Goal: Task Accomplishment & Management: Complete application form

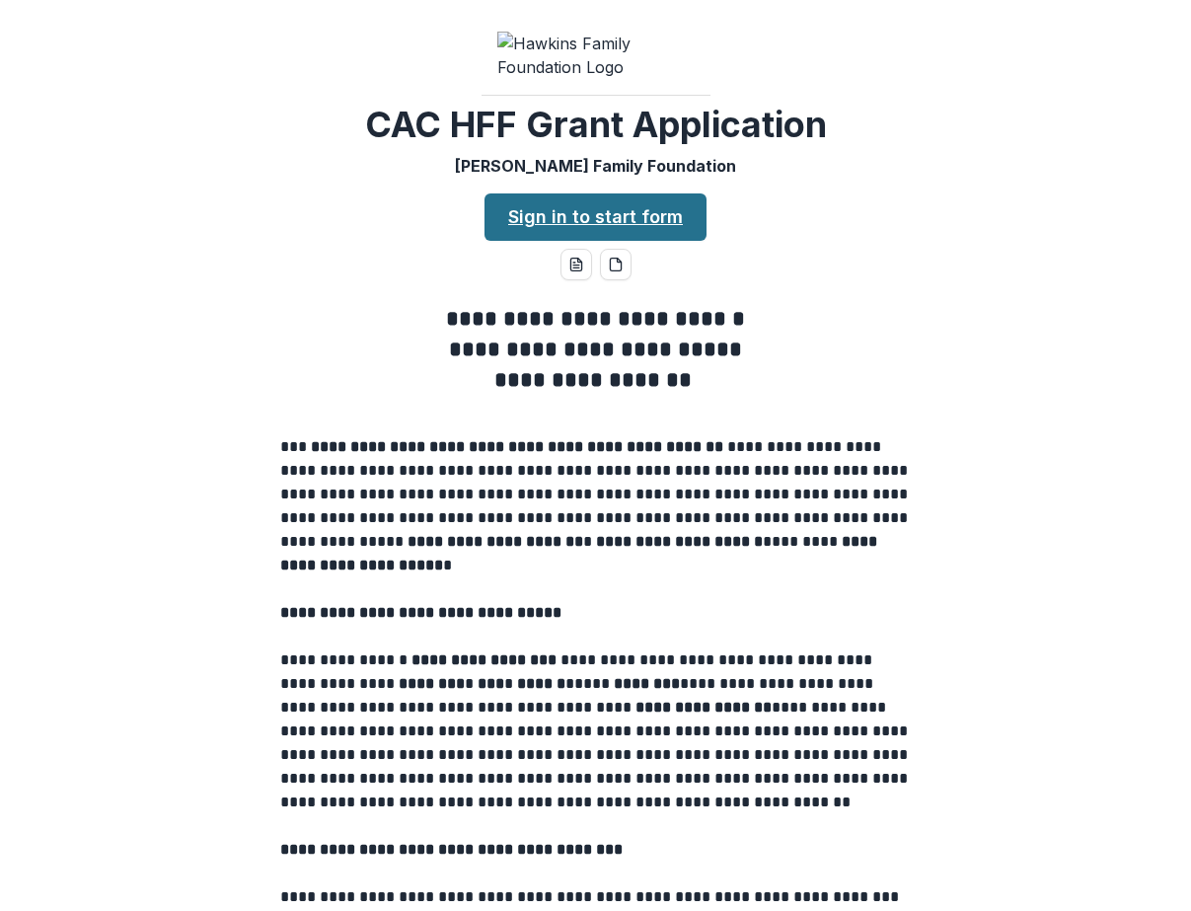
click at [592, 241] on link "Sign in to start form" at bounding box center [596, 216] width 222 height 47
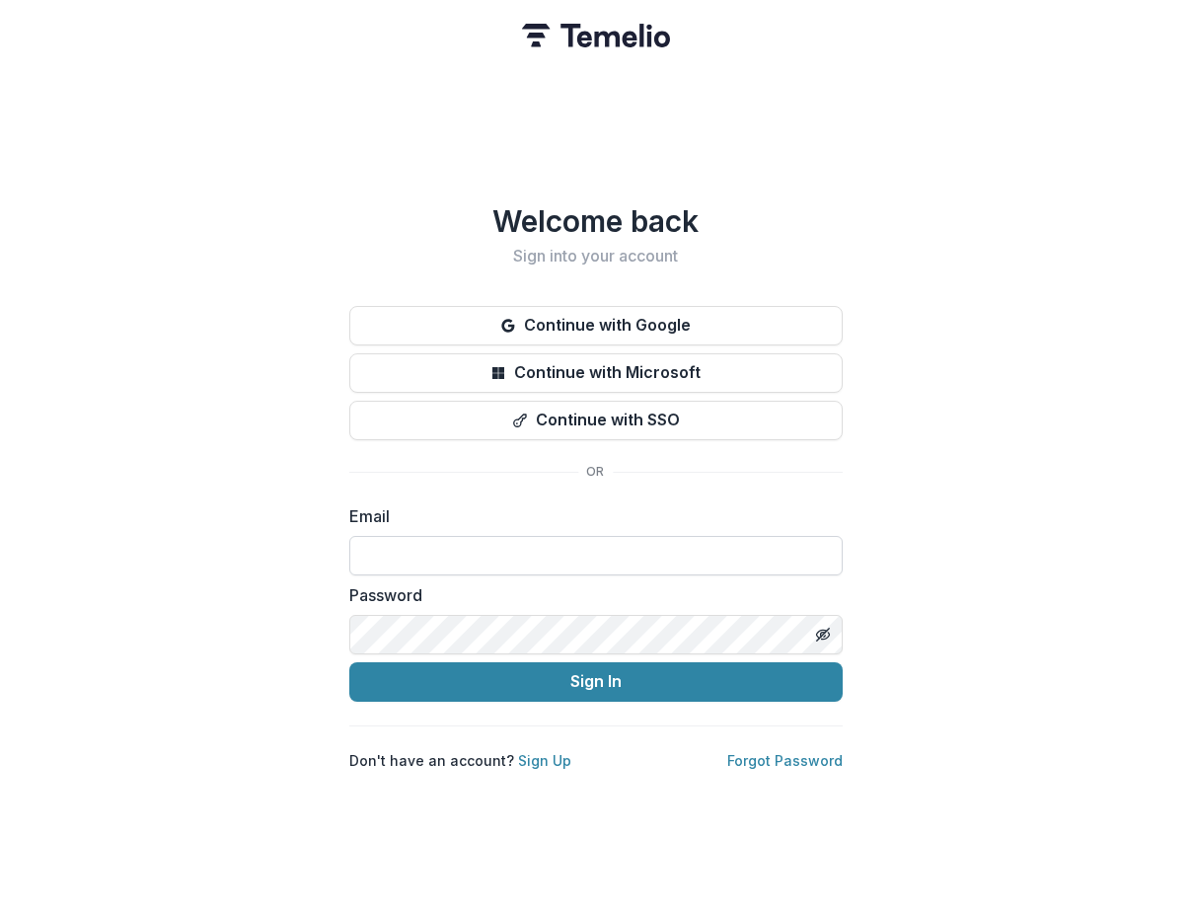
click at [553, 546] on input at bounding box center [595, 555] width 493 height 39
click at [0, 910] on com-1password-button at bounding box center [0, 911] width 0 height 0
click at [718, 561] on input at bounding box center [595, 555] width 493 height 39
click at [536, 538] on input at bounding box center [595, 555] width 493 height 39
click at [545, 752] on link "Sign Up" at bounding box center [544, 760] width 53 height 17
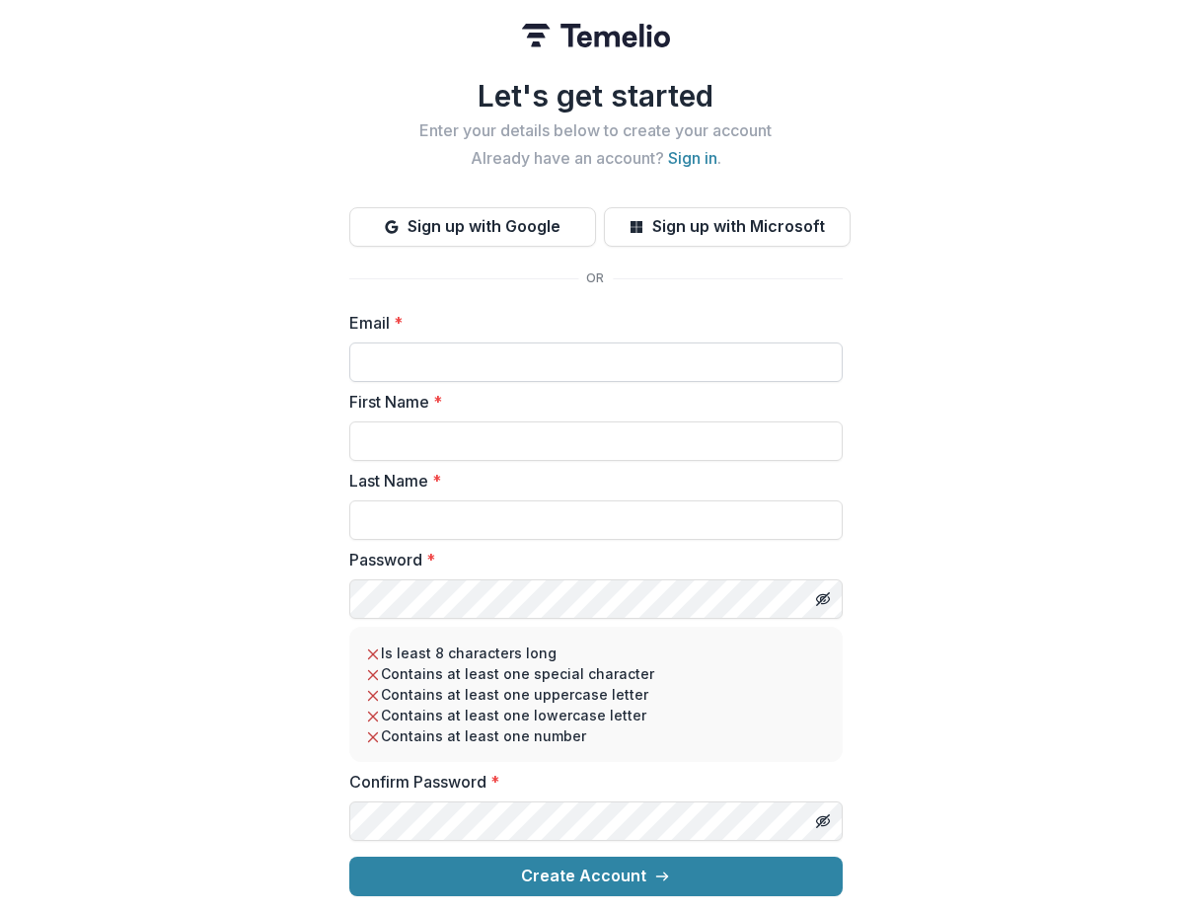
click at [454, 343] on input "Email *" at bounding box center [595, 361] width 493 height 39
type input "**********"
click at [442, 437] on input "First Name *" at bounding box center [595, 440] width 493 height 39
type input "*****"
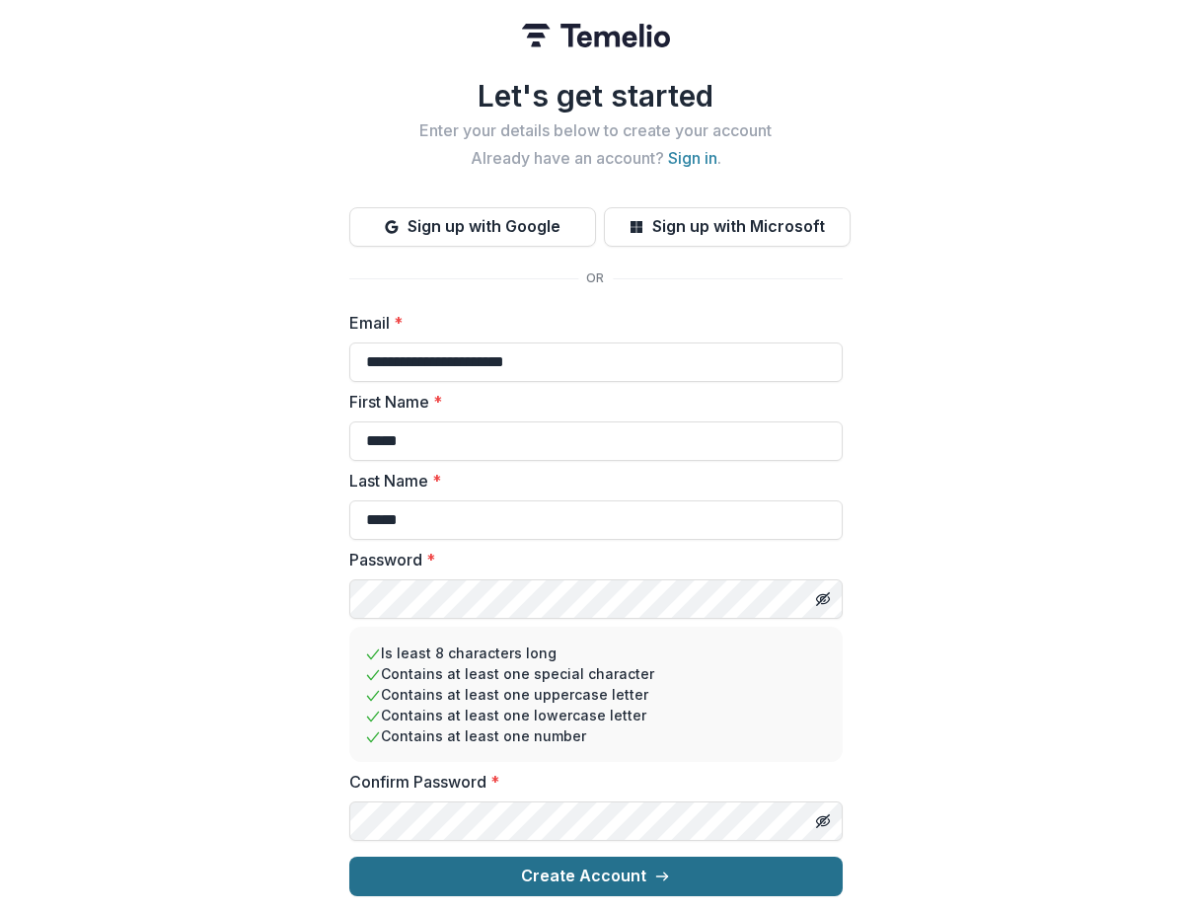
click at [612, 864] on button "Create Account" at bounding box center [595, 876] width 493 height 39
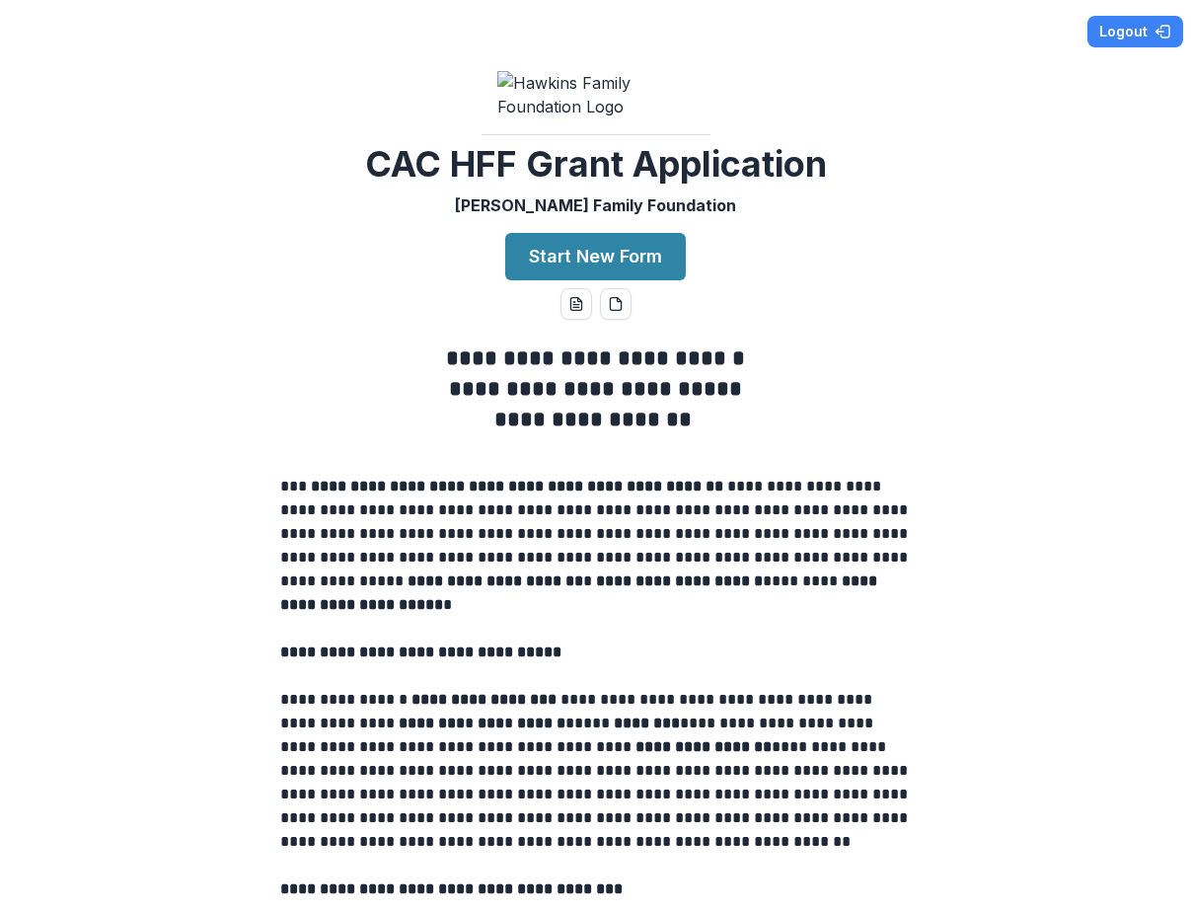
click at [859, 254] on div "**********" at bounding box center [595, 455] width 1191 height 911
click at [892, 364] on div "**********" at bounding box center [595, 455] width 1191 height 911
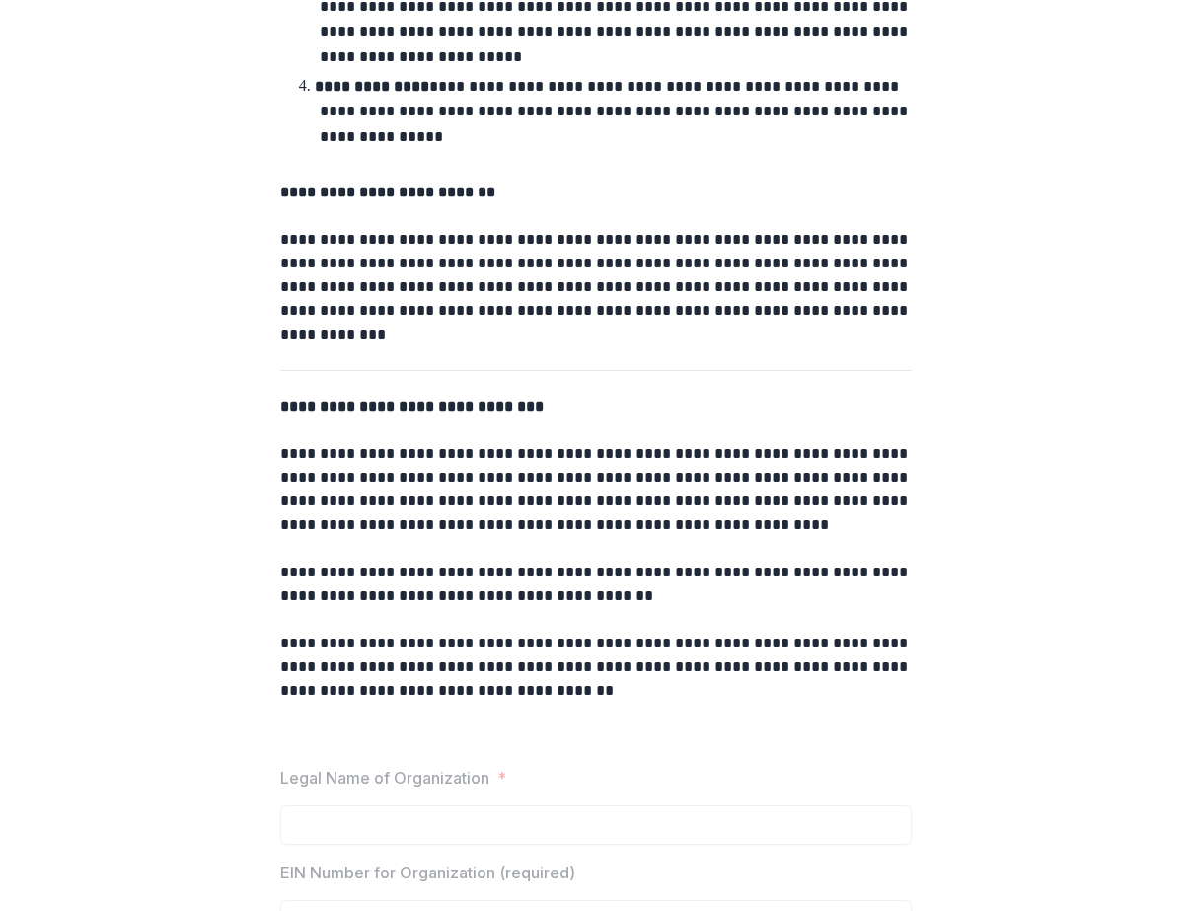
scroll to position [1172, 0]
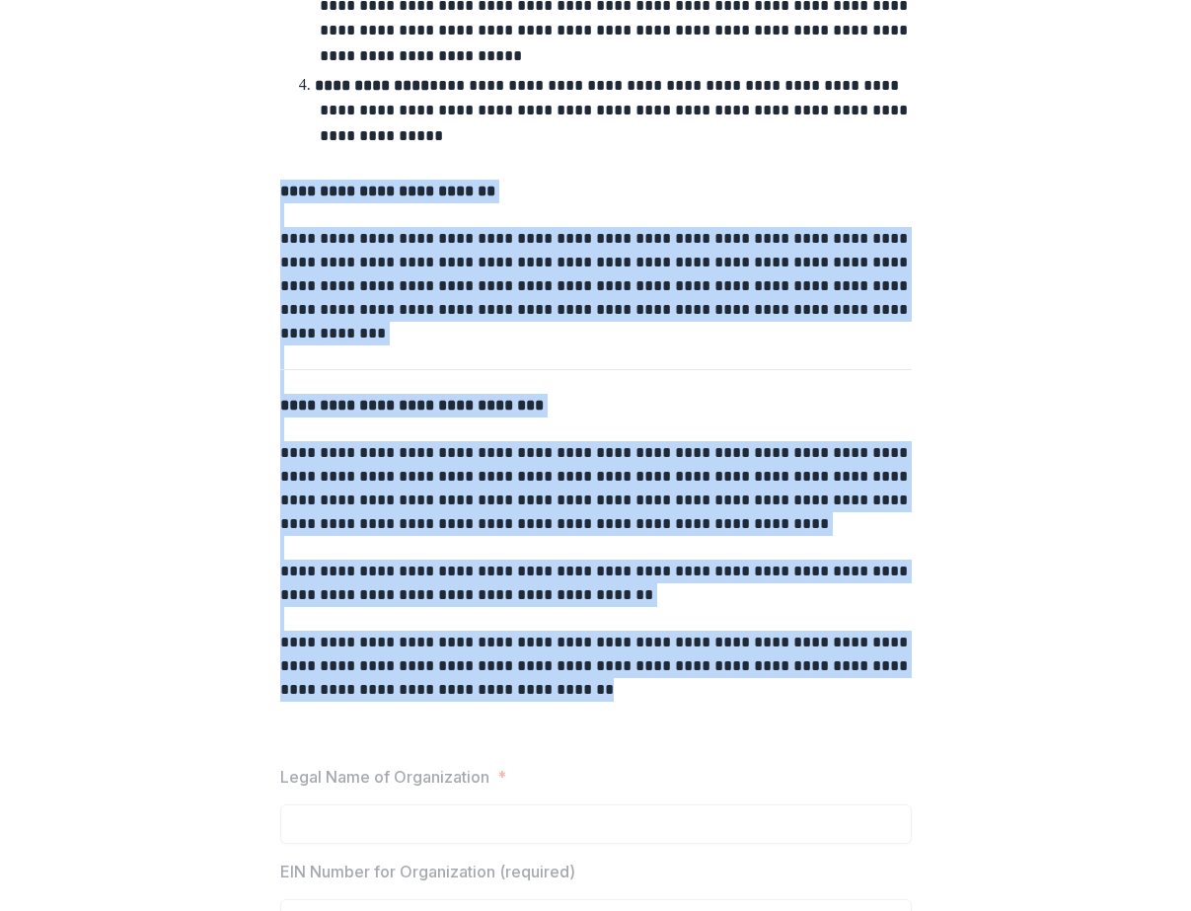
drag, startPoint x: 605, startPoint y: 729, endPoint x: 272, endPoint y: 237, distance: 594.3
copy div "**********"
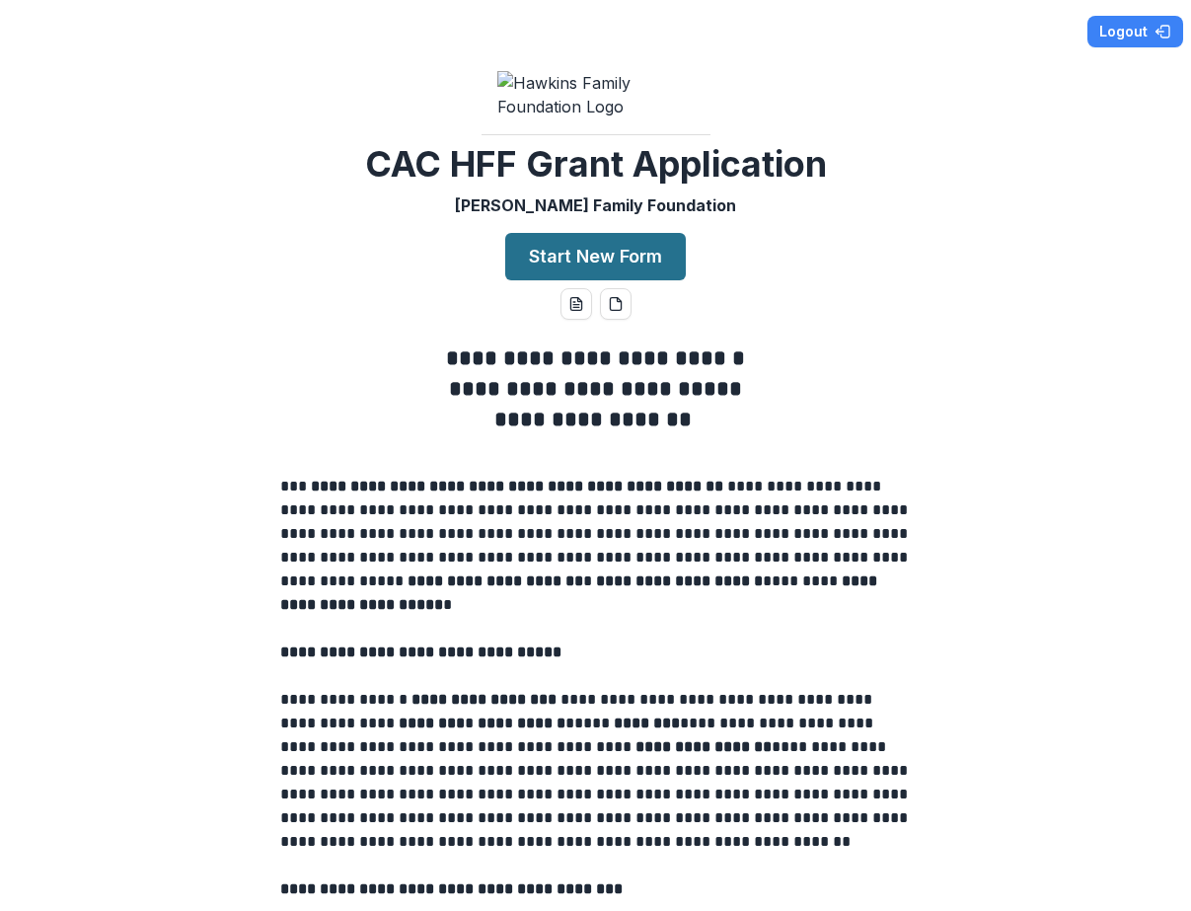
click at [607, 280] on button "Start New Form" at bounding box center [595, 256] width 181 height 47
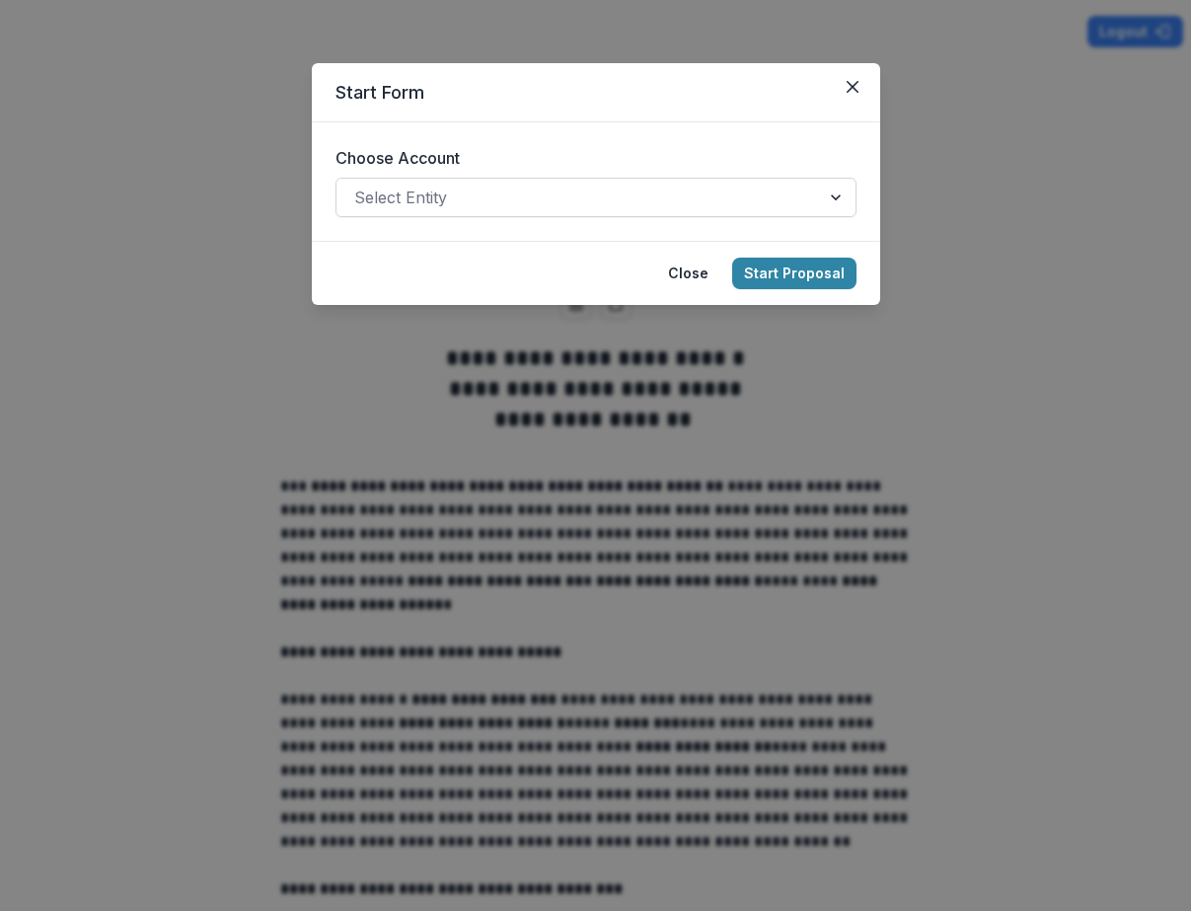
click at [494, 202] on div at bounding box center [578, 198] width 448 height 28
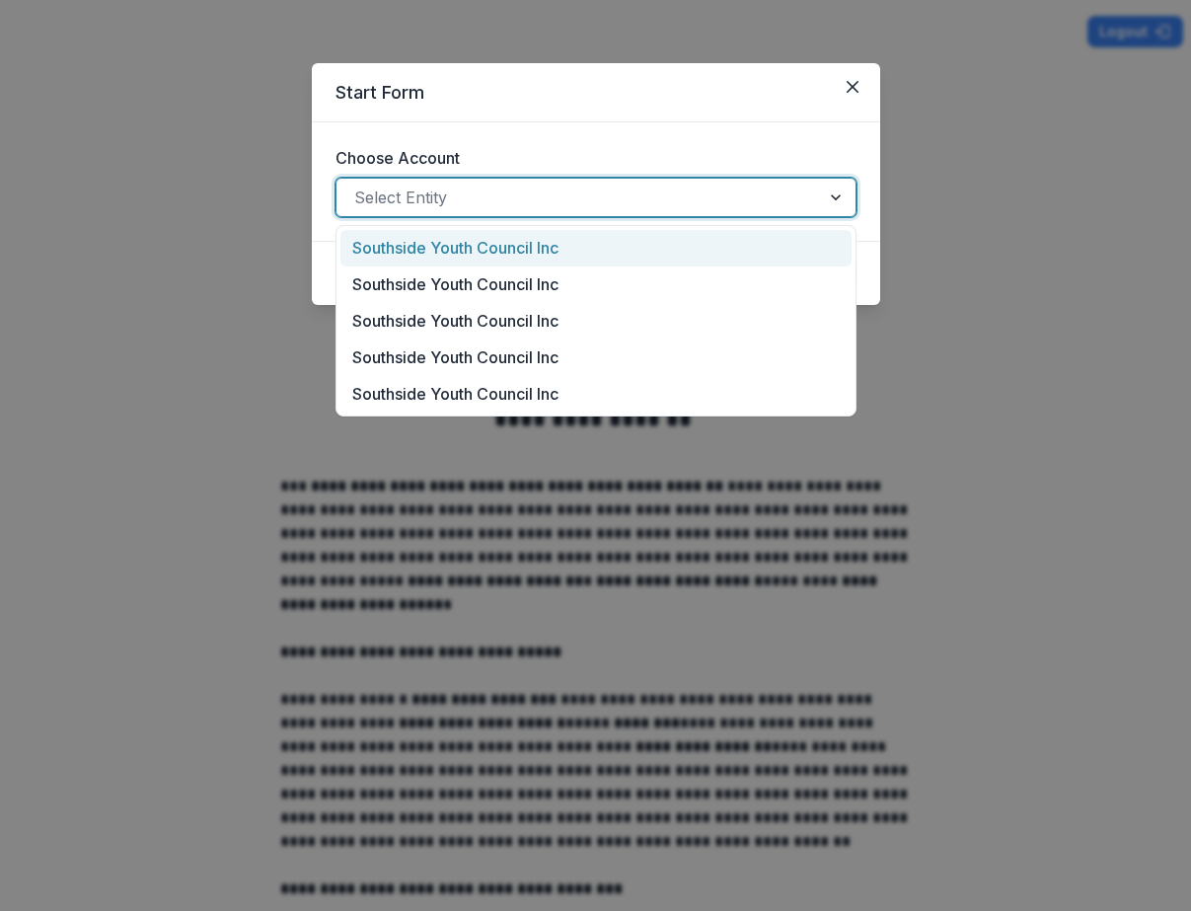
click at [449, 246] on div "Southside Youth Council Inc" at bounding box center [596, 248] width 511 height 37
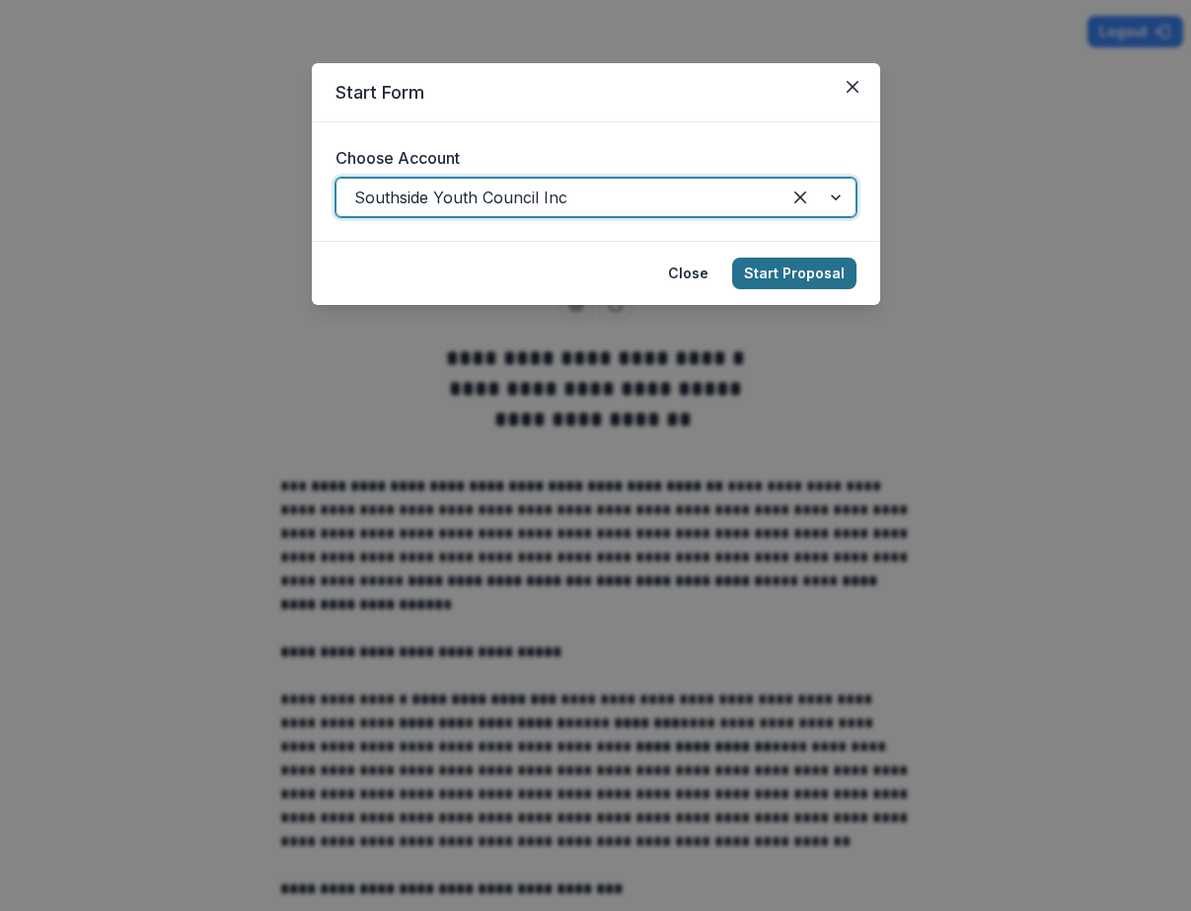
click at [777, 272] on button "Start Proposal" at bounding box center [794, 274] width 124 height 32
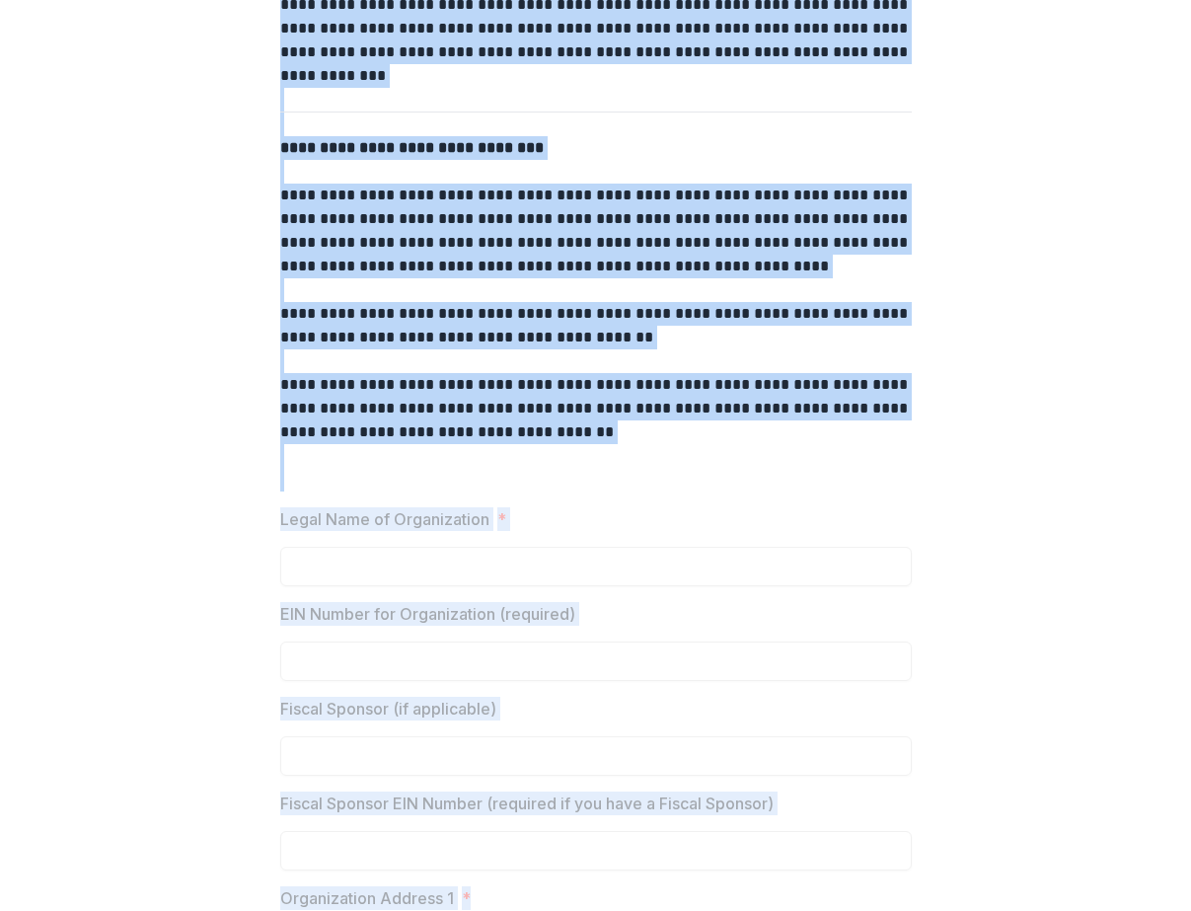
scroll to position [1820, 0]
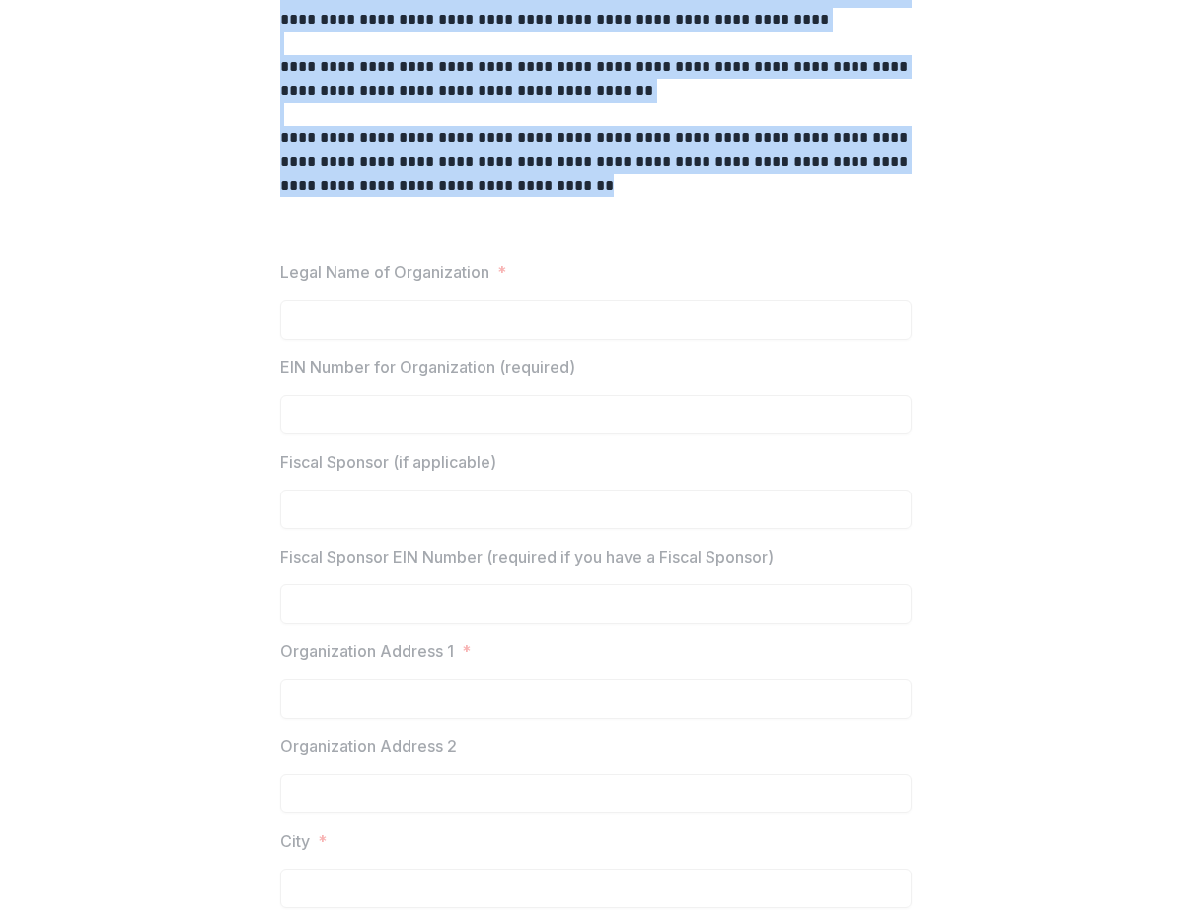
drag, startPoint x: 277, startPoint y: 474, endPoint x: 644, endPoint y: 238, distance: 436.4
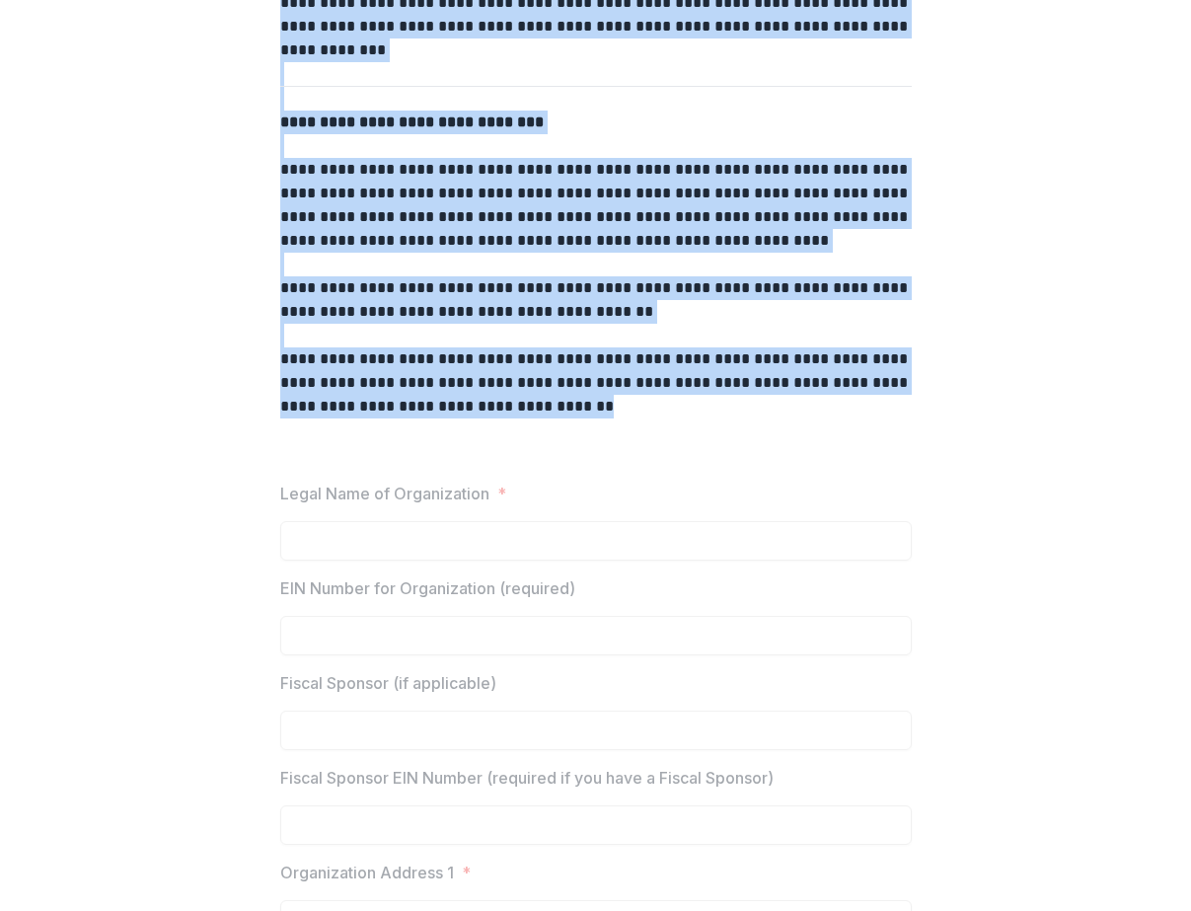
scroll to position [1566, 0]
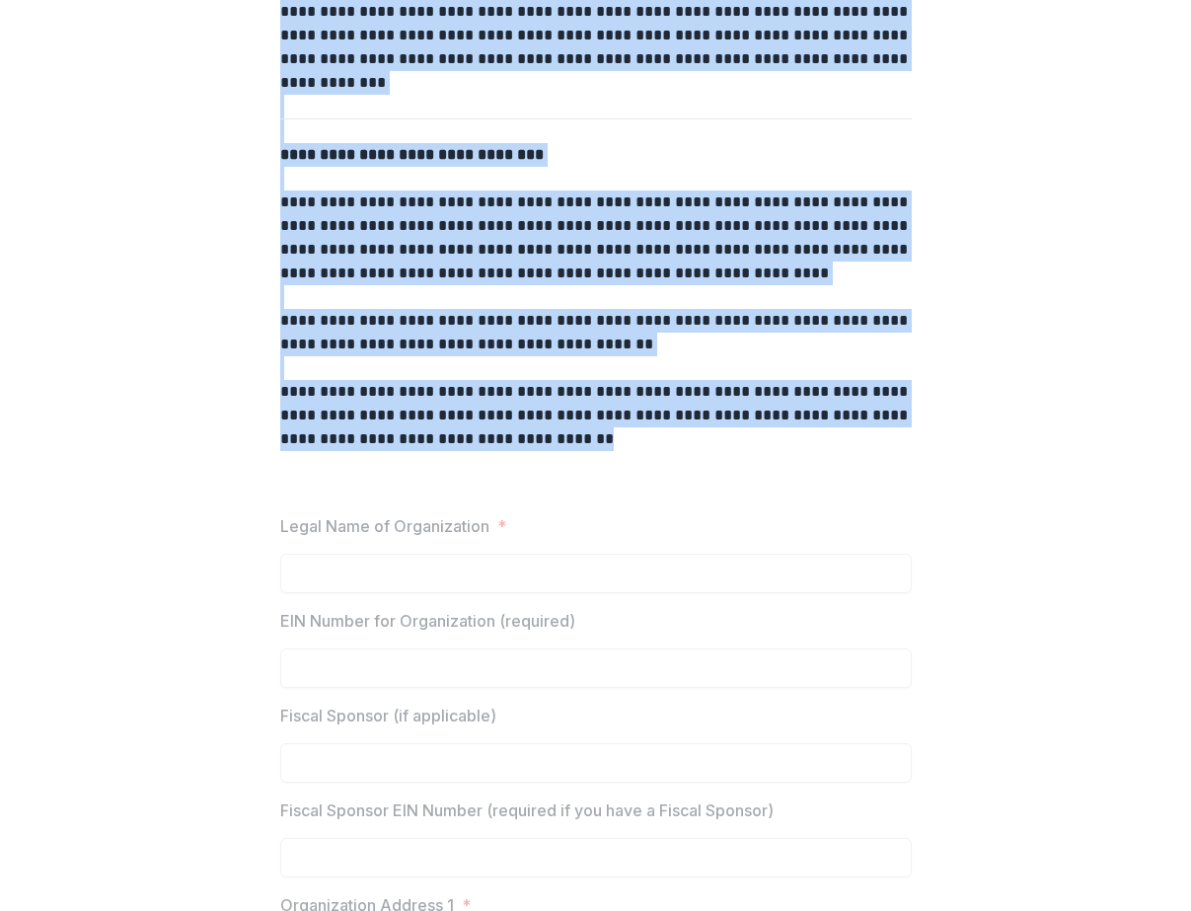
copy div "**********"
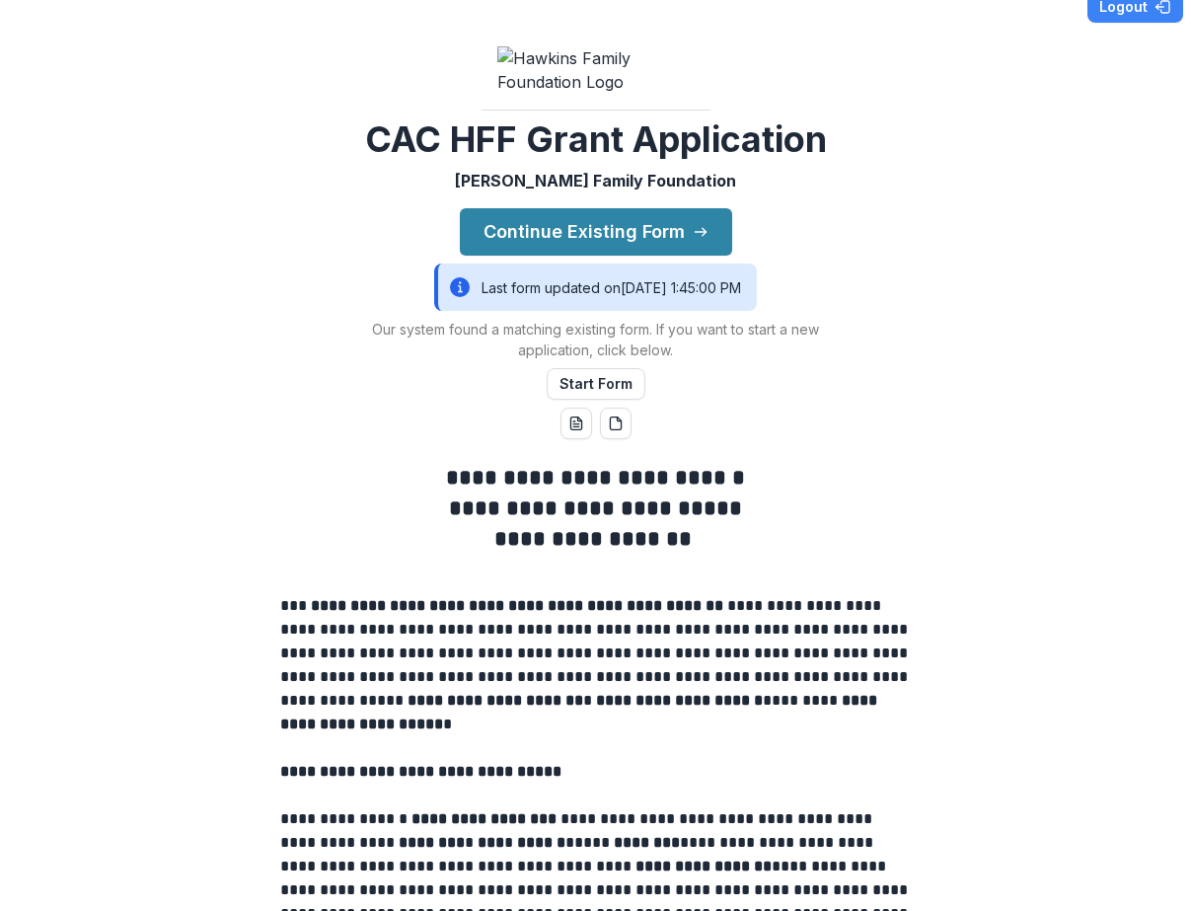
scroll to position [0, 0]
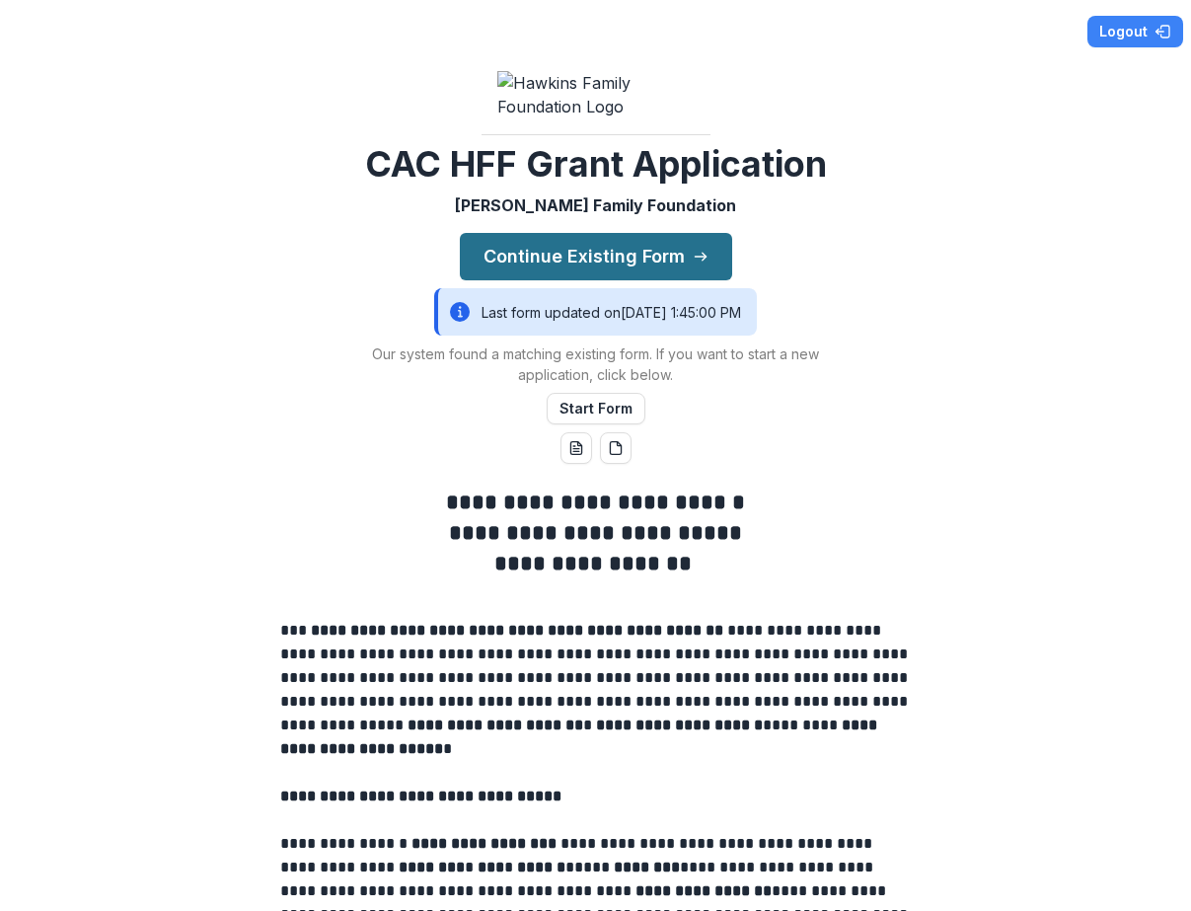
click at [604, 280] on button "Continue Existing Form" at bounding box center [596, 256] width 272 height 47
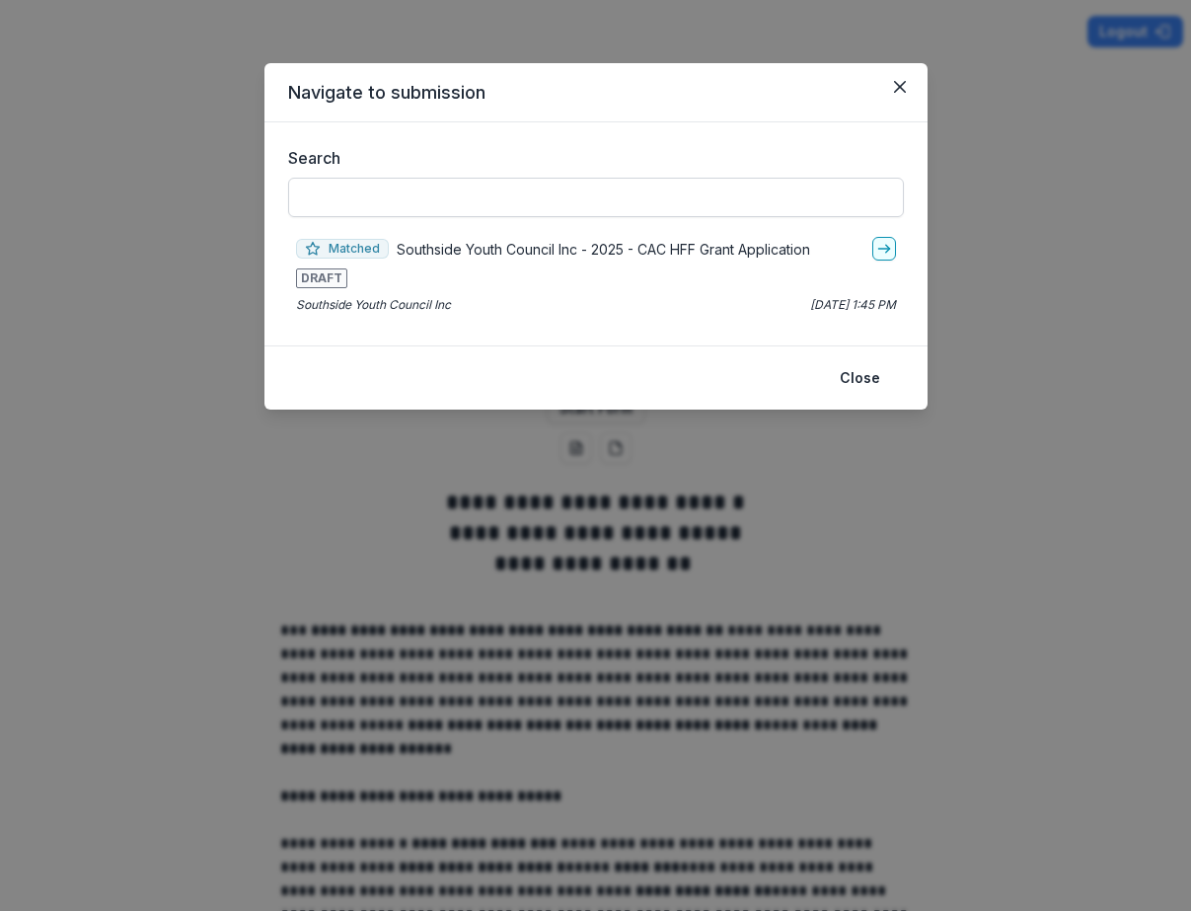
click at [537, 191] on input "Search" at bounding box center [596, 197] width 616 height 39
click at [880, 255] on icon "go-to" at bounding box center [884, 249] width 16 height 16
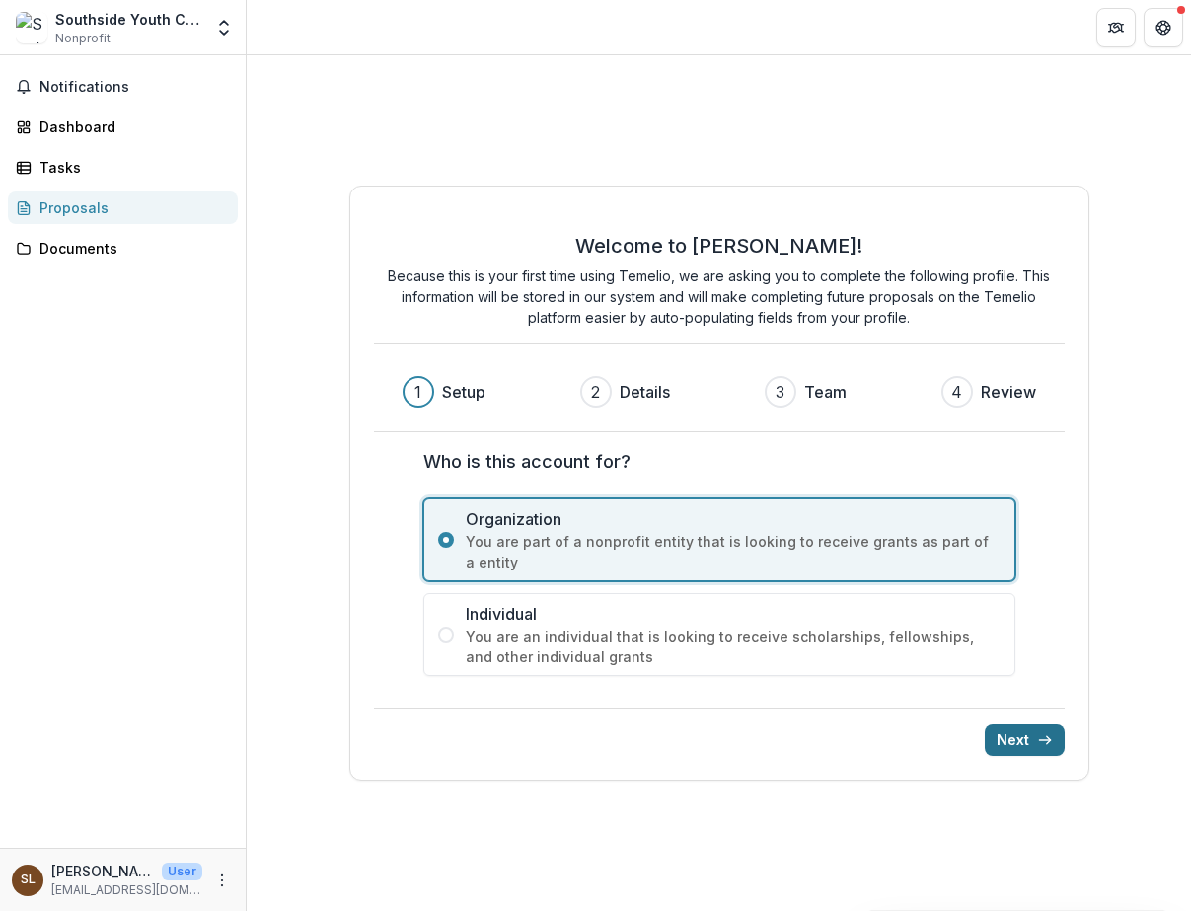
click at [1017, 736] on button "Next" at bounding box center [1025, 740] width 80 height 32
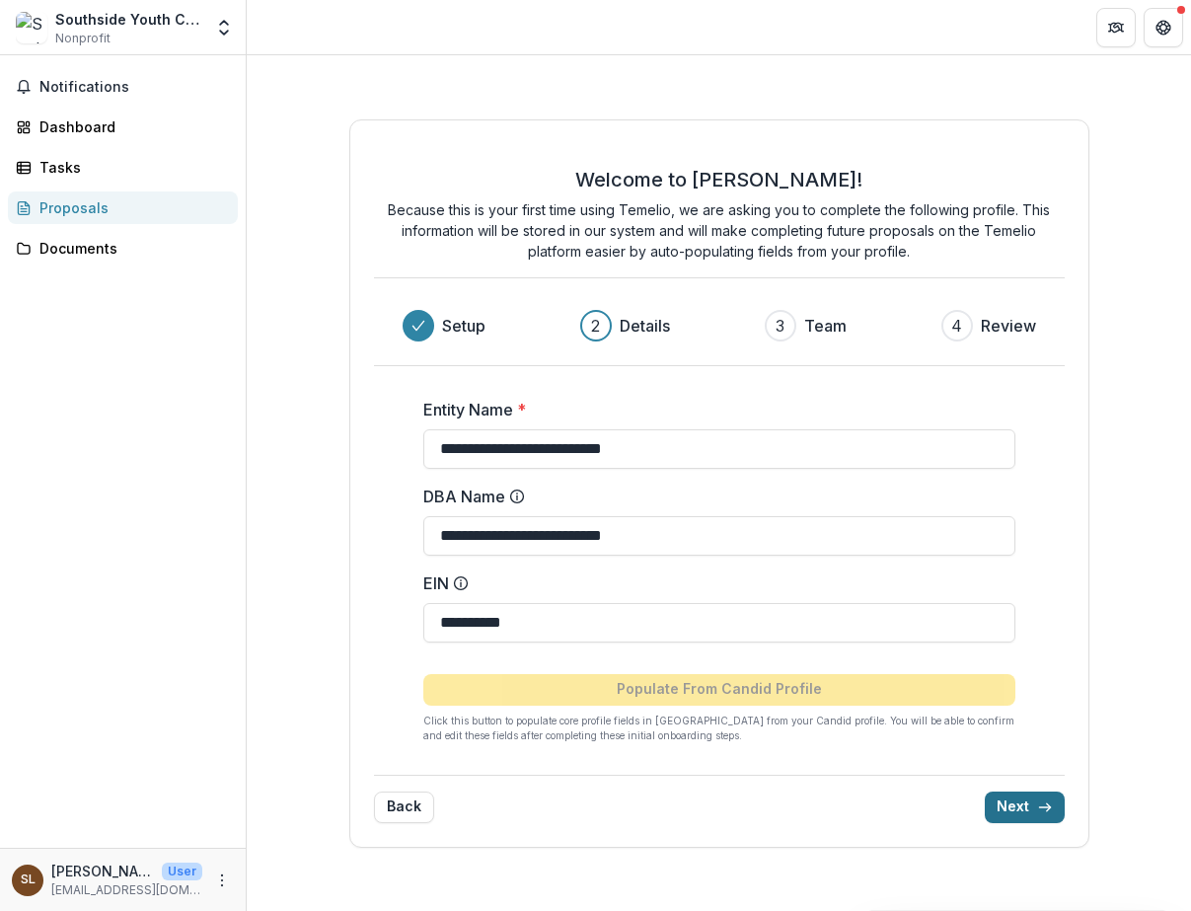
click at [1023, 805] on button "Next" at bounding box center [1025, 808] width 80 height 32
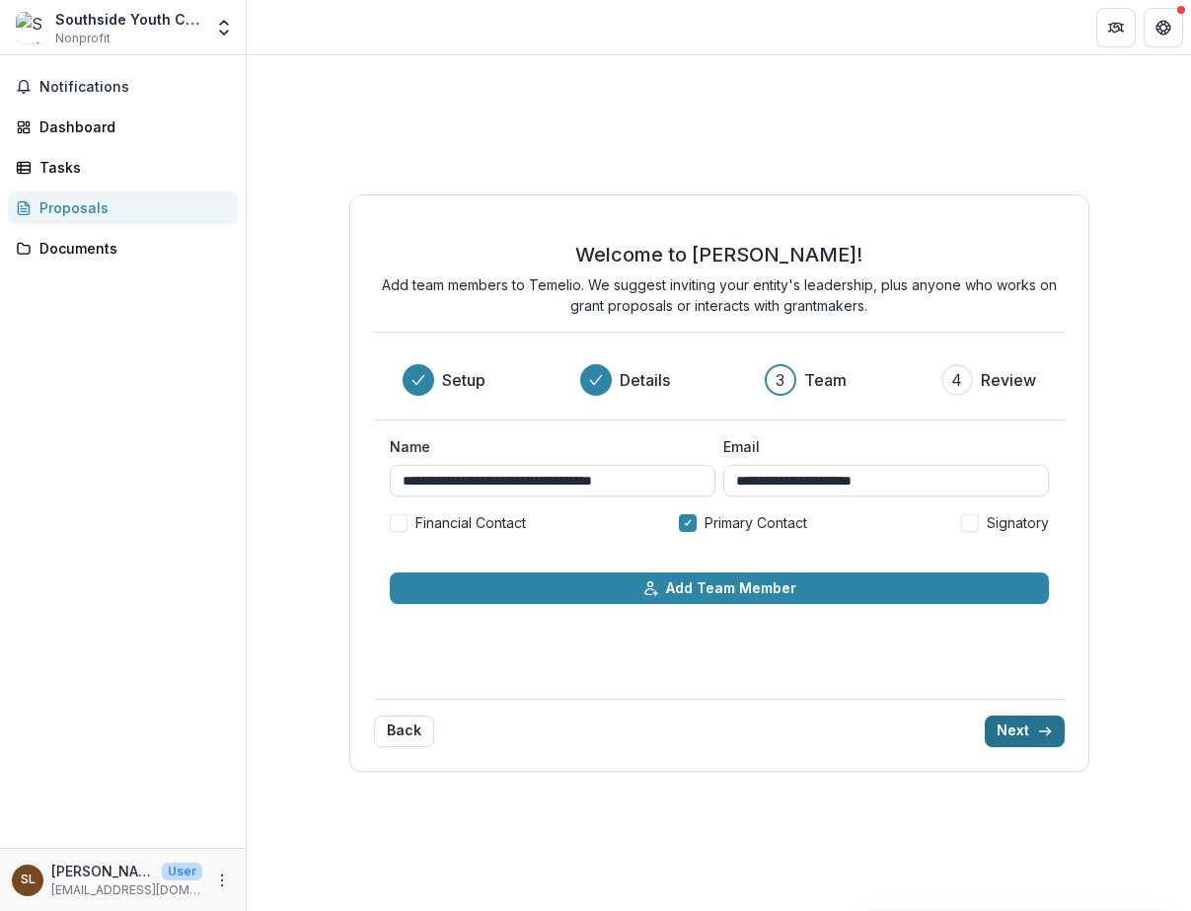
click at [1034, 726] on button "Next" at bounding box center [1025, 732] width 80 height 32
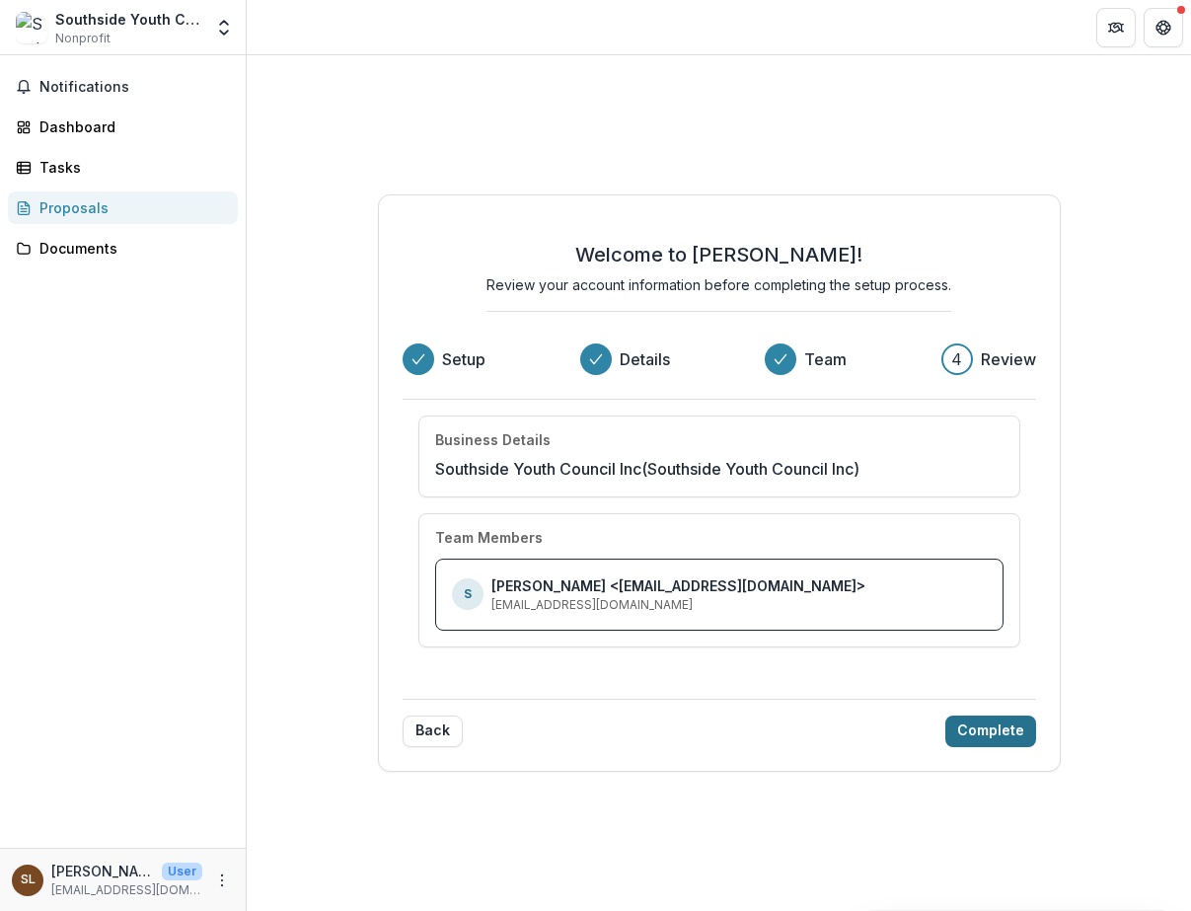
click at [1003, 733] on button "Complete" at bounding box center [991, 732] width 91 height 32
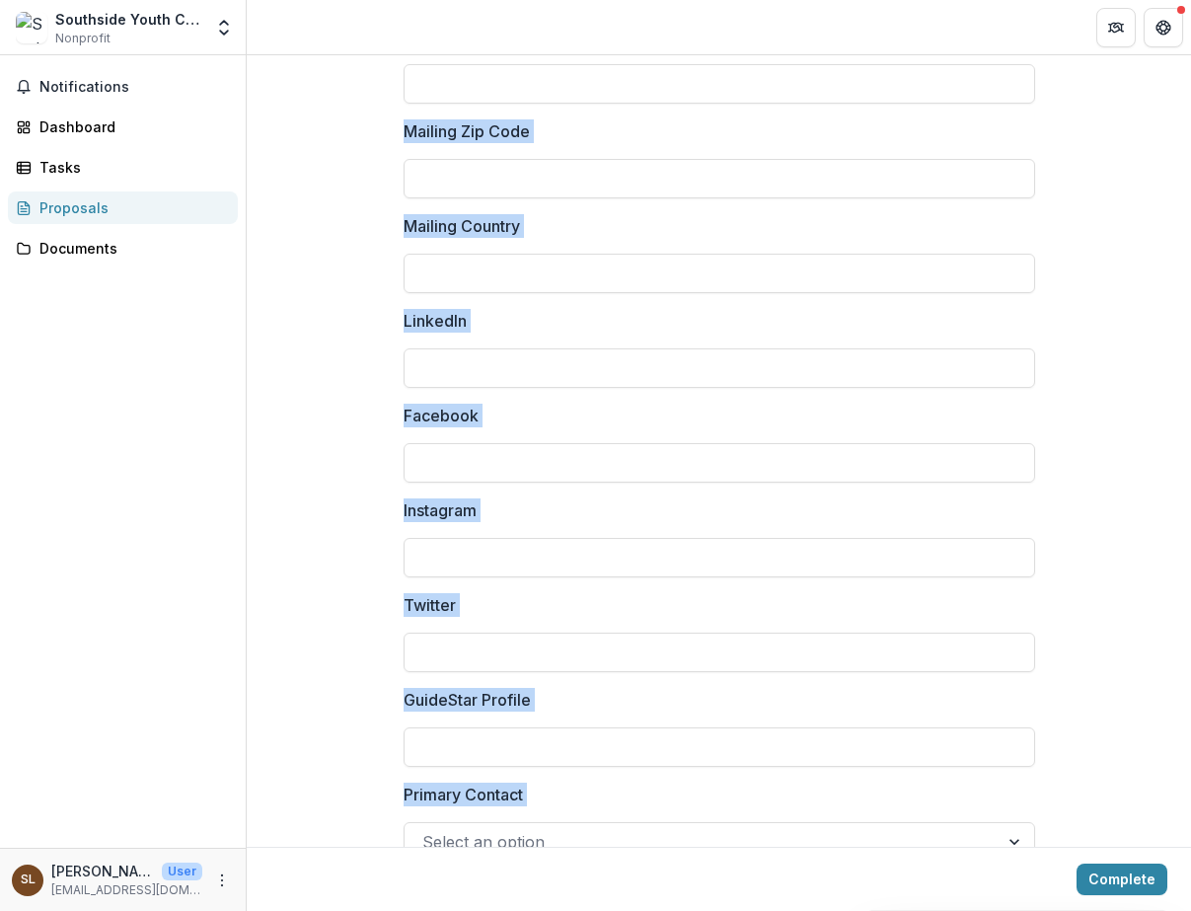
scroll to position [2595, 0]
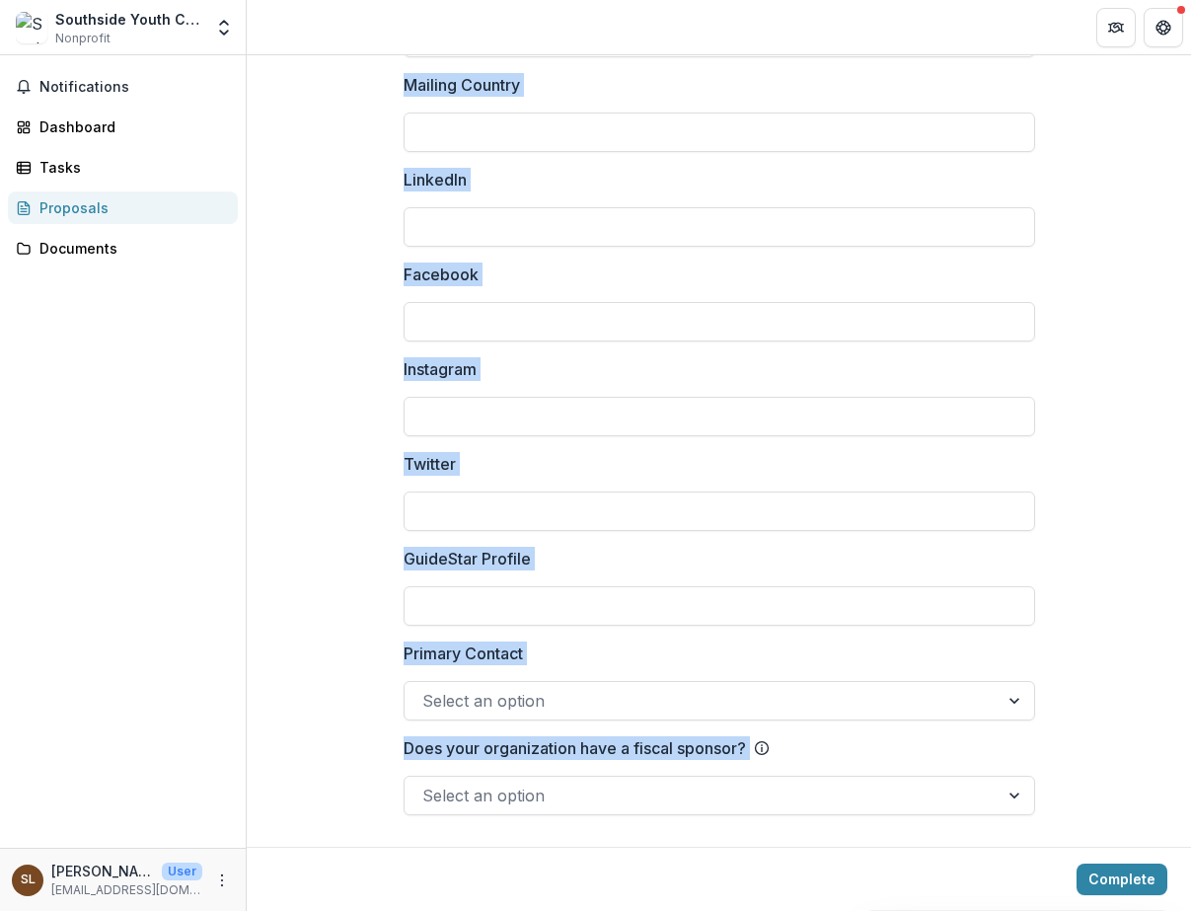
drag, startPoint x: 782, startPoint y: 90, endPoint x: 1071, endPoint y: 920, distance: 879.0
click at [1071, 910] on html "**********" at bounding box center [595, 455] width 1191 height 911
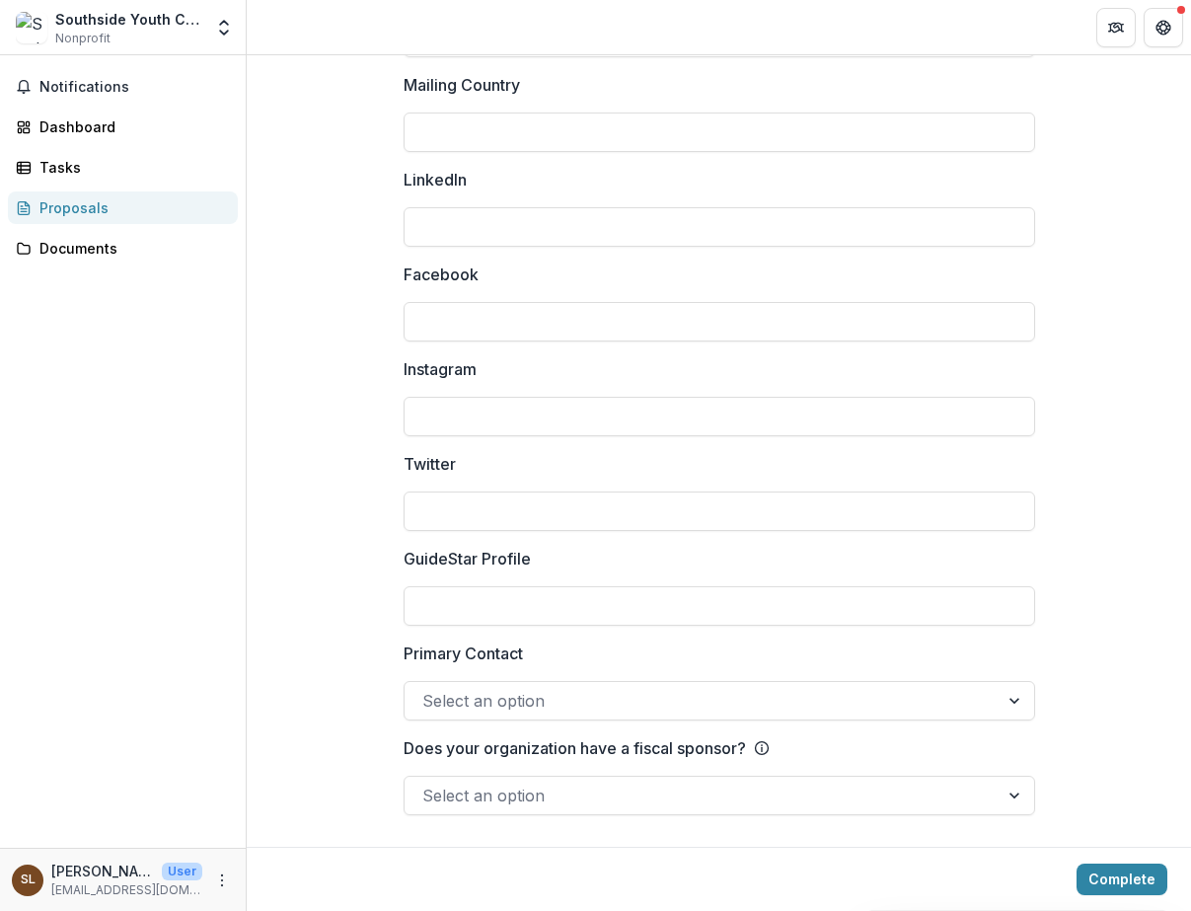
click at [514, 701] on div at bounding box center [701, 701] width 559 height 28
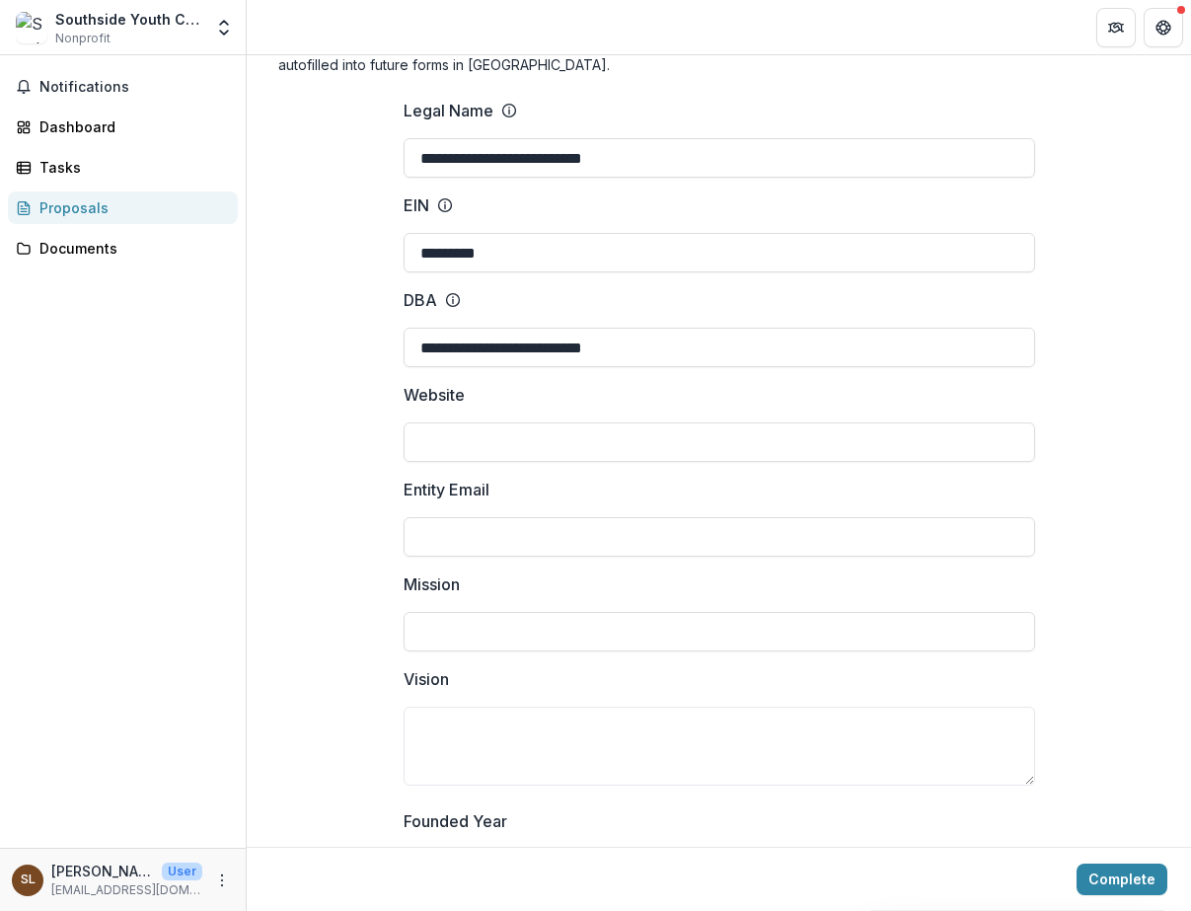
scroll to position [0, 0]
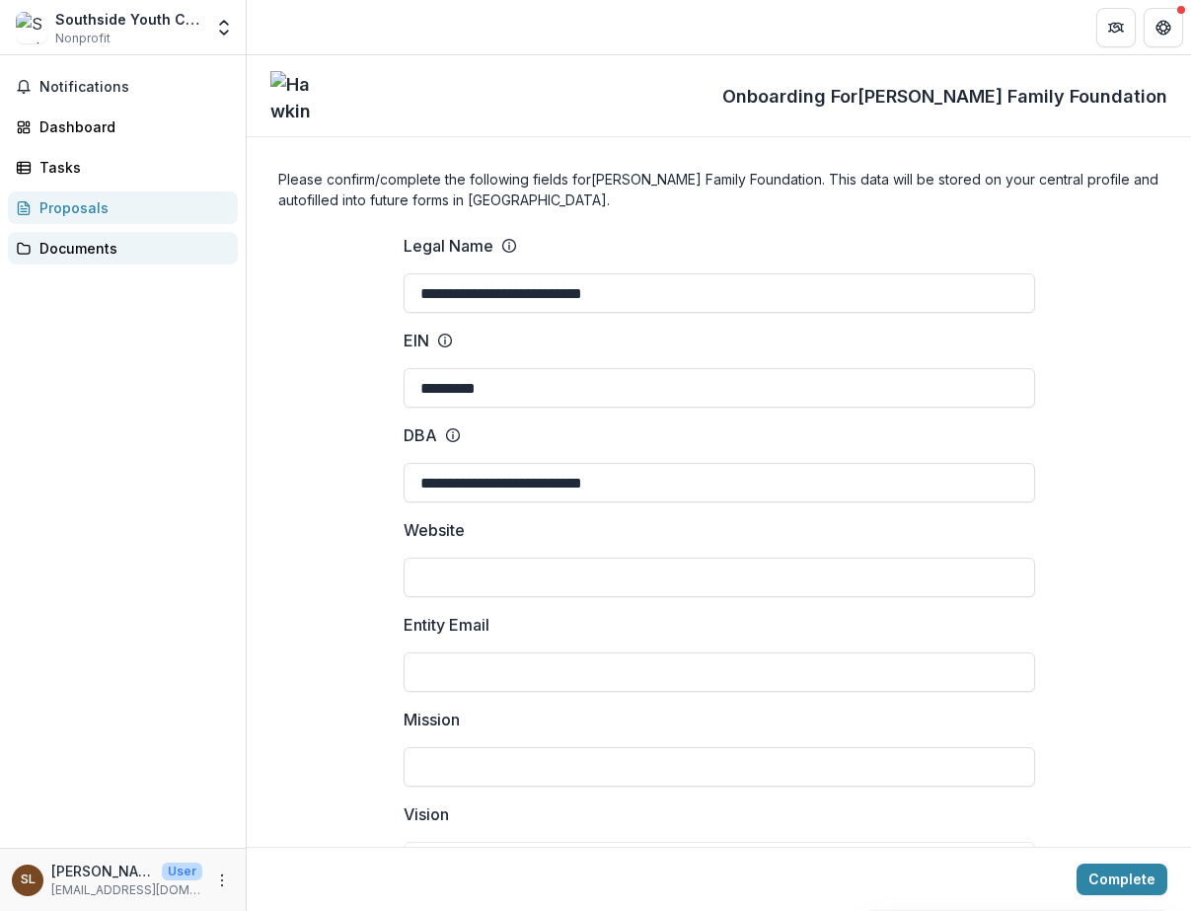
click at [57, 260] on link "Documents" at bounding box center [123, 248] width 230 height 33
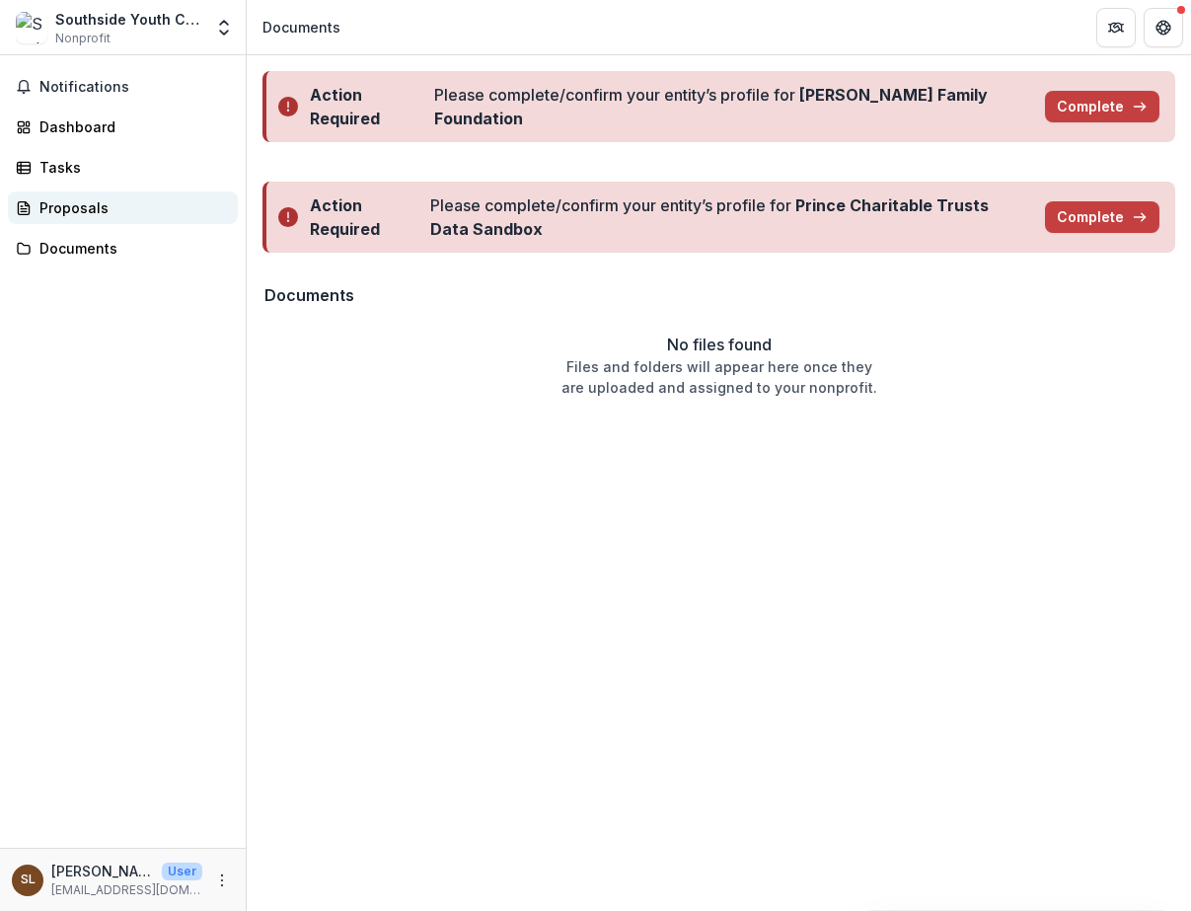
click at [60, 209] on div "Proposals" at bounding box center [130, 207] width 183 height 21
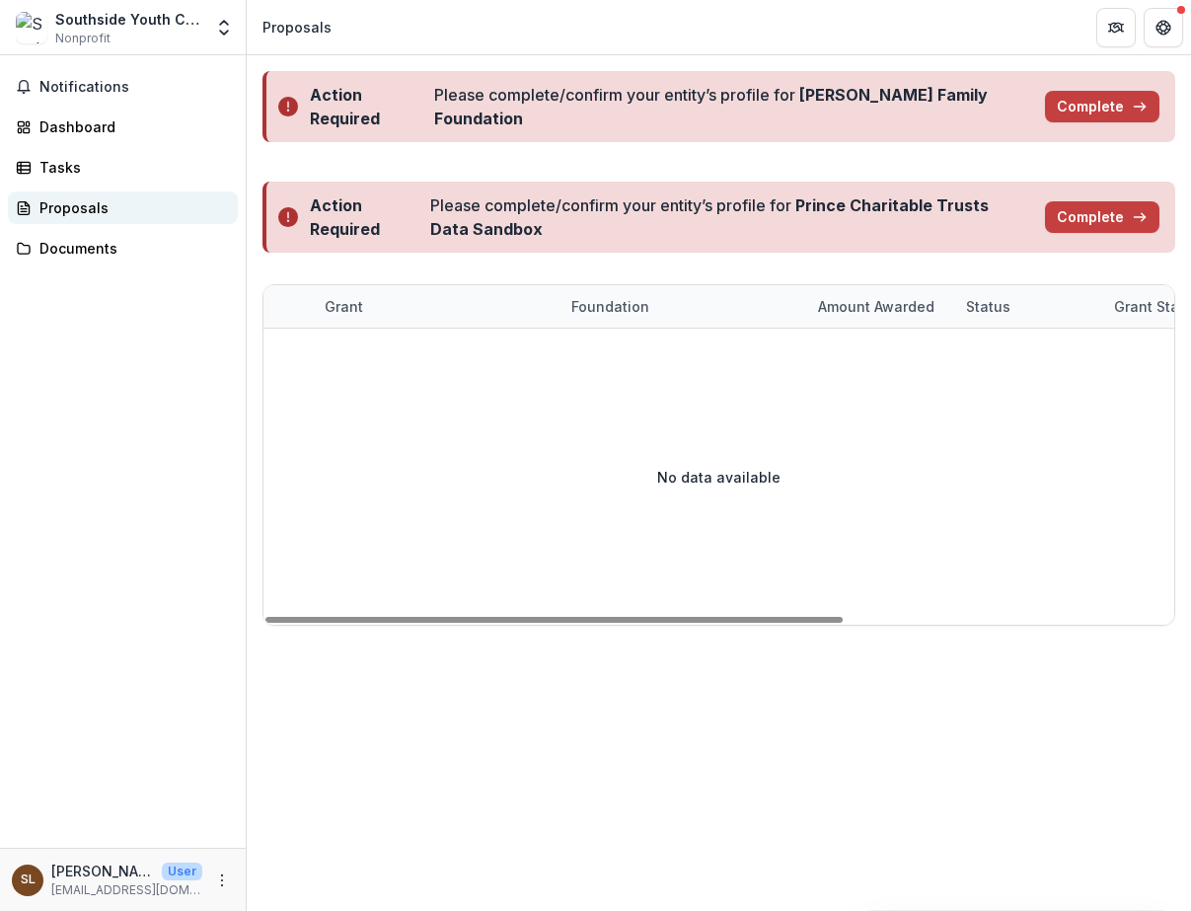
click at [77, 203] on div "Proposals" at bounding box center [130, 207] width 183 height 21
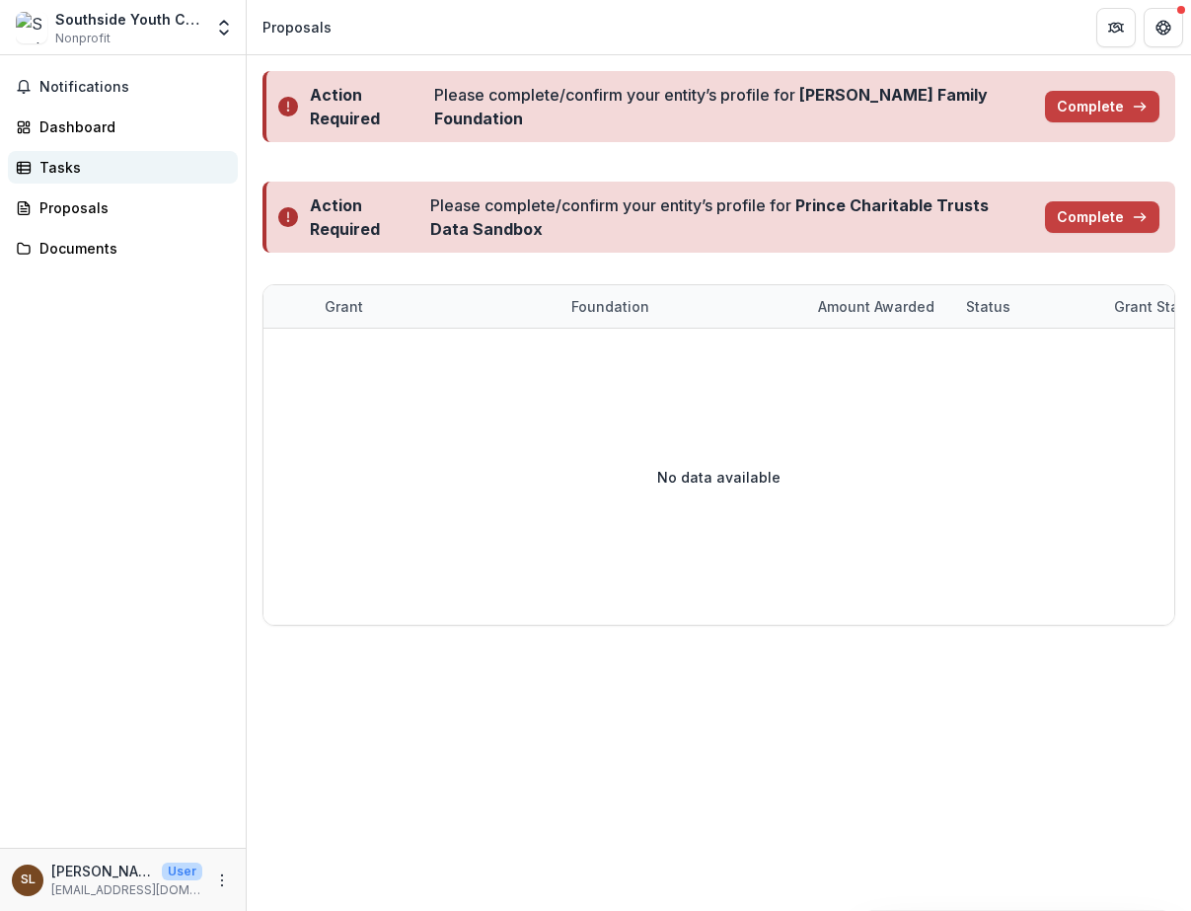
click at [67, 155] on link "Tasks" at bounding box center [123, 167] width 230 height 33
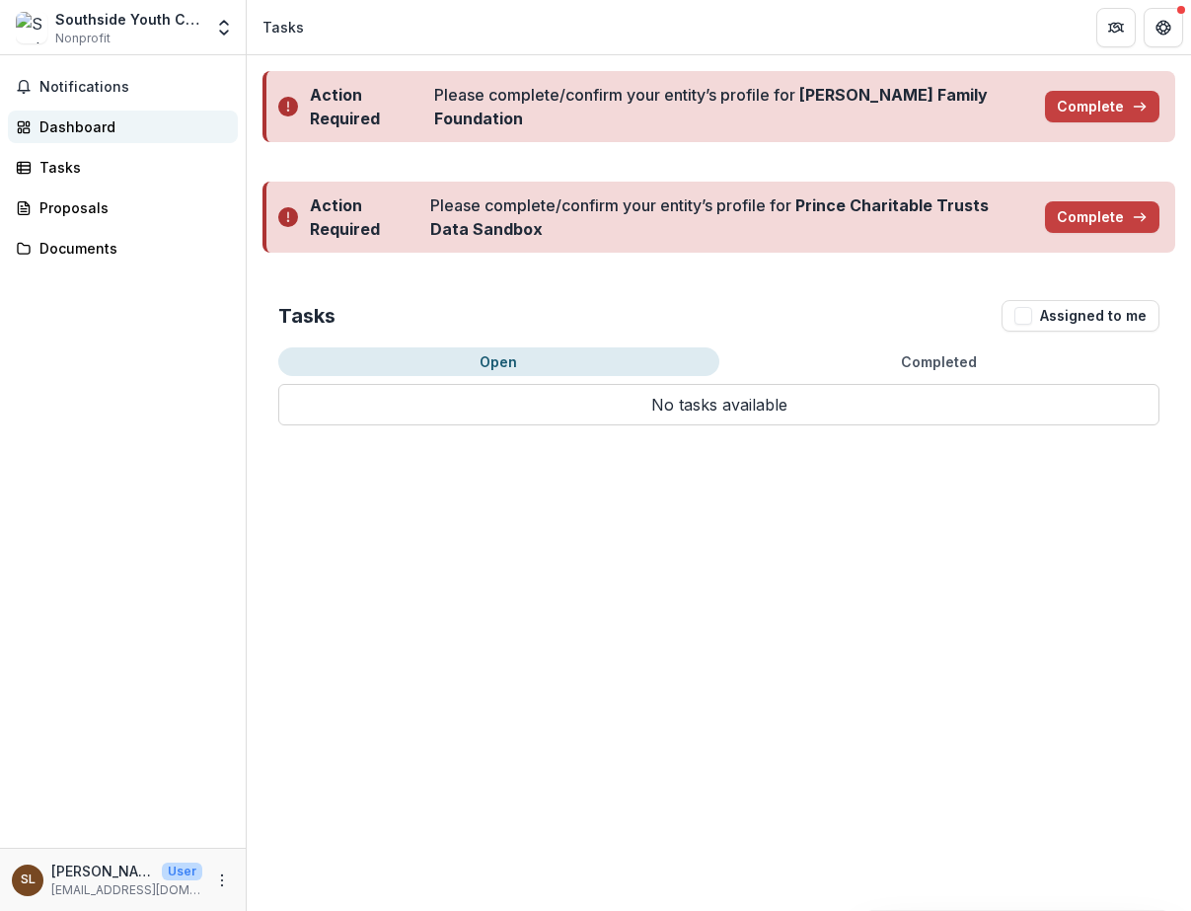
click at [72, 120] on div "Dashboard" at bounding box center [130, 126] width 183 height 21
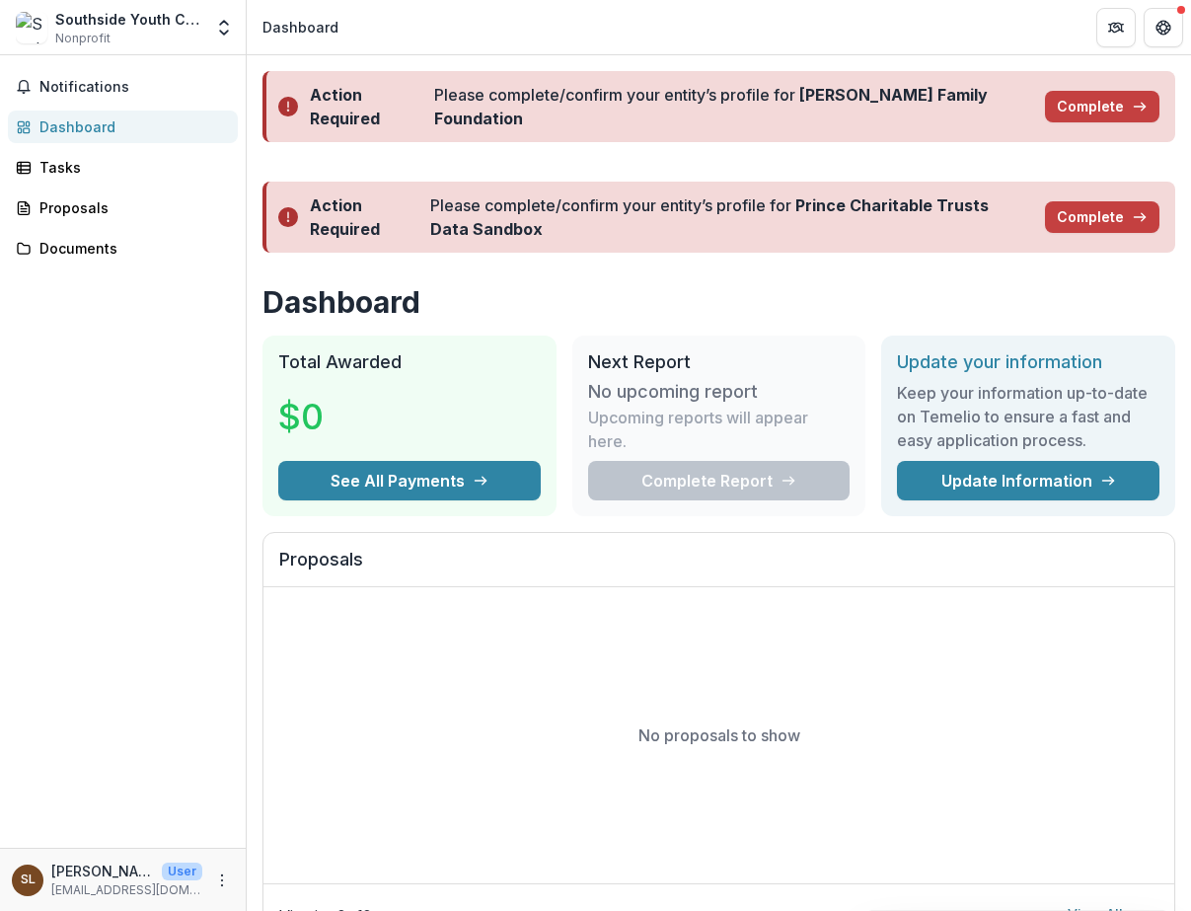
click at [276, 24] on div "Dashboard" at bounding box center [301, 27] width 76 height 21
click at [80, 132] on div "Dashboard" at bounding box center [130, 126] width 183 height 21
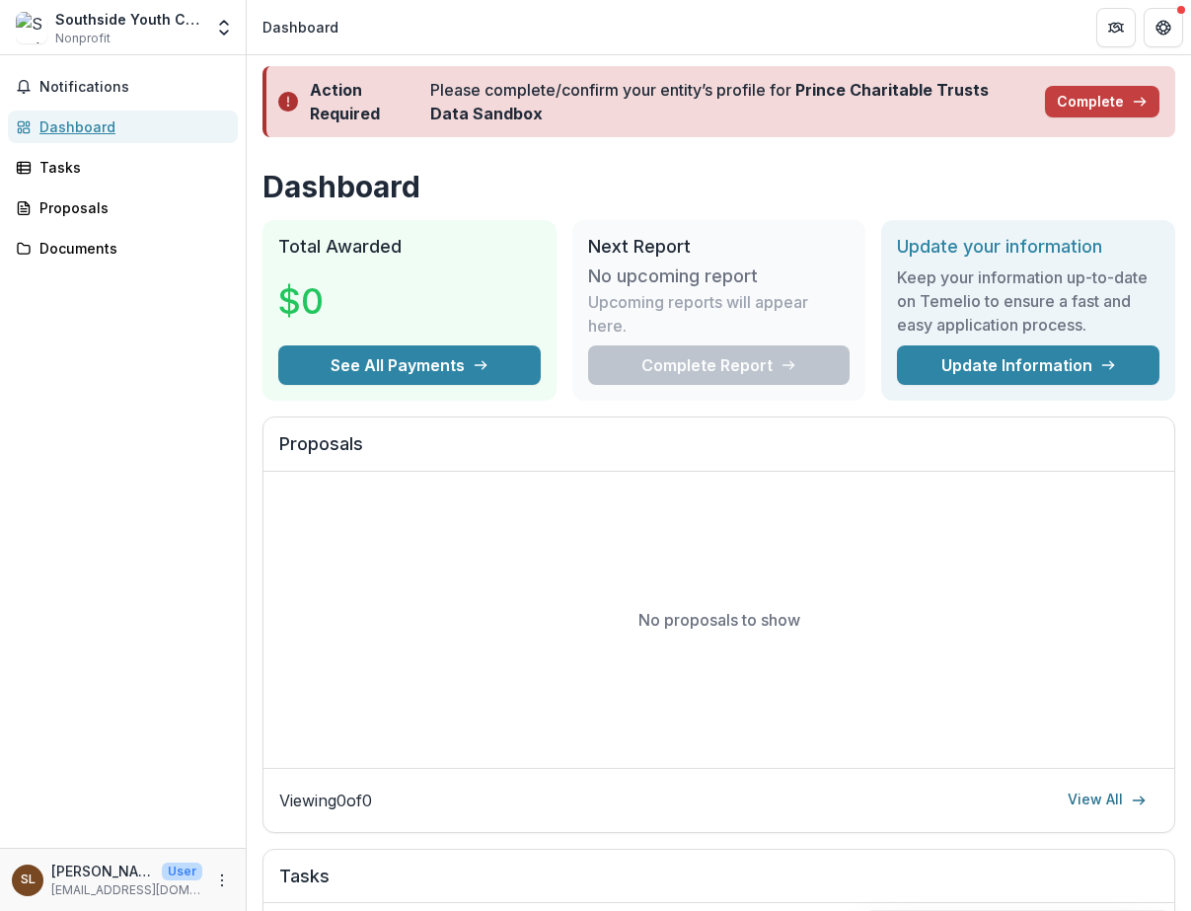
scroll to position [992, 0]
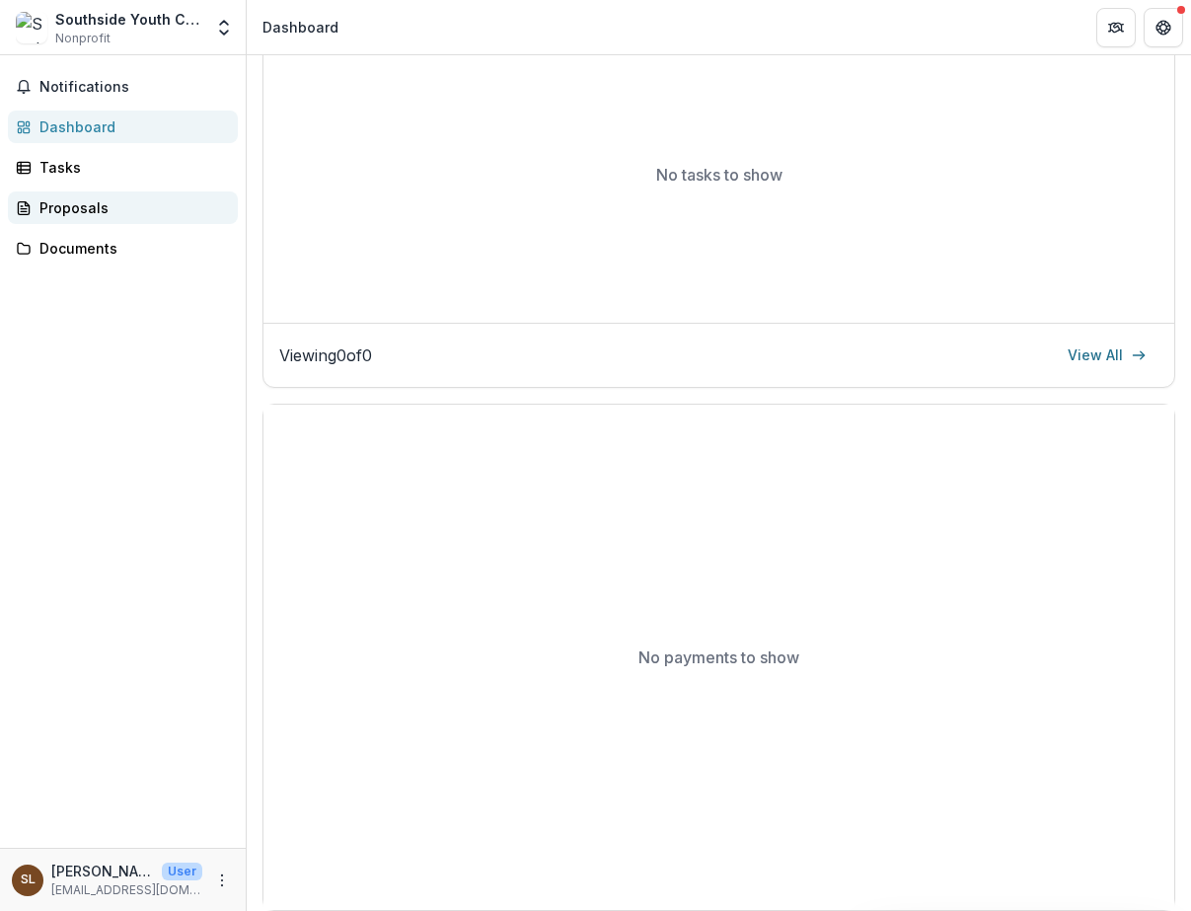
click at [61, 204] on div "Proposals" at bounding box center [130, 207] width 183 height 21
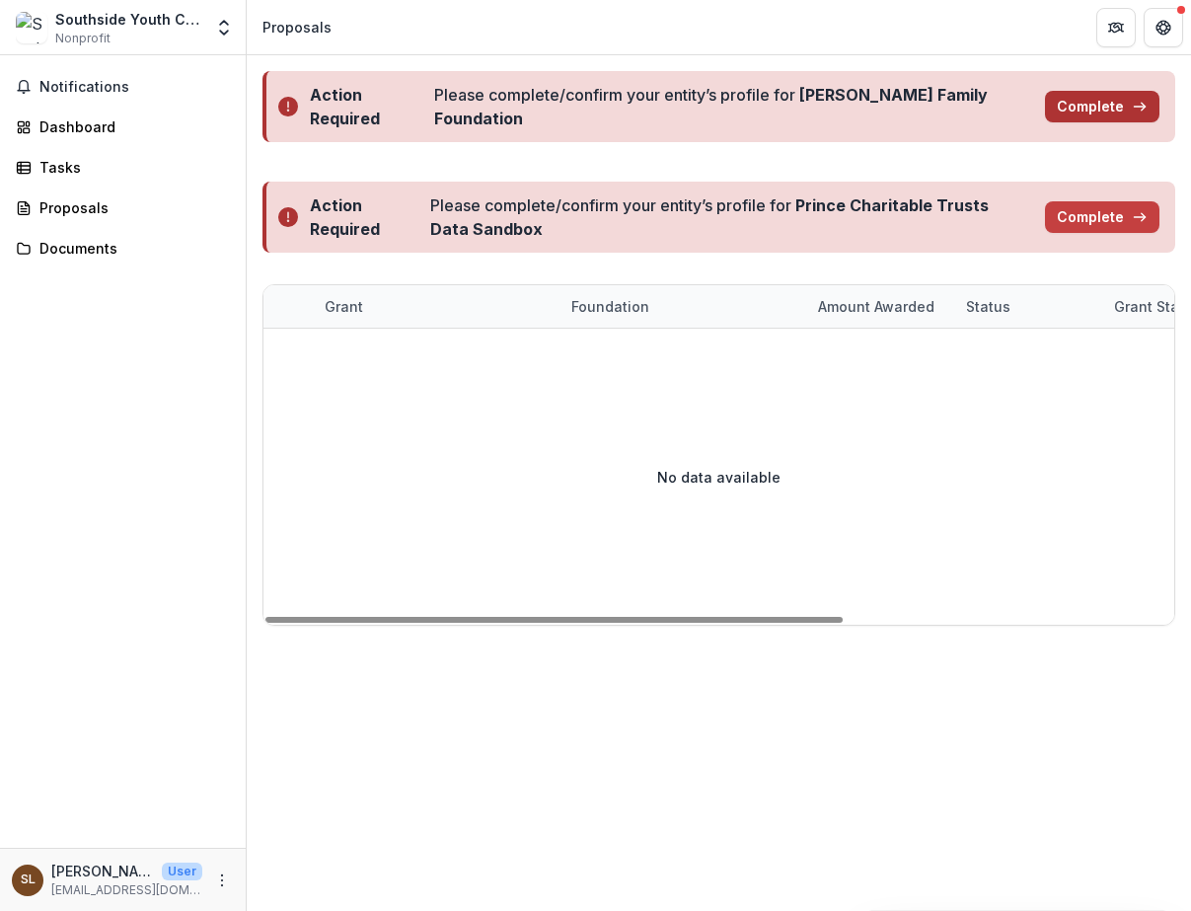
click at [1063, 101] on button "Complete" at bounding box center [1102, 107] width 114 height 32
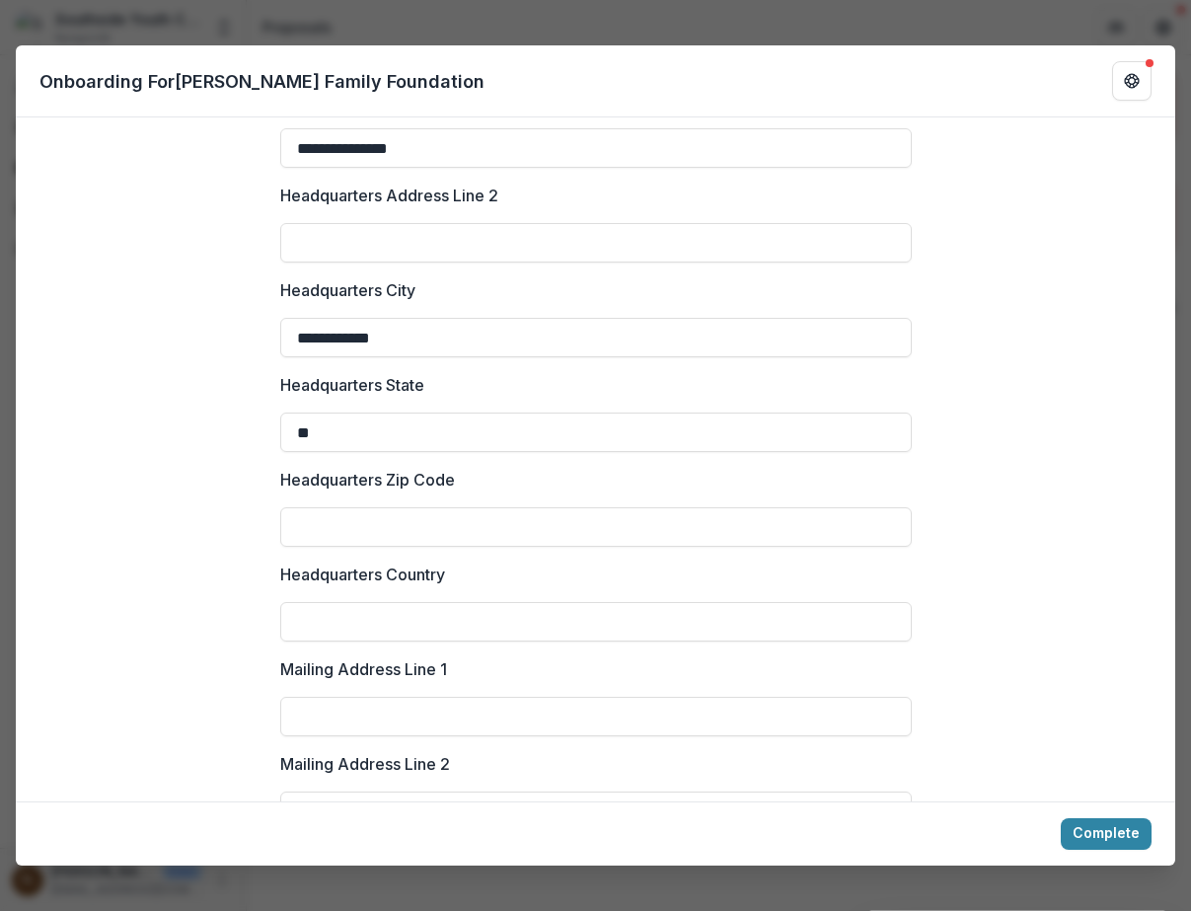
scroll to position [1568, 0]
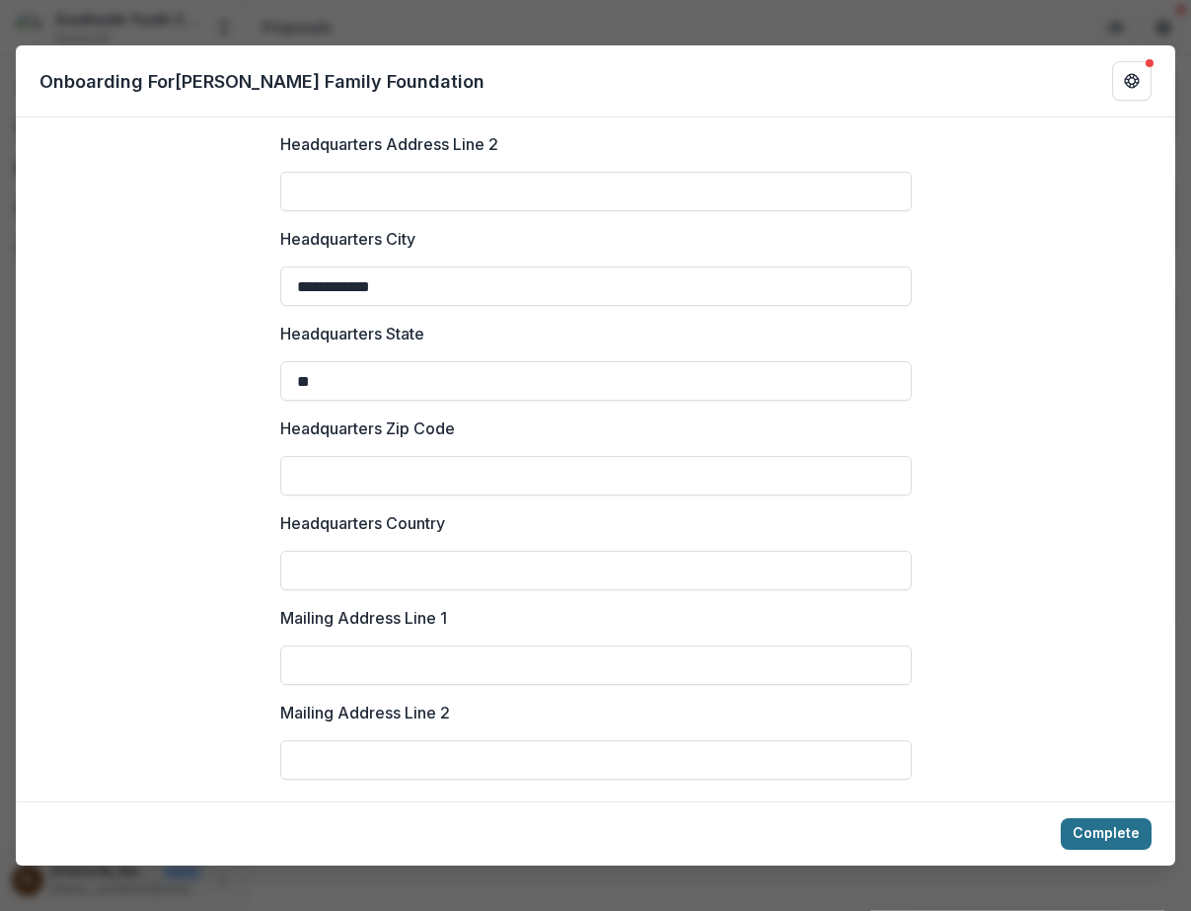
click at [1096, 831] on button "Complete" at bounding box center [1106, 834] width 91 height 32
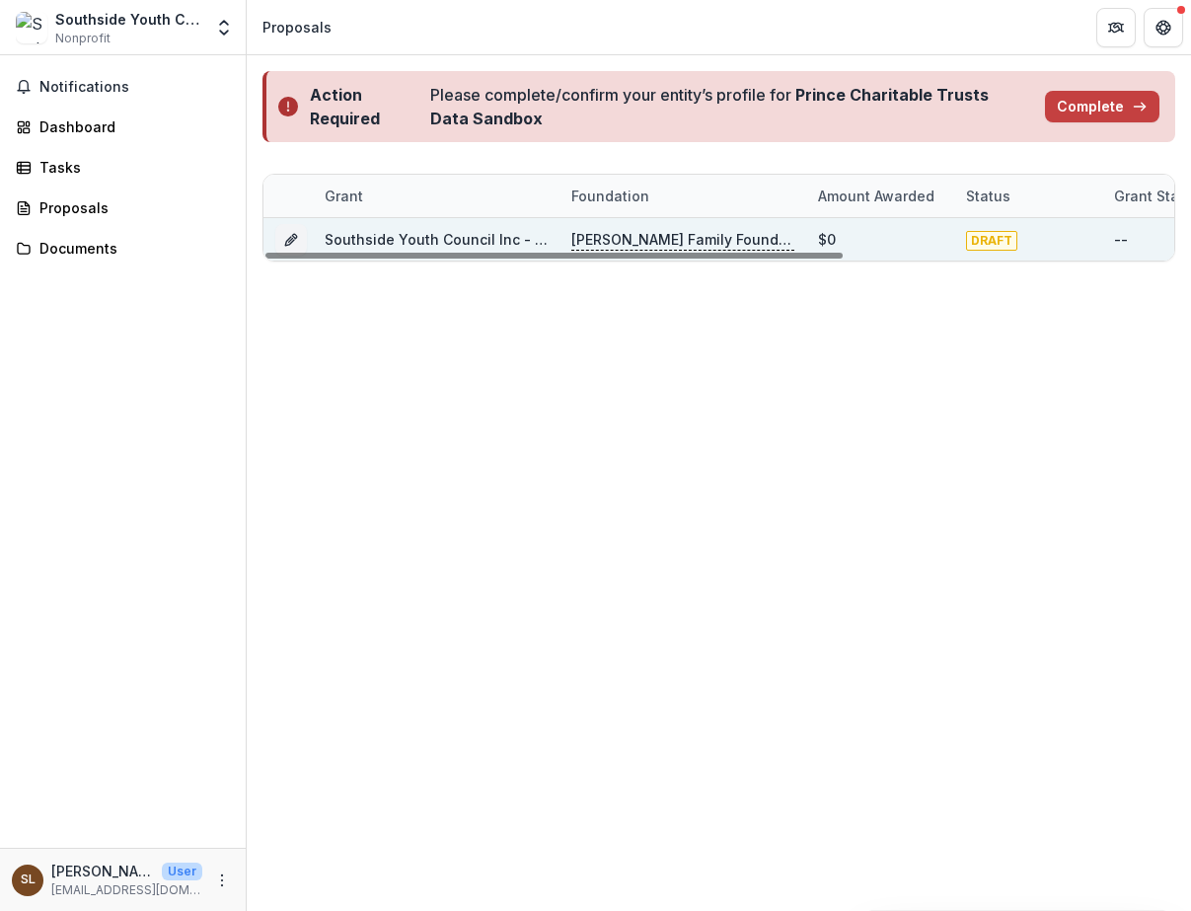
click at [1117, 246] on div "--" at bounding box center [1121, 239] width 14 height 21
click at [474, 235] on link "Southside Youth Council Inc - 2025 - CAC HFF Grant Application" at bounding box center [545, 239] width 441 height 17
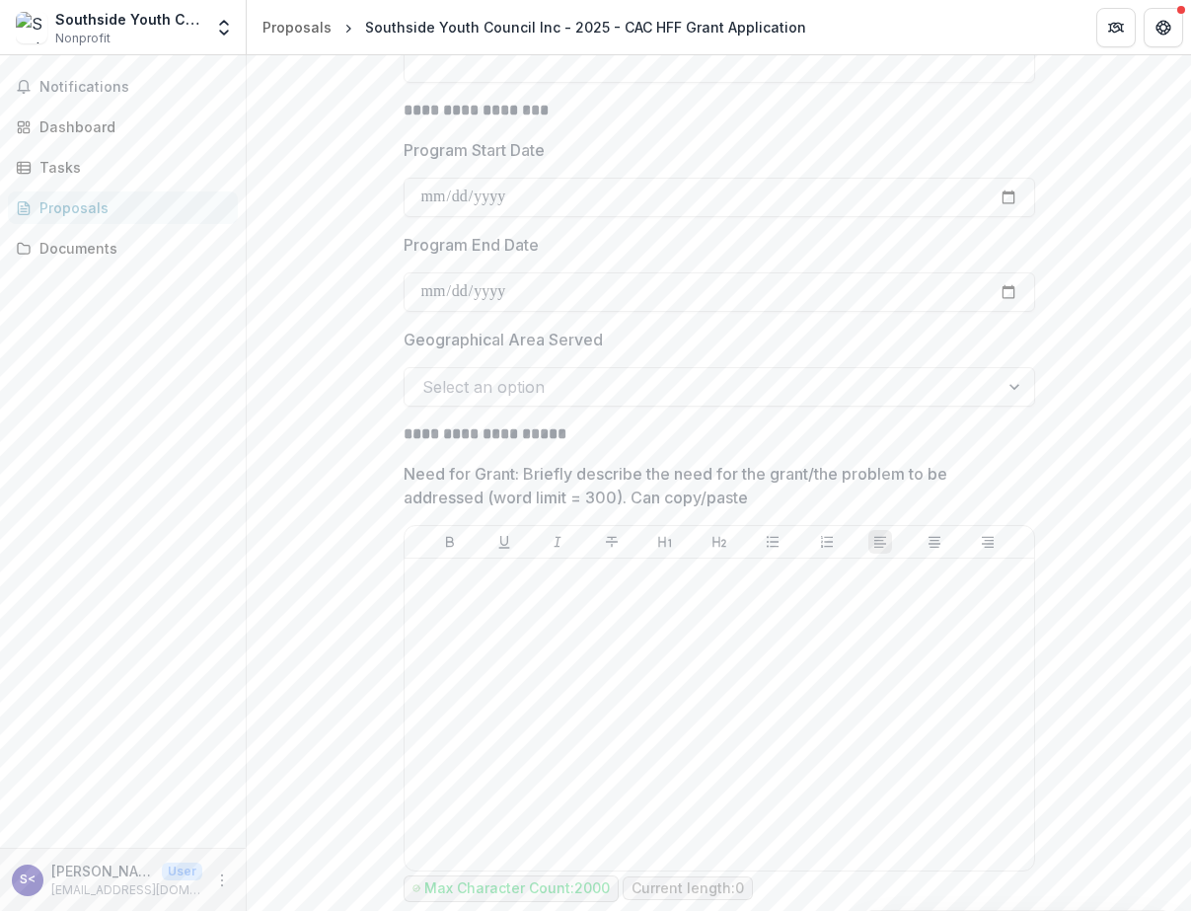
scroll to position [5995, 0]
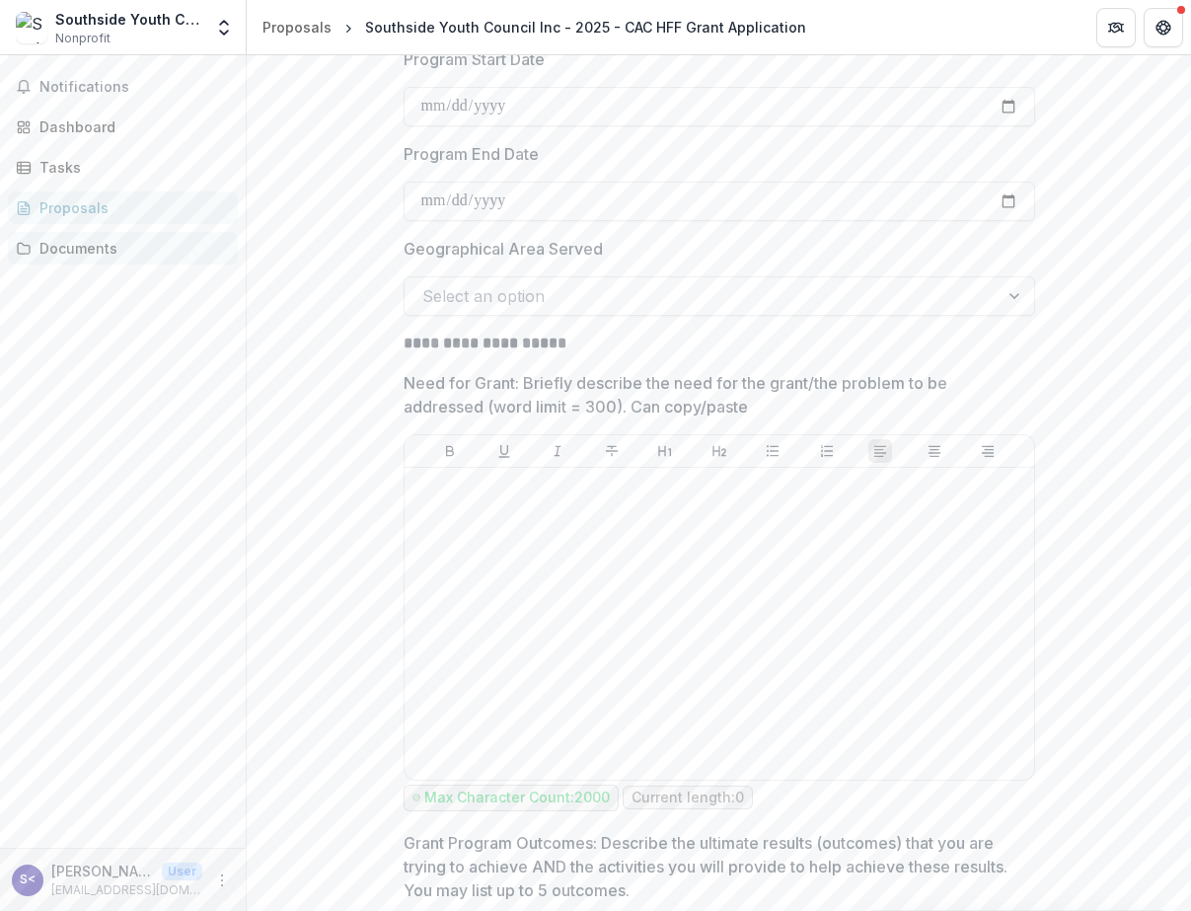
click at [93, 242] on div "Documents" at bounding box center [130, 248] width 183 height 21
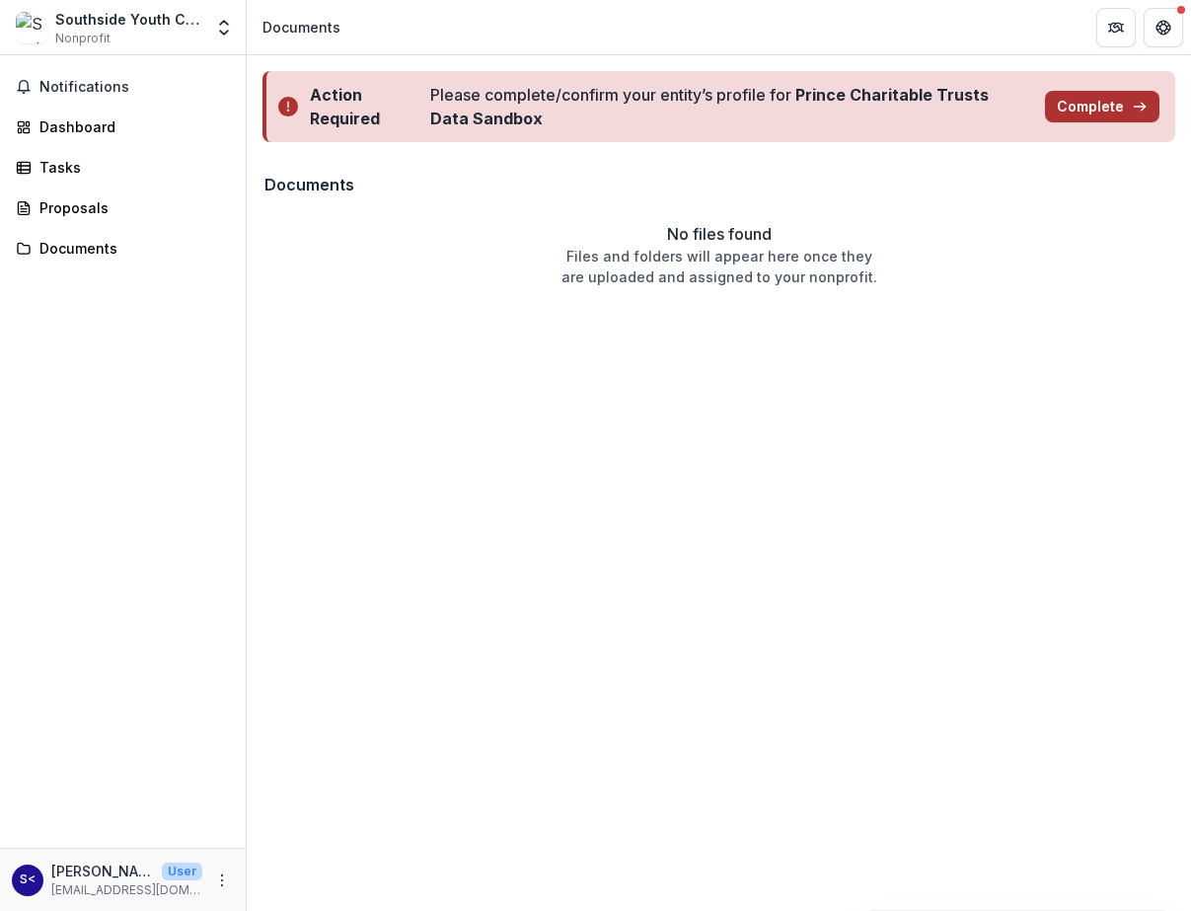
click at [1074, 106] on button "Complete" at bounding box center [1102, 107] width 114 height 32
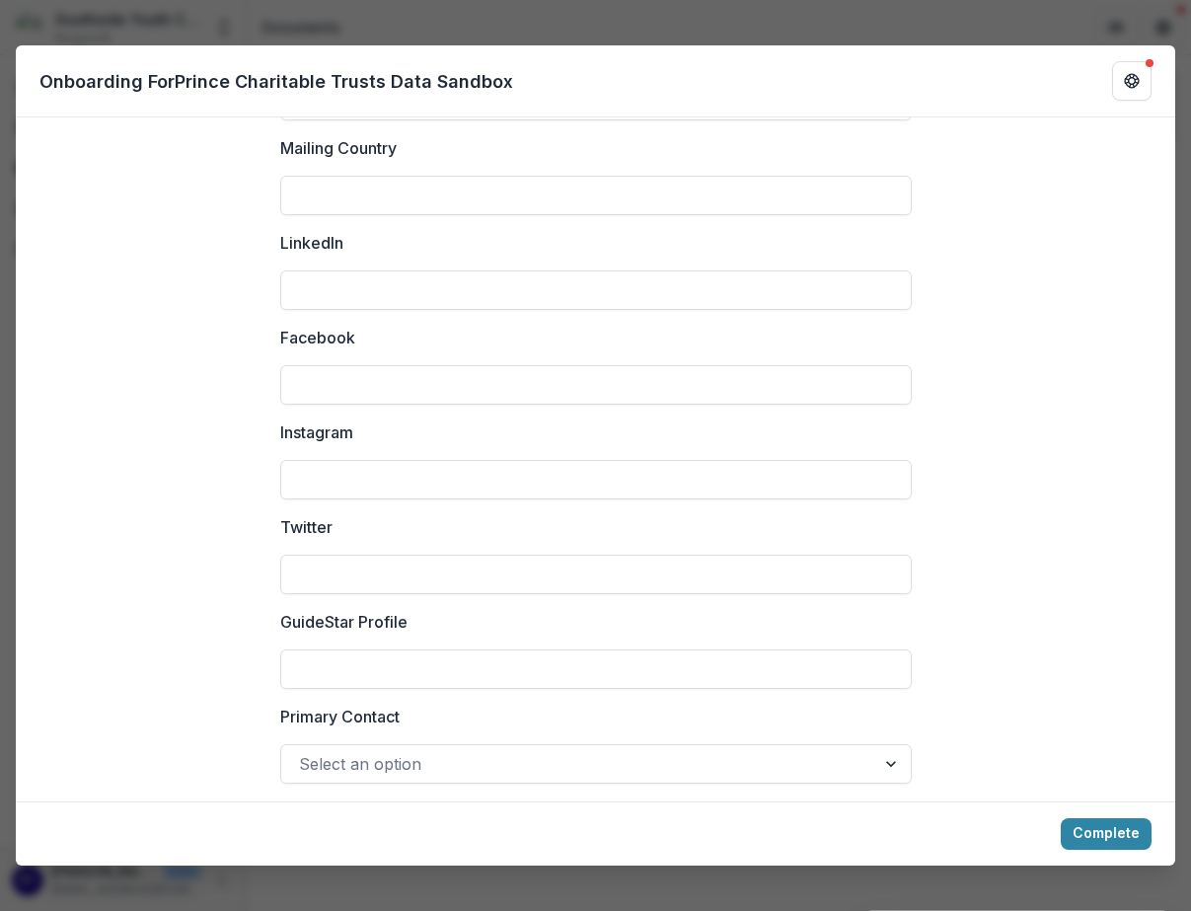
scroll to position [2528, 0]
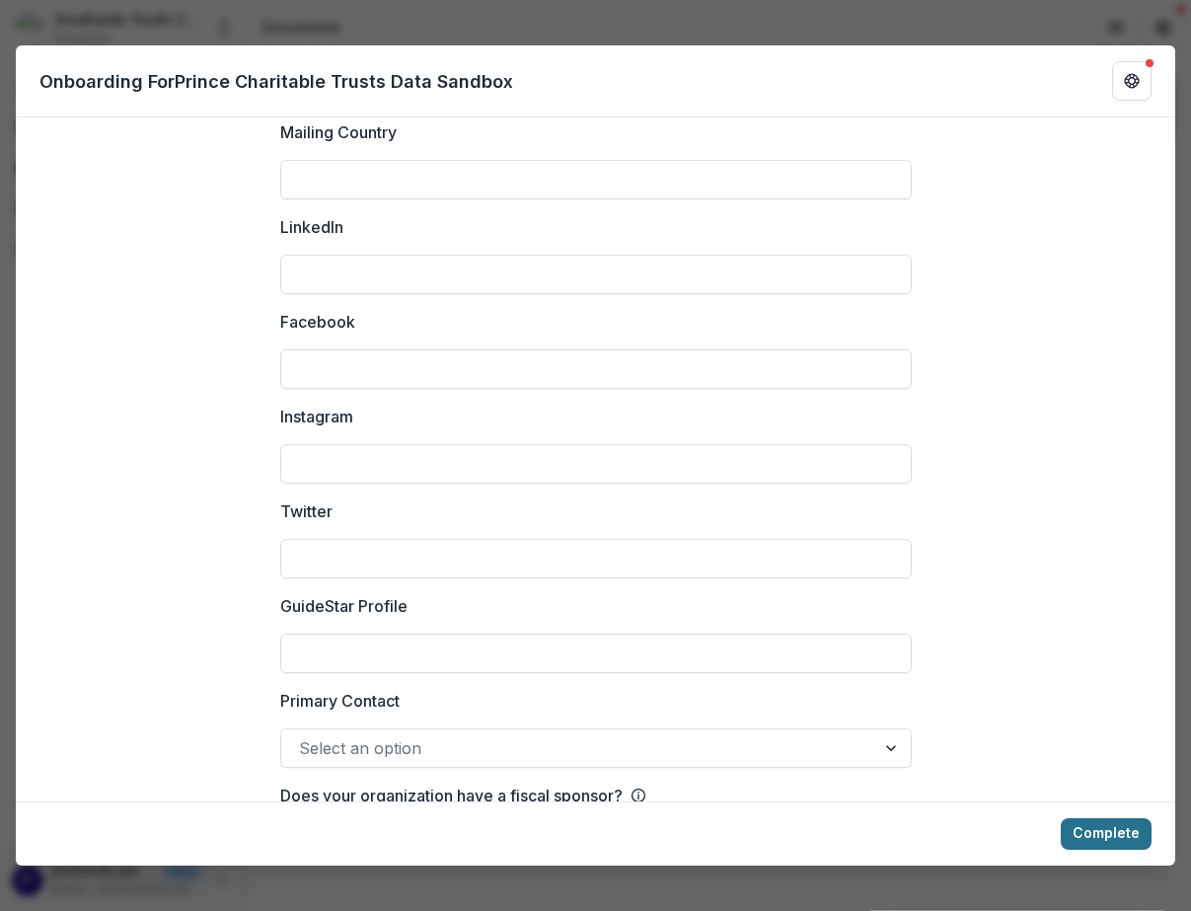
click at [1088, 834] on button "Complete" at bounding box center [1106, 834] width 91 height 32
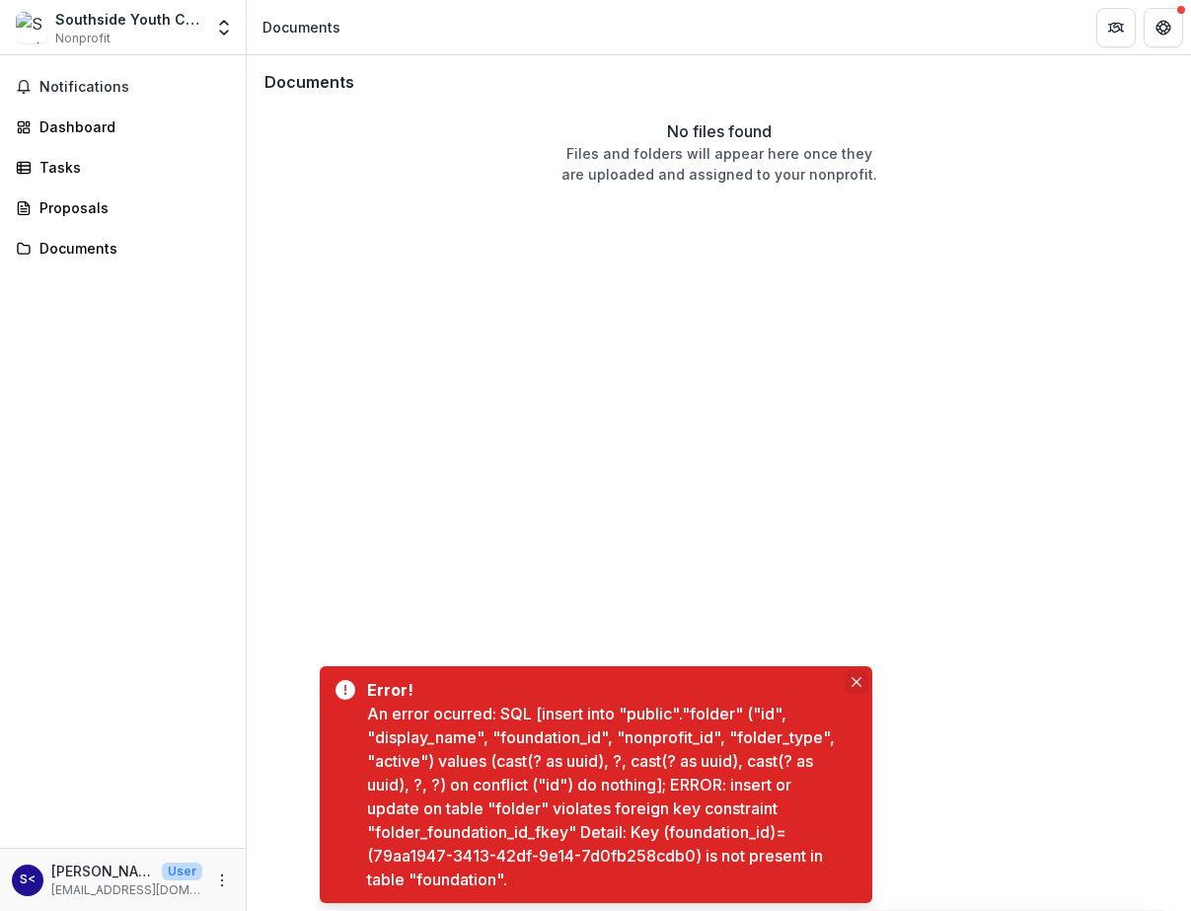
click at [852, 680] on icon "Close" at bounding box center [857, 682] width 10 height 10
click at [859, 683] on icon "Close" at bounding box center [857, 682] width 10 height 10
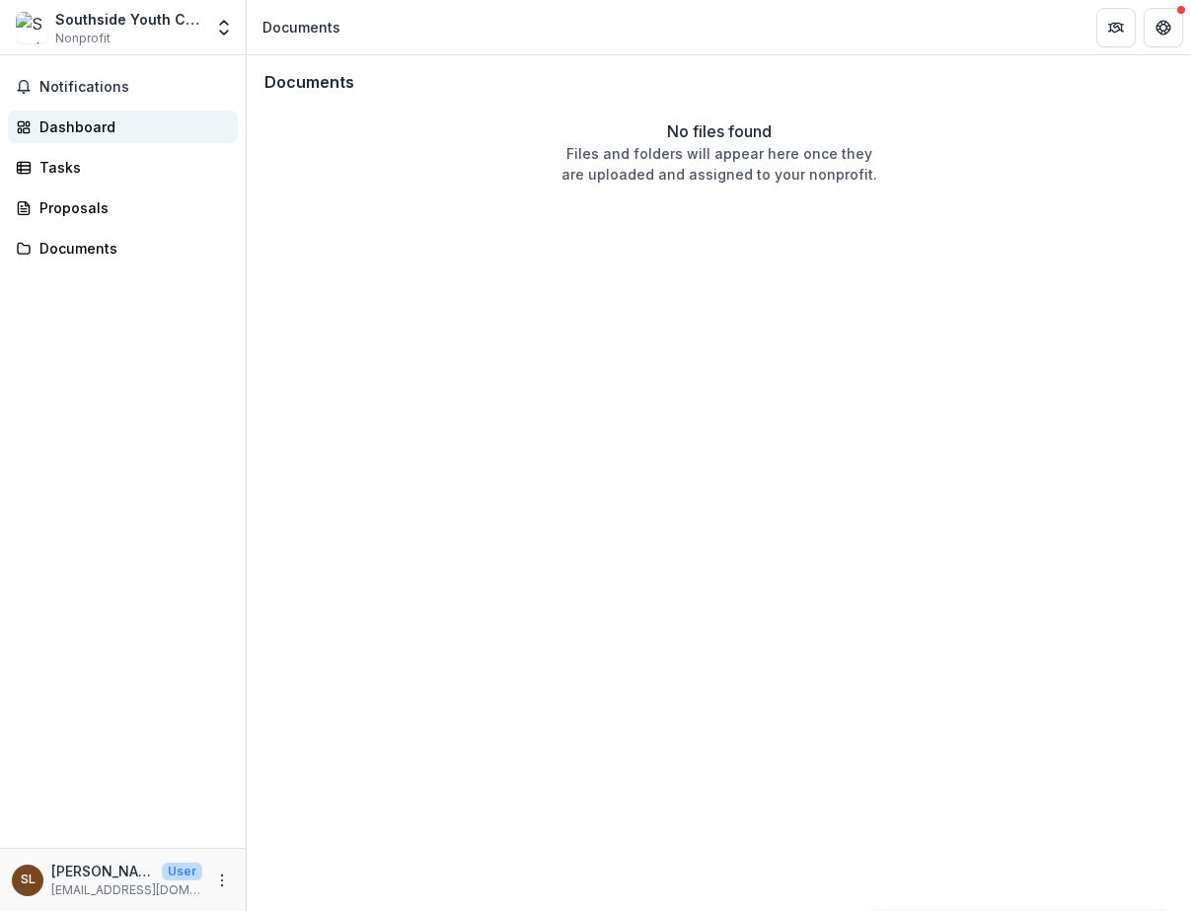
click at [89, 134] on div "Dashboard" at bounding box center [130, 126] width 183 height 21
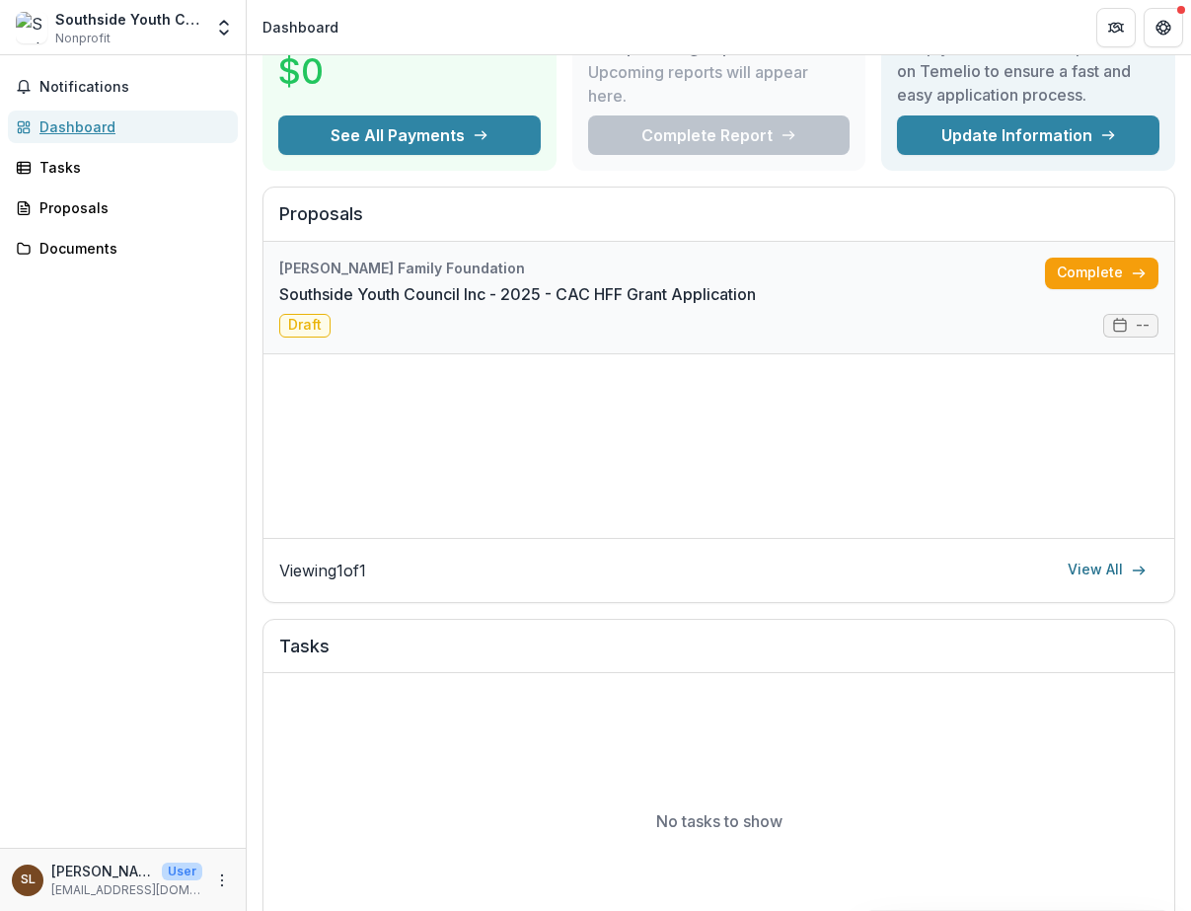
scroll to position [106, 0]
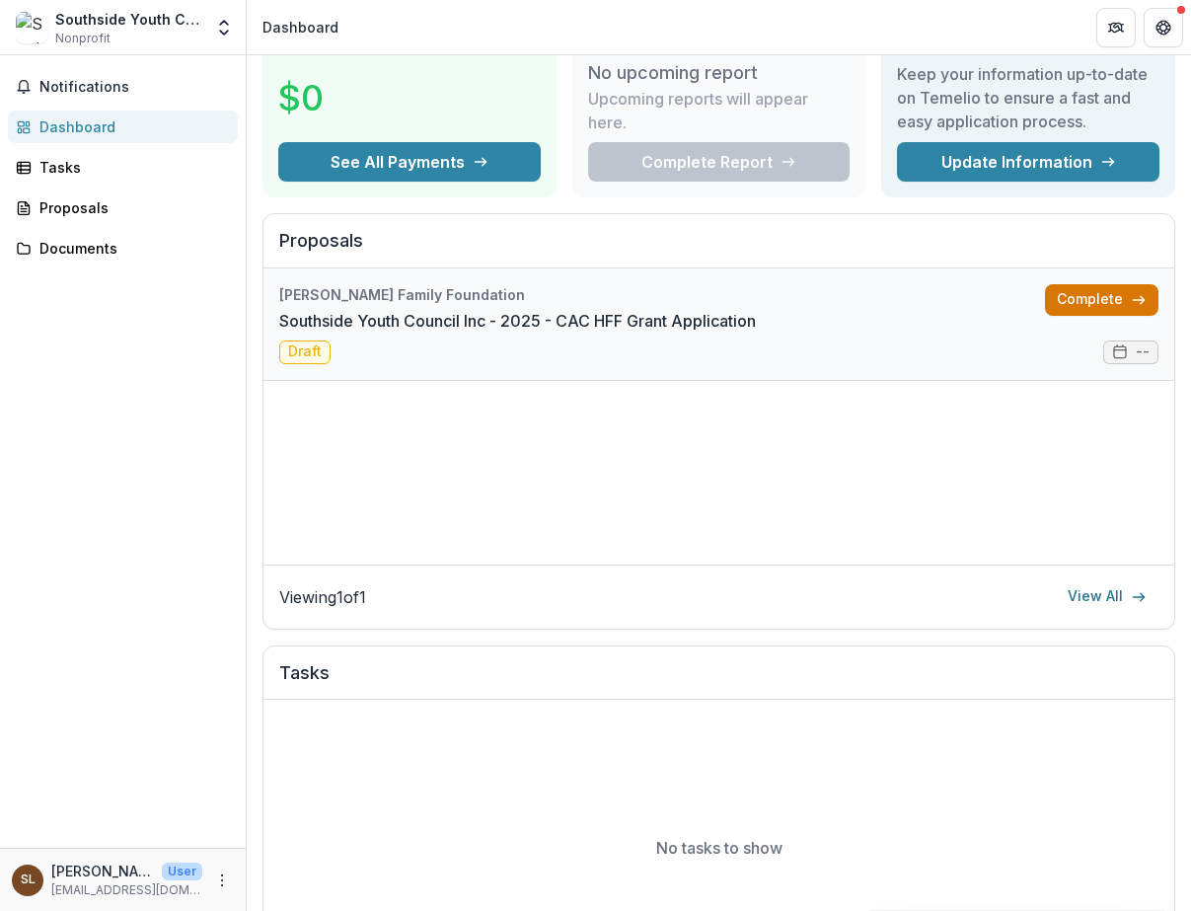
click at [1064, 304] on link "Complete" at bounding box center [1102, 300] width 114 height 32
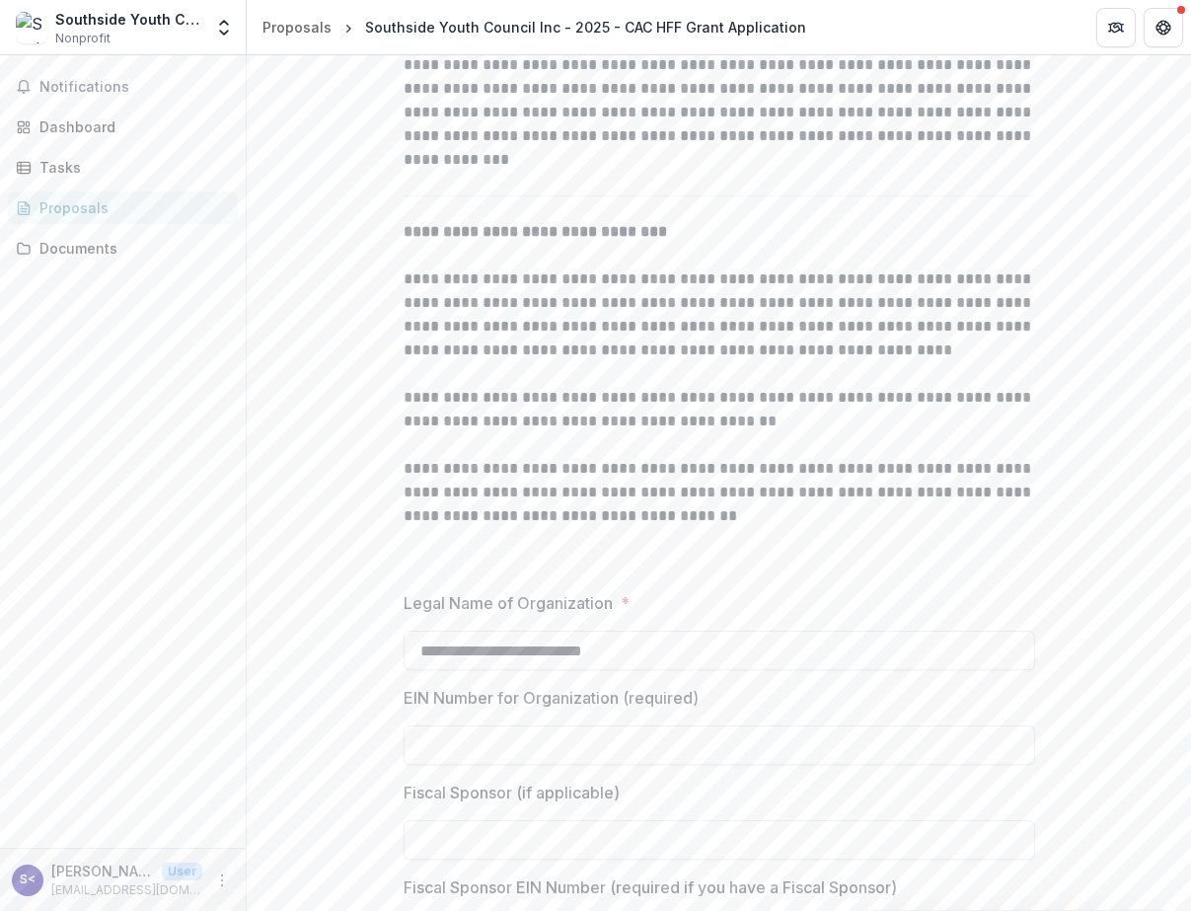
scroll to position [1503, 0]
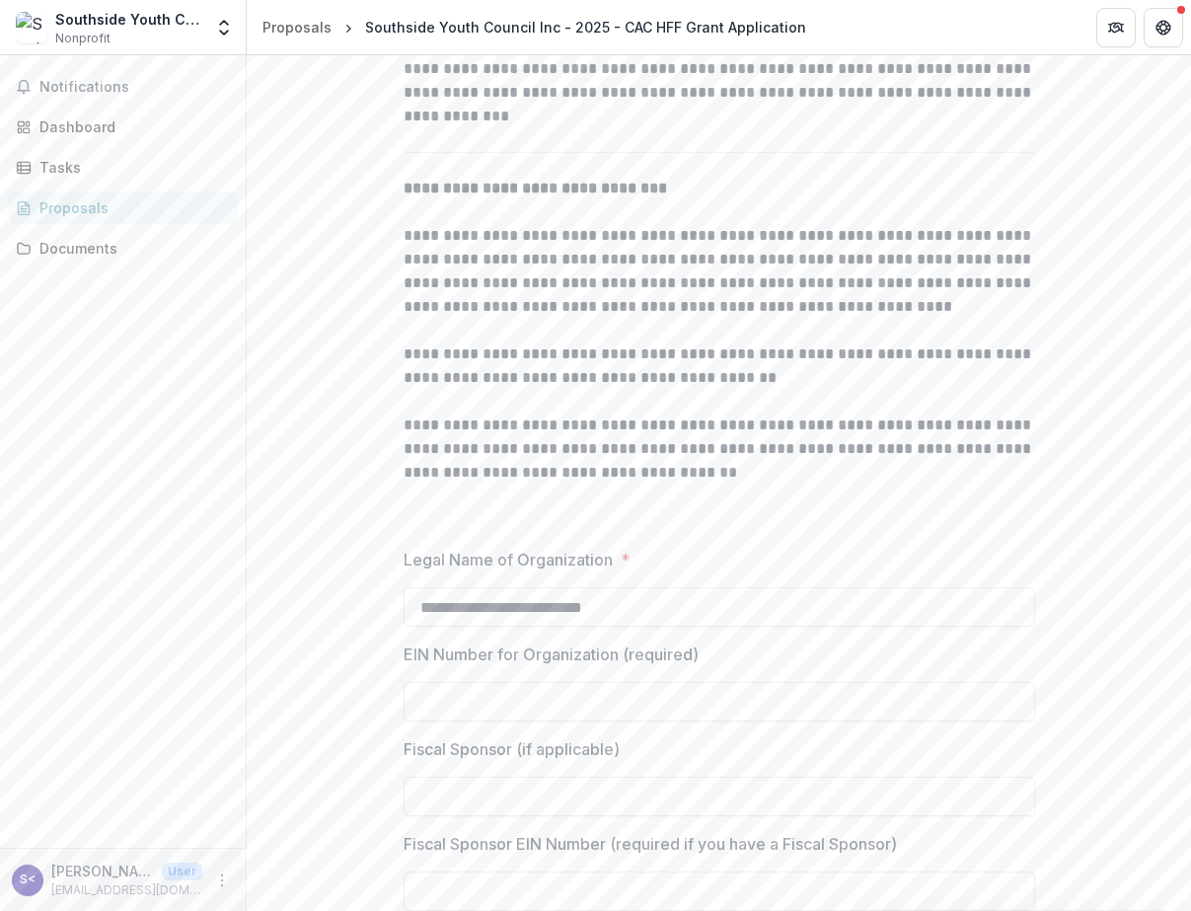
click at [745, 508] on p at bounding box center [720, 497] width 632 height 24
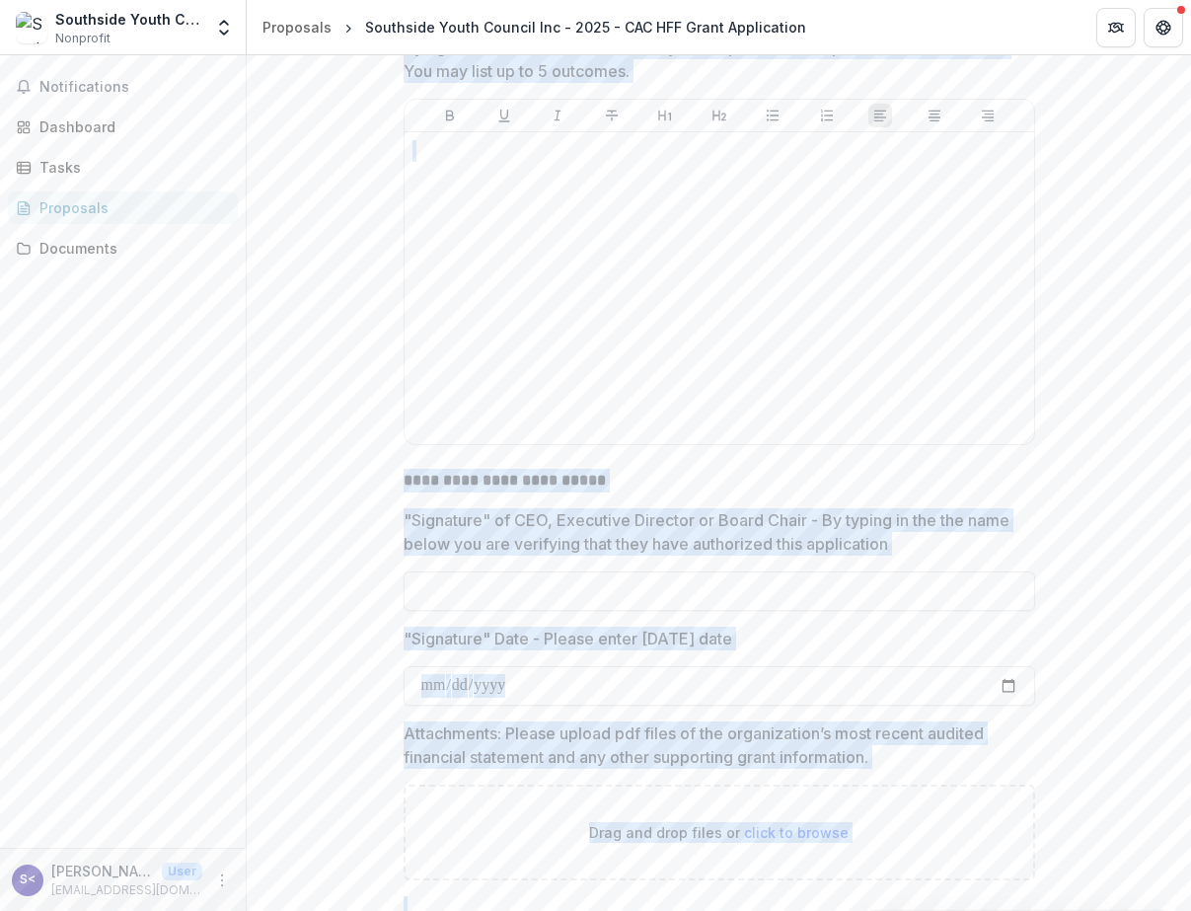
scroll to position [7000, 0]
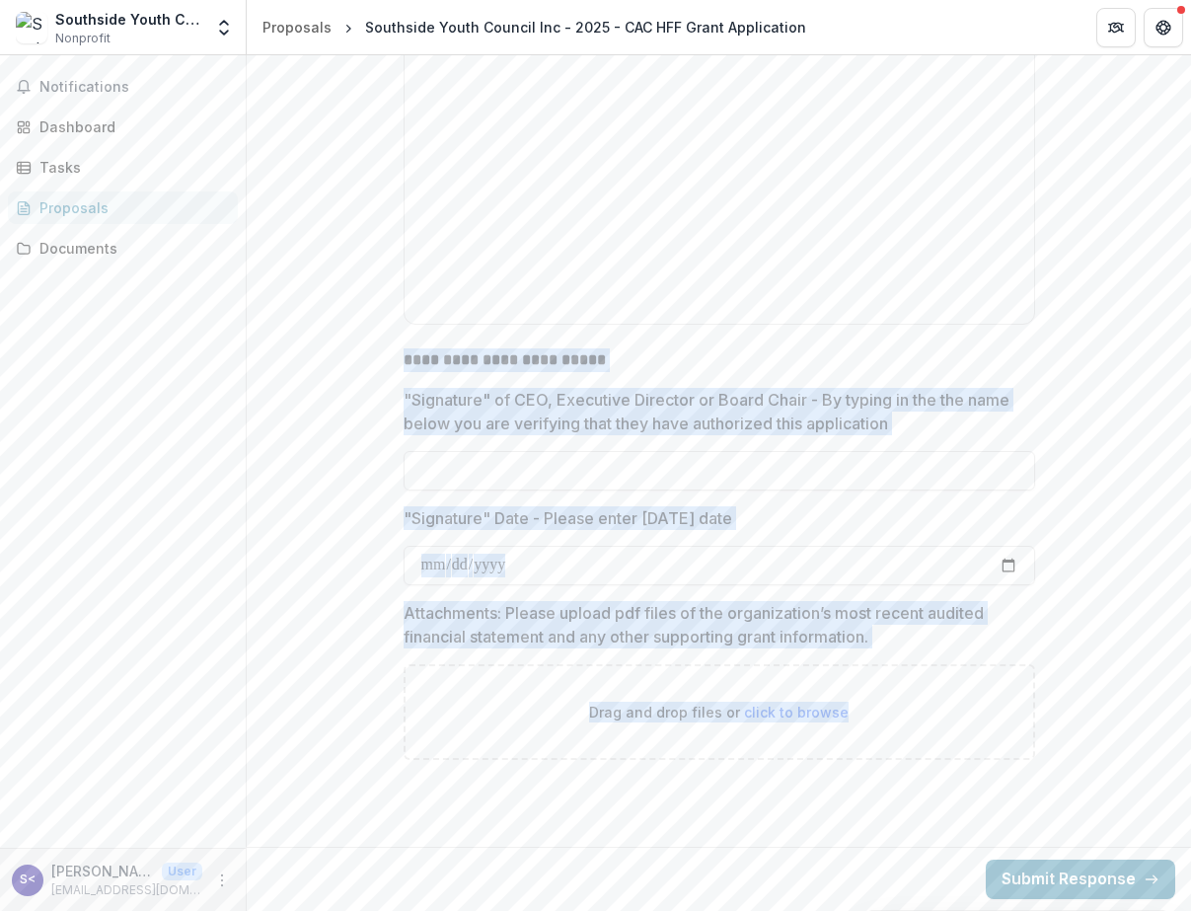
drag, startPoint x: 551, startPoint y: 505, endPoint x: 810, endPoint y: 747, distance: 354.8
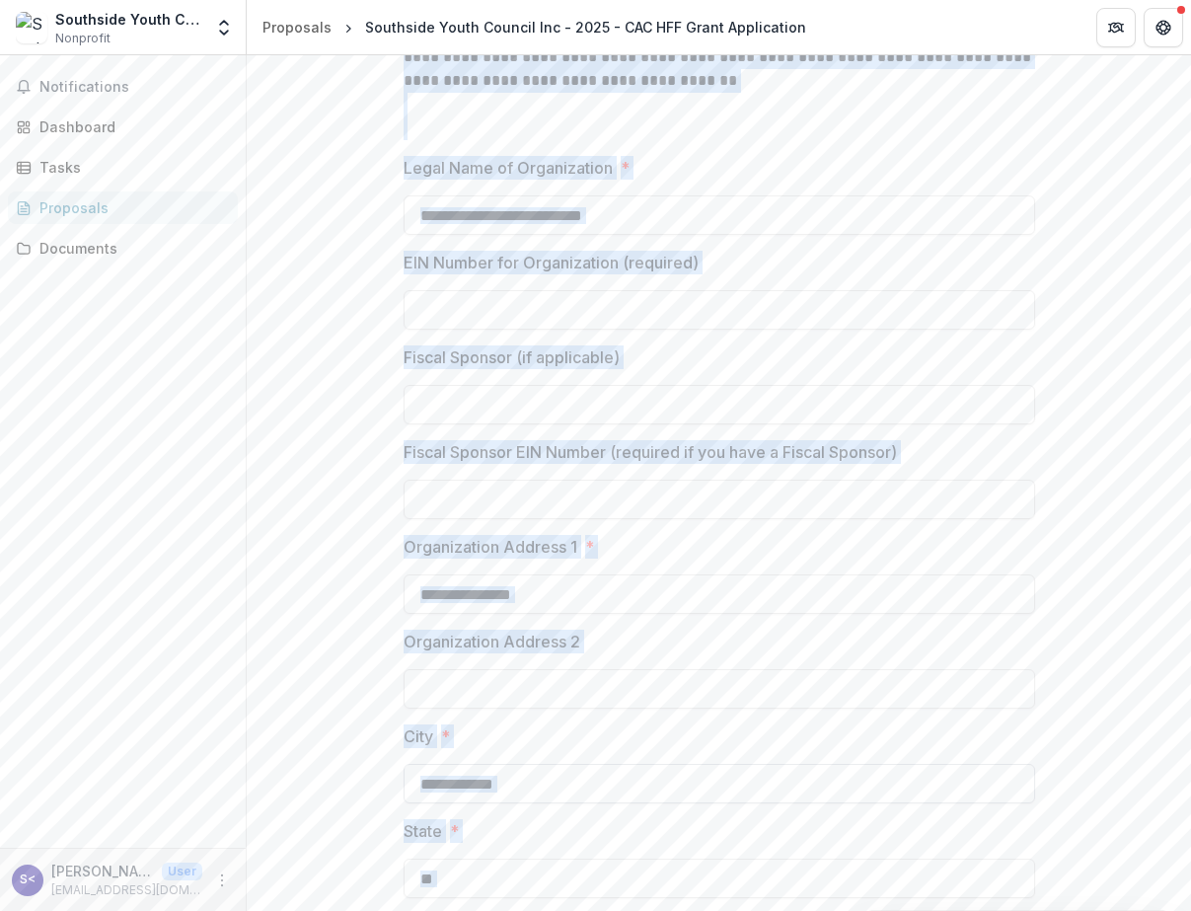
scroll to position [1816, 0]
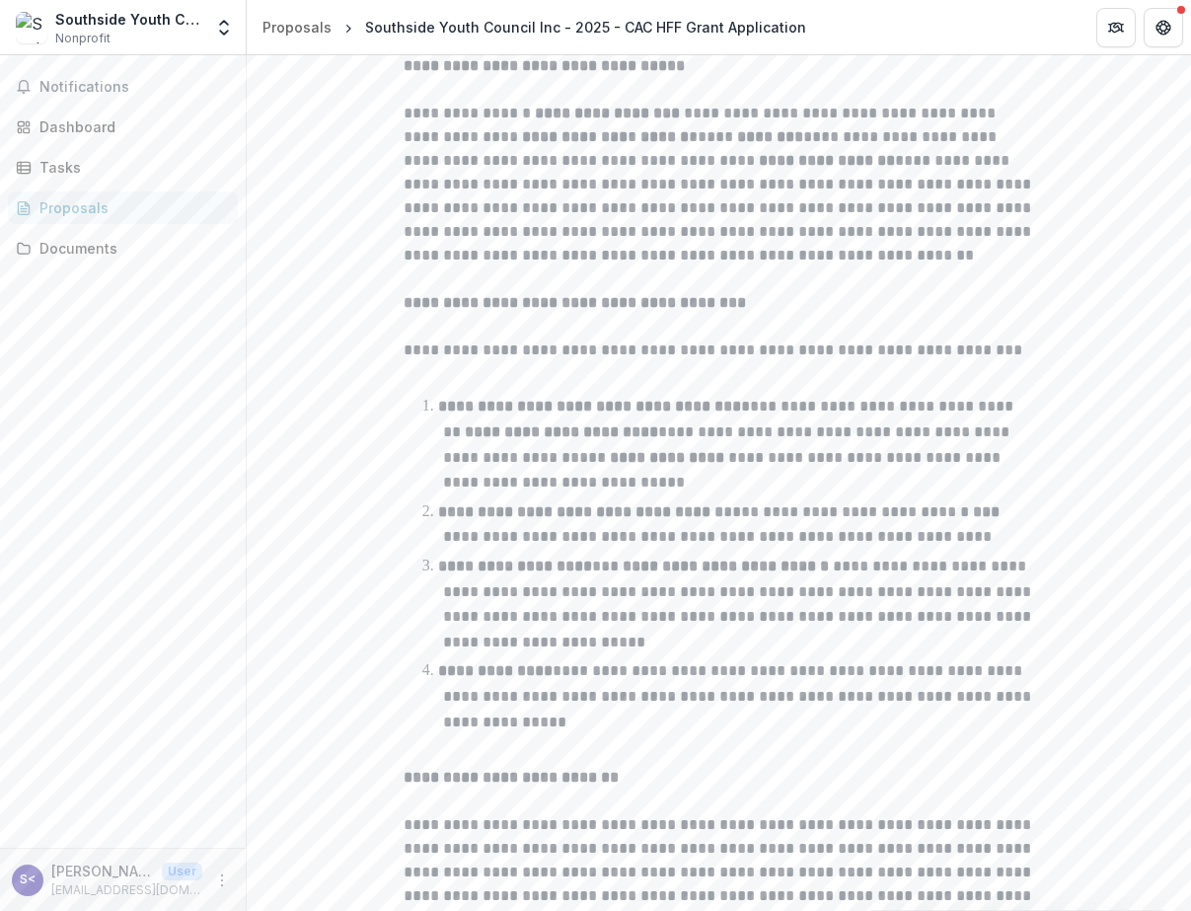
scroll to position [0, 0]
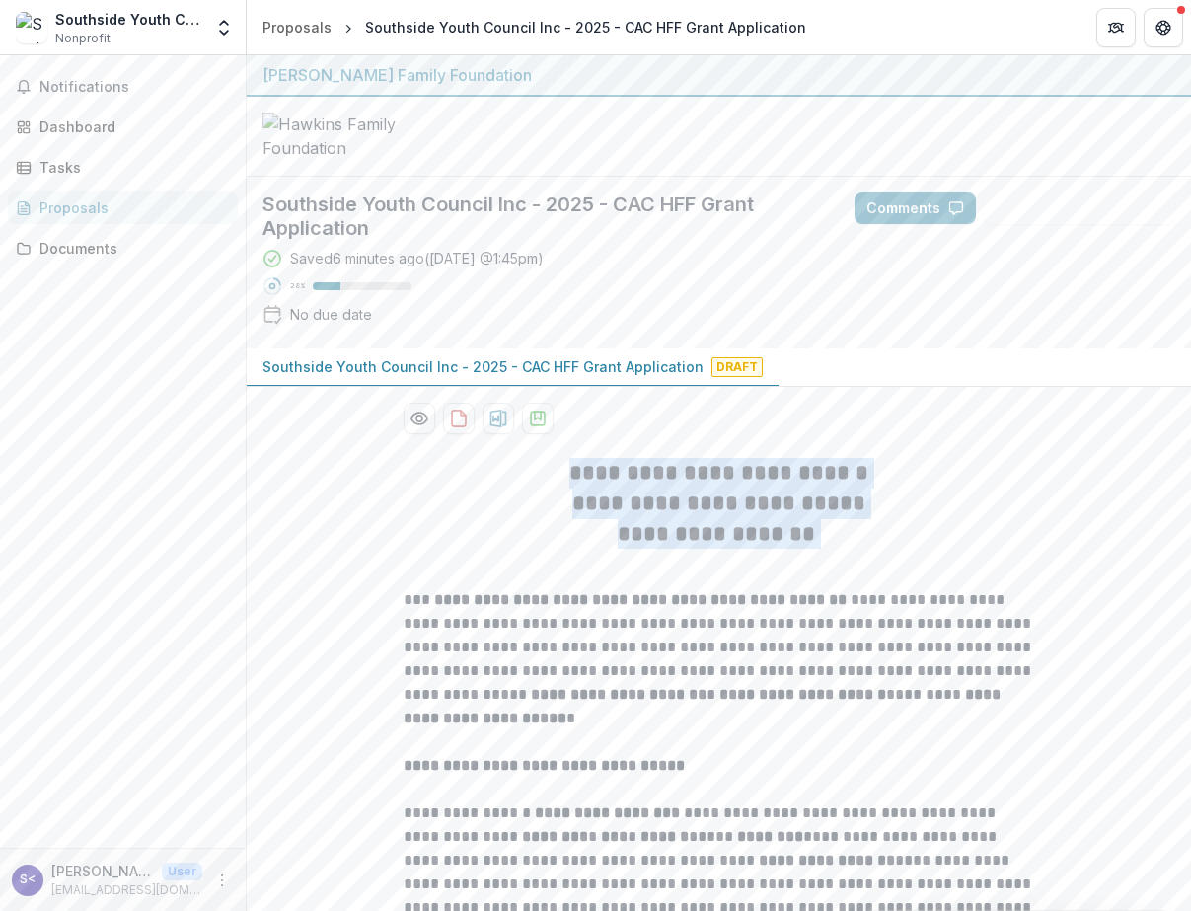
drag, startPoint x: 821, startPoint y: 578, endPoint x: 570, endPoint y: 519, distance: 257.6
click at [570, 519] on div "**********" at bounding box center [720, 503] width 632 height 91
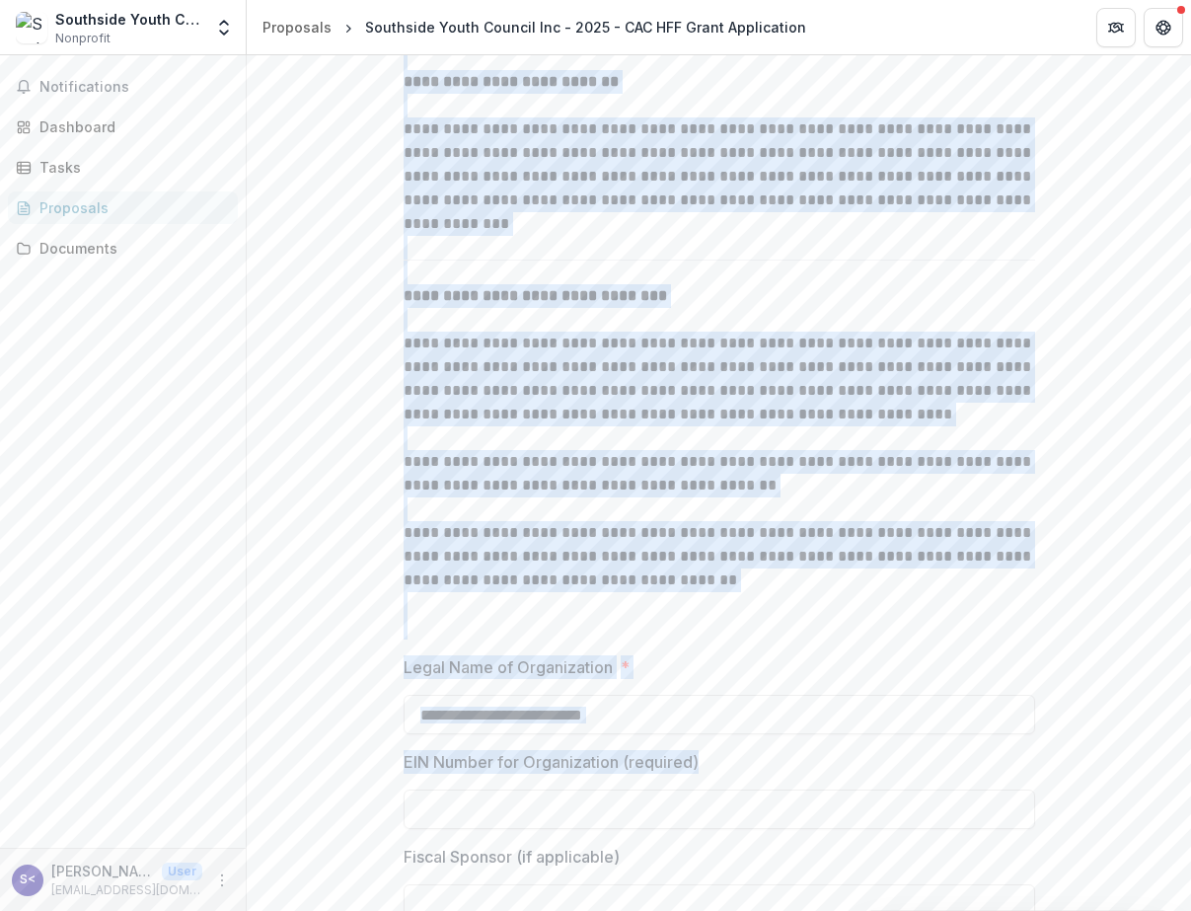
scroll to position [1398, 0]
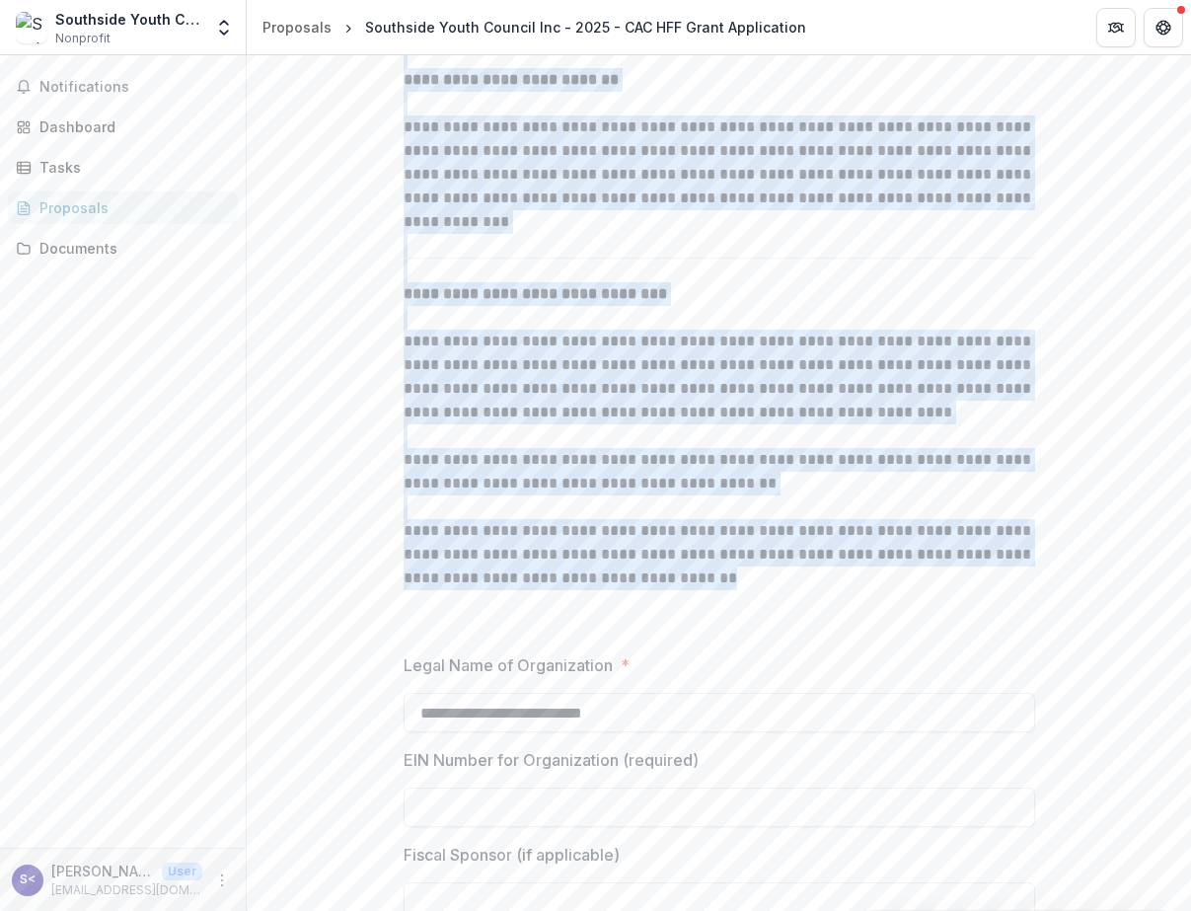
drag, startPoint x: 403, startPoint y: 318, endPoint x: 759, endPoint y: 630, distance: 473.5
copy div "**********"
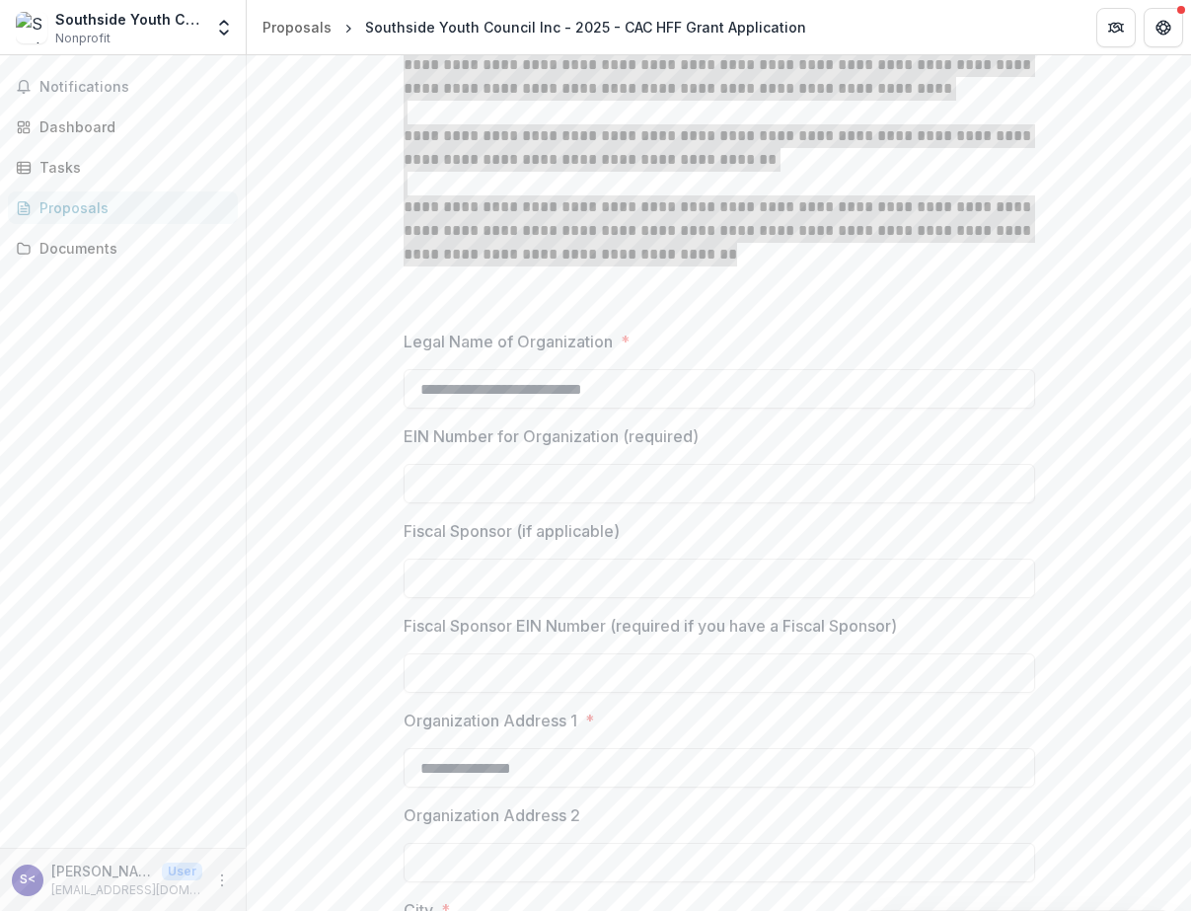
scroll to position [1725, 0]
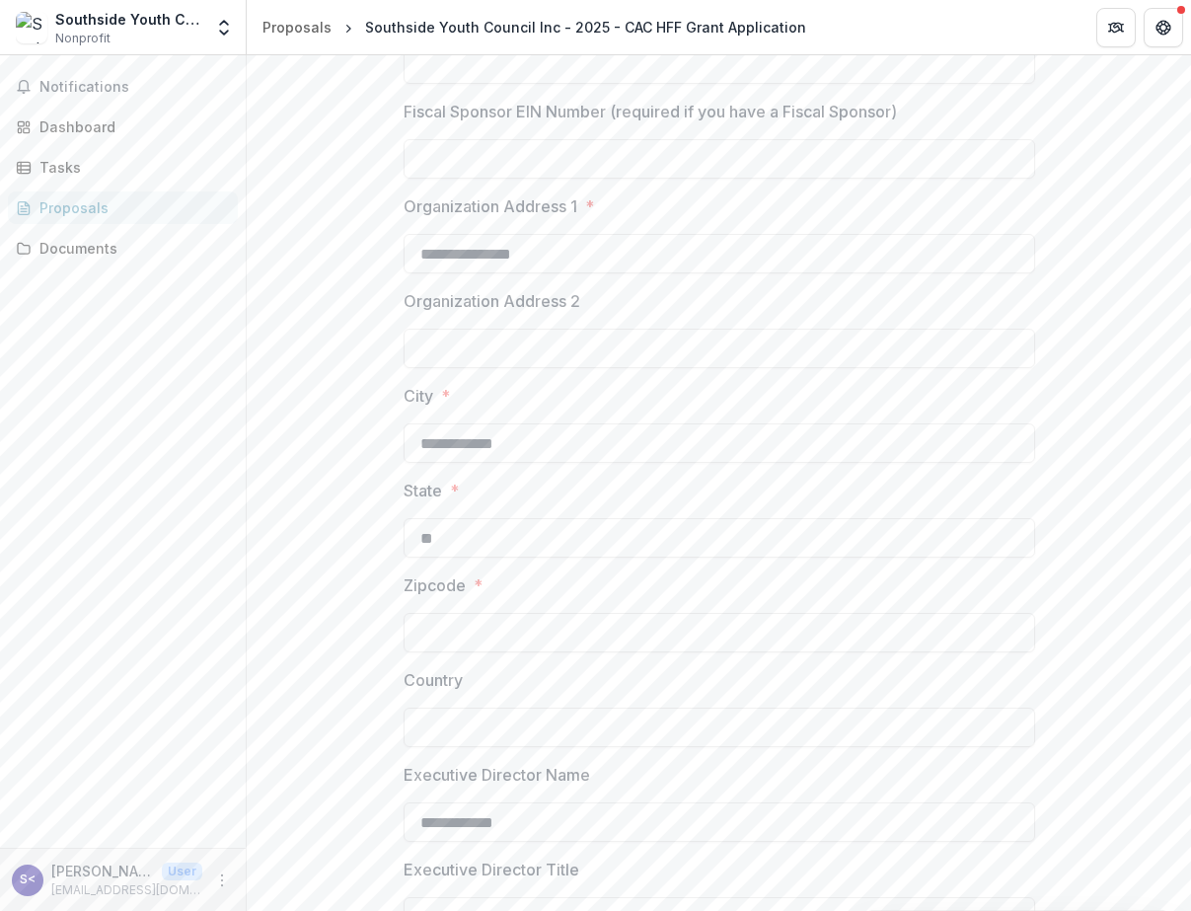
scroll to position [2272, 0]
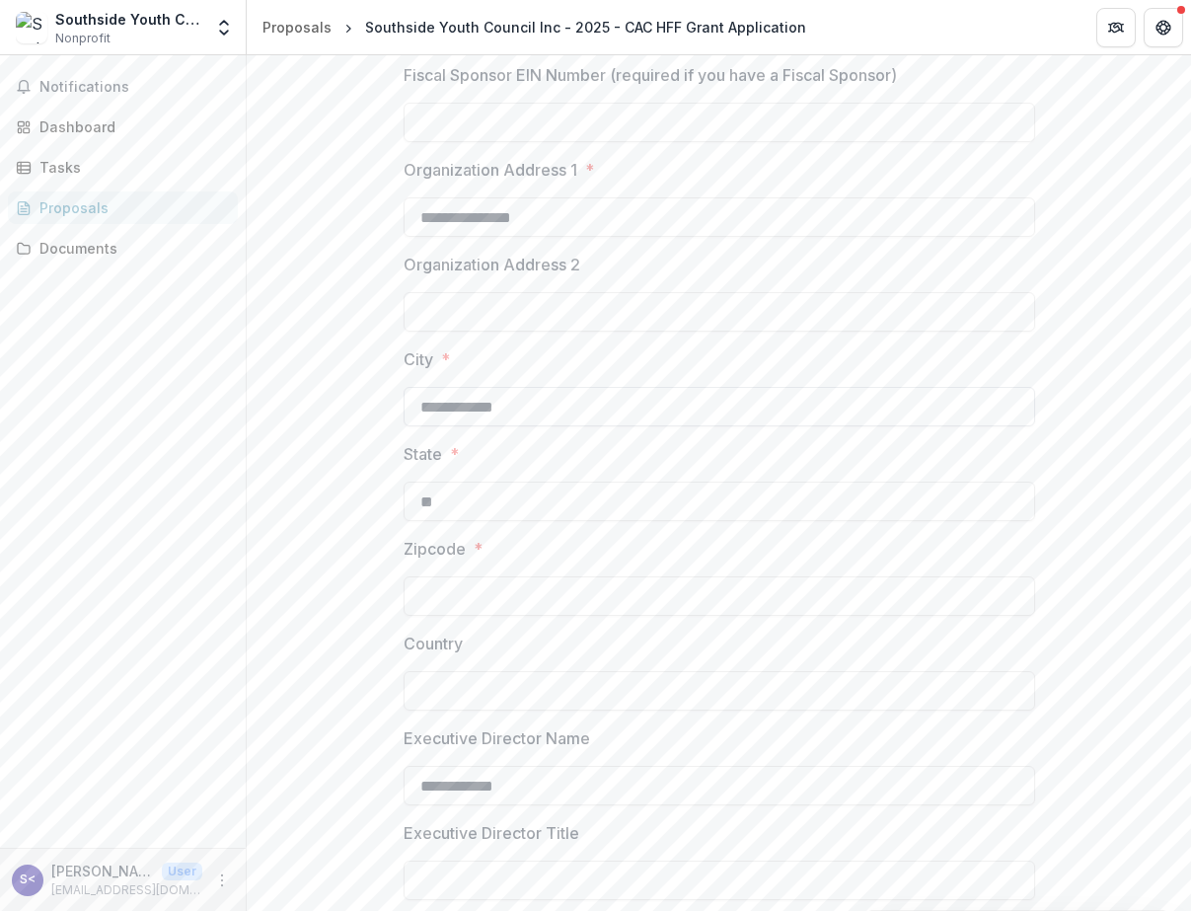
click at [548, 426] on input "**********" at bounding box center [720, 406] width 632 height 39
click at [844, 521] on input "**" at bounding box center [720, 501] width 632 height 39
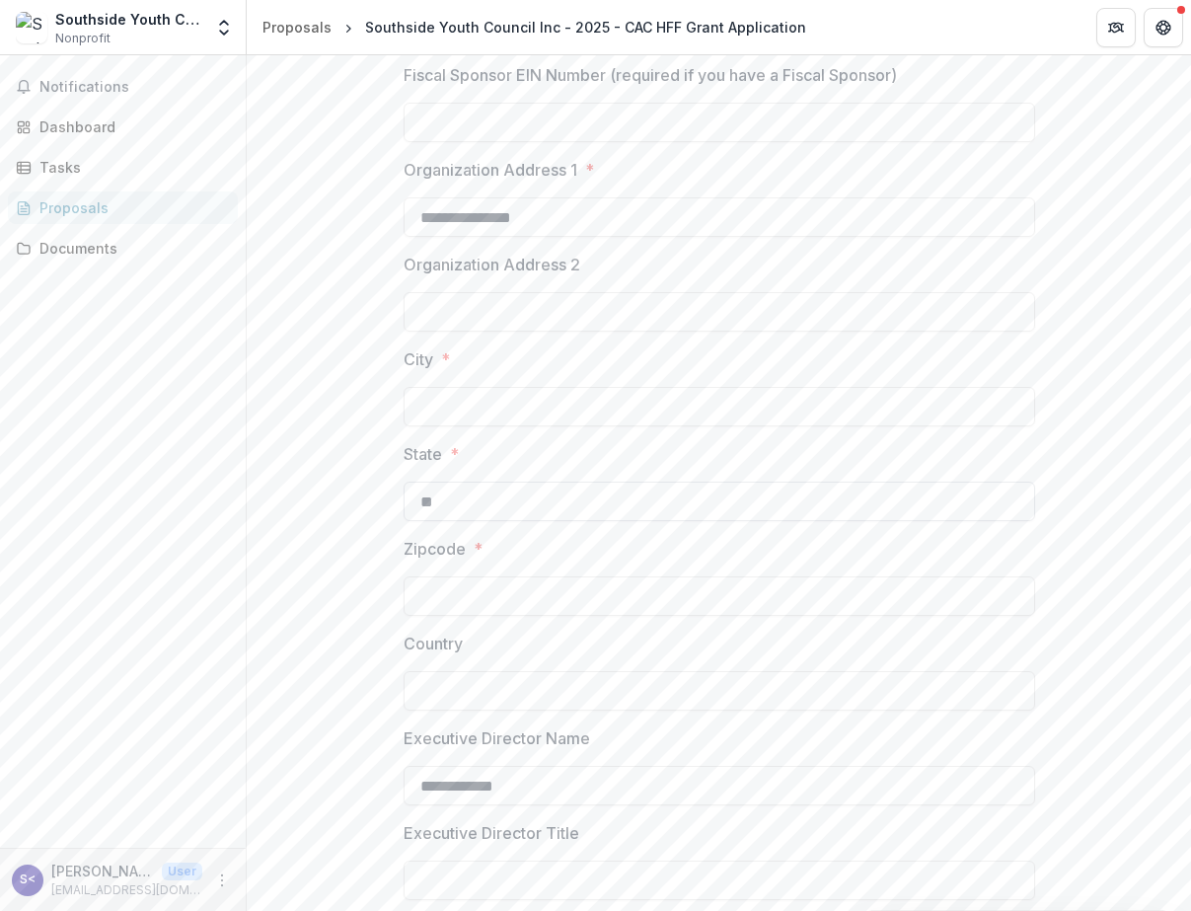
click at [845, 521] on input "**" at bounding box center [720, 501] width 632 height 39
click at [786, 466] on label "State *" at bounding box center [714, 454] width 620 height 24
click at [786, 493] on input "State *" at bounding box center [720, 501] width 632 height 39
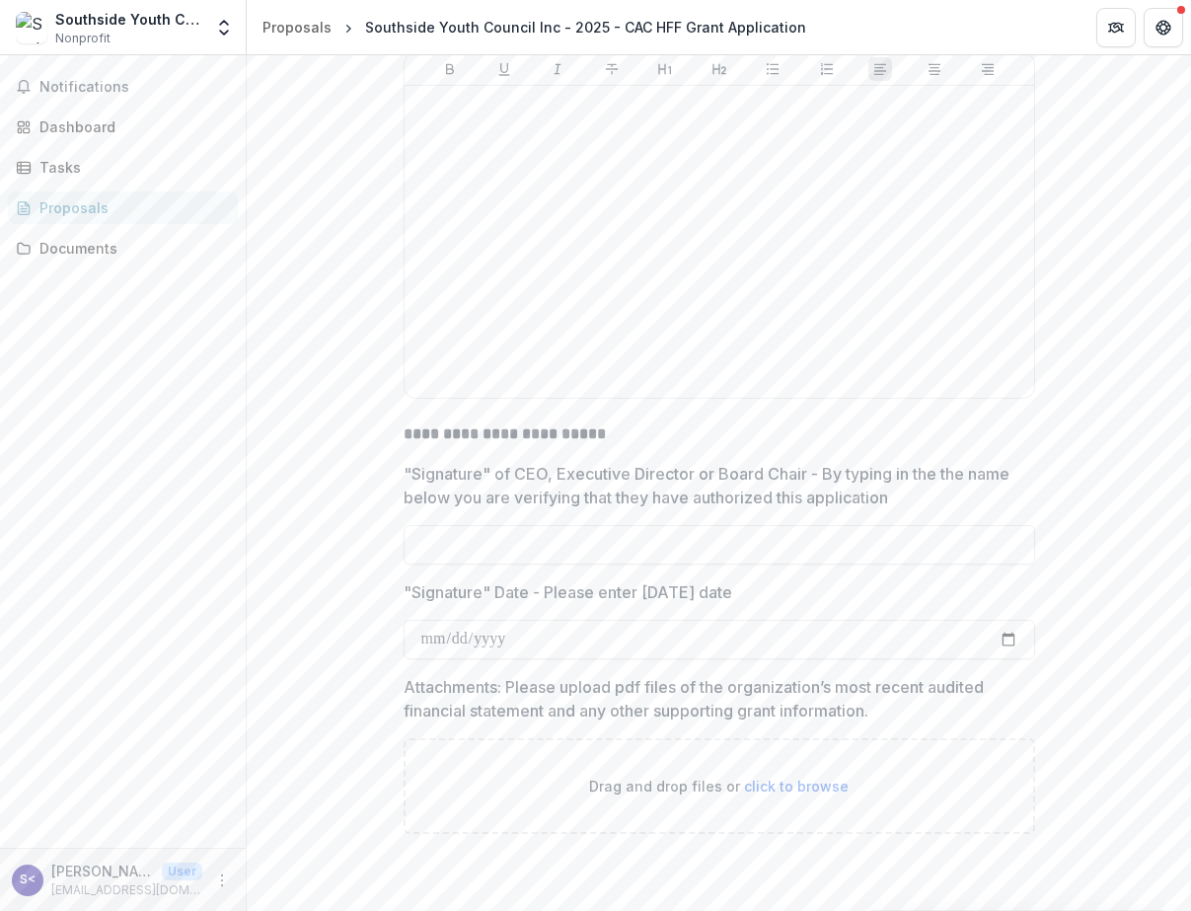
scroll to position [7000, 0]
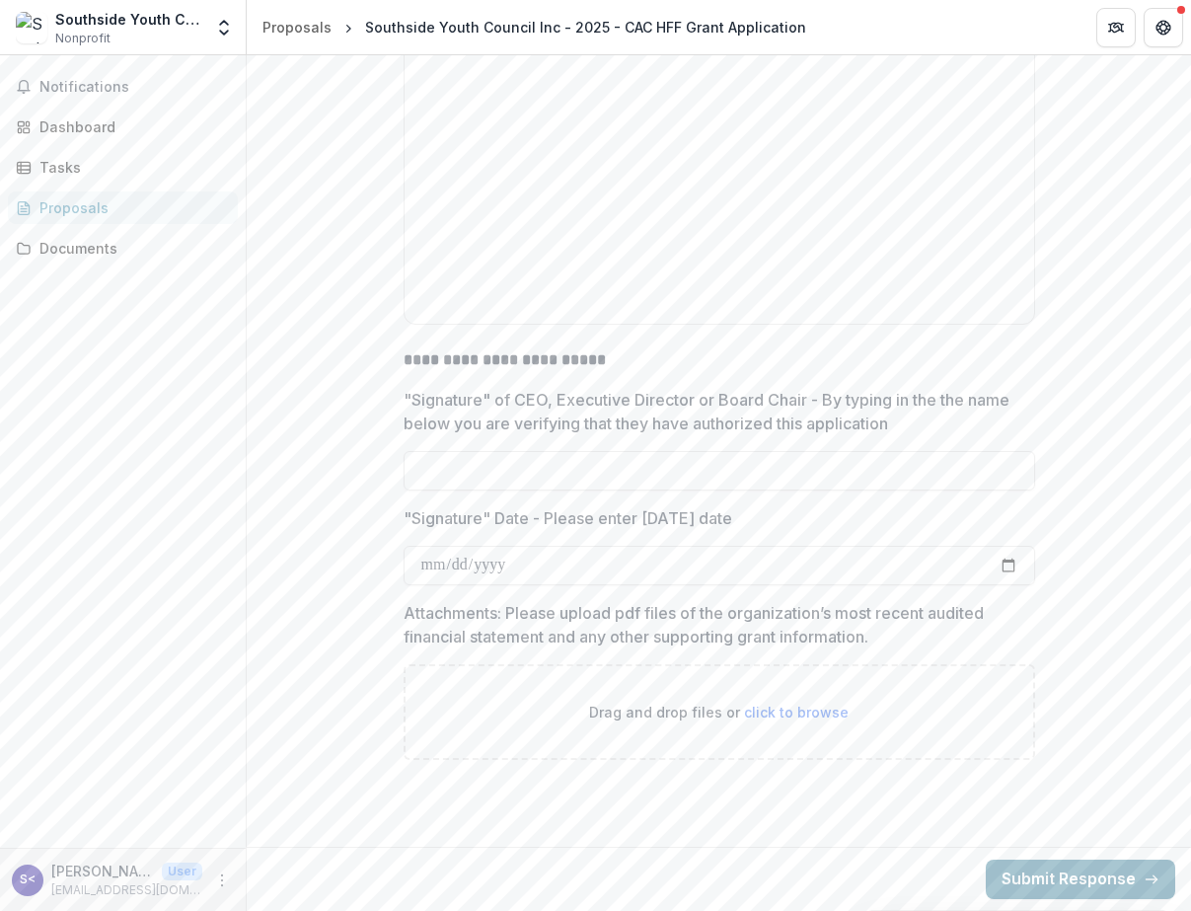
click at [1039, 875] on button "Submit Response" at bounding box center [1080, 879] width 189 height 39
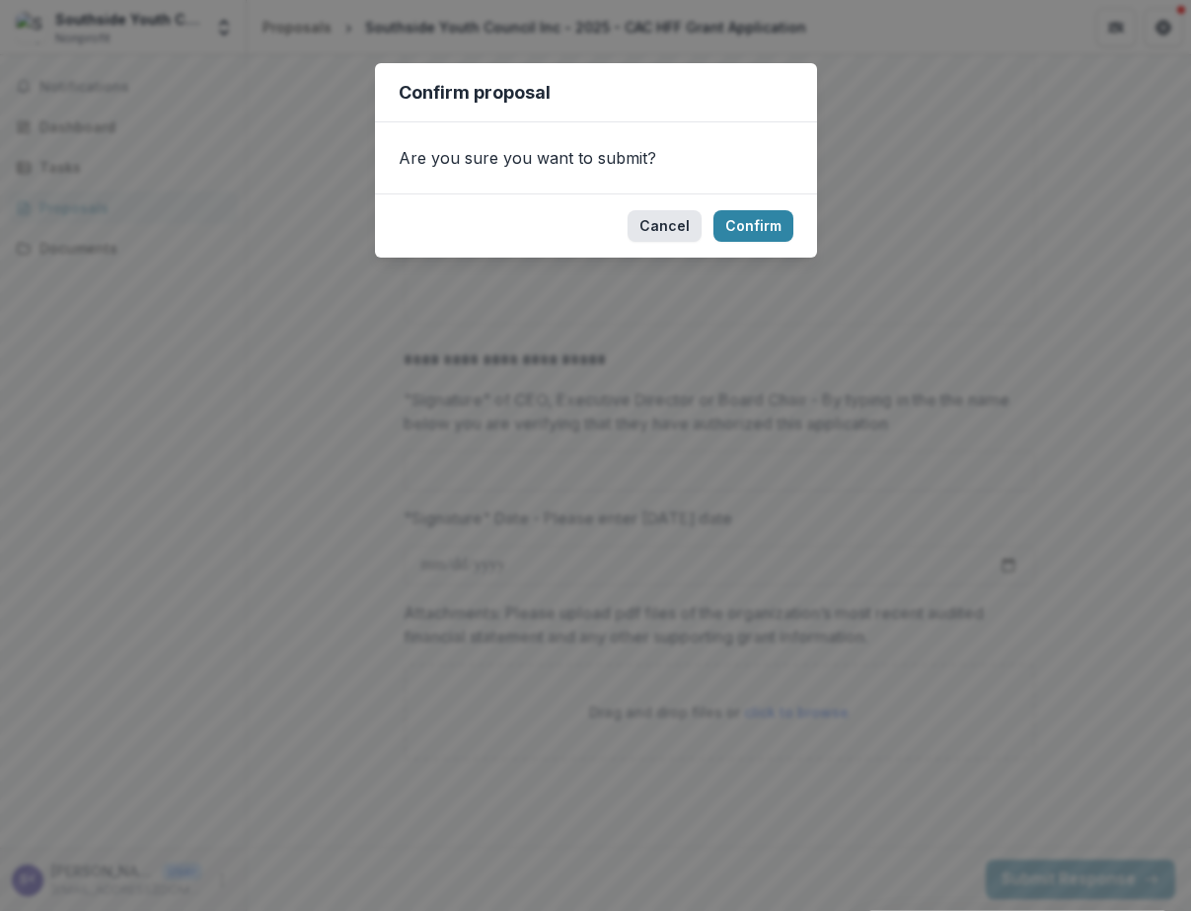
click at [676, 230] on button "Cancel" at bounding box center [665, 226] width 74 height 32
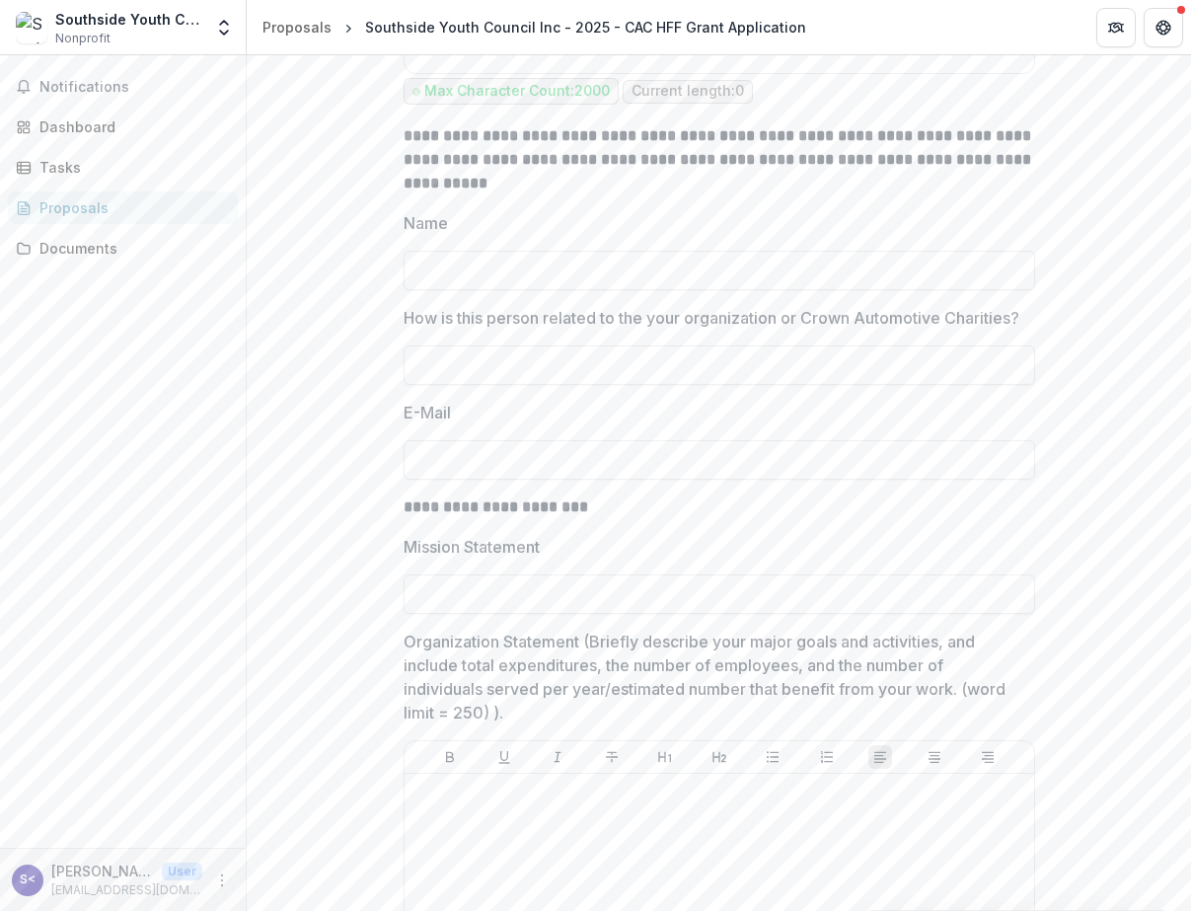
scroll to position [4353, 0]
drag, startPoint x: 458, startPoint y: 268, endPoint x: 389, endPoint y: 263, distance: 69.3
copy p "Name"
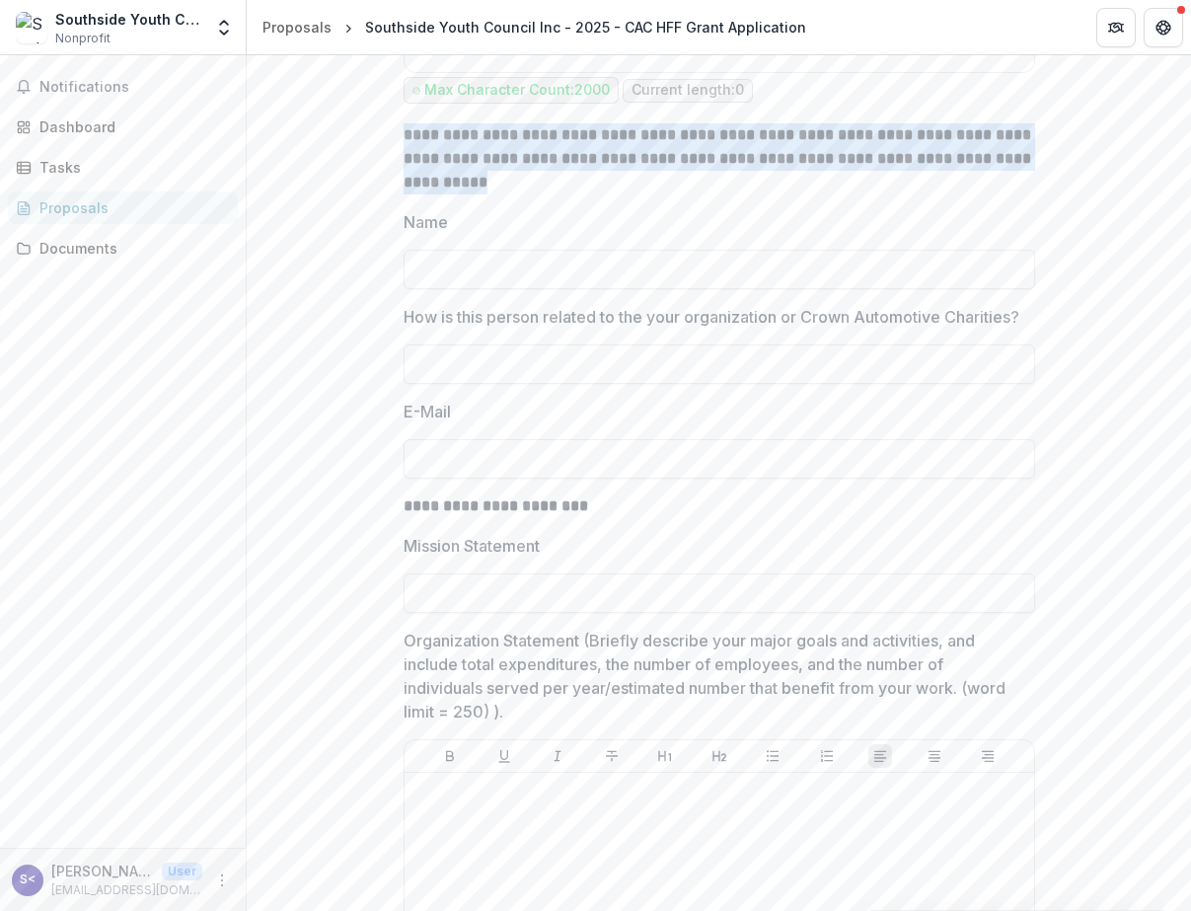
drag, startPoint x: 482, startPoint y: 229, endPoint x: 401, endPoint y: 177, distance: 96.4
click at [404, 177] on p "**********" at bounding box center [720, 158] width 632 height 71
copy strong "**********"
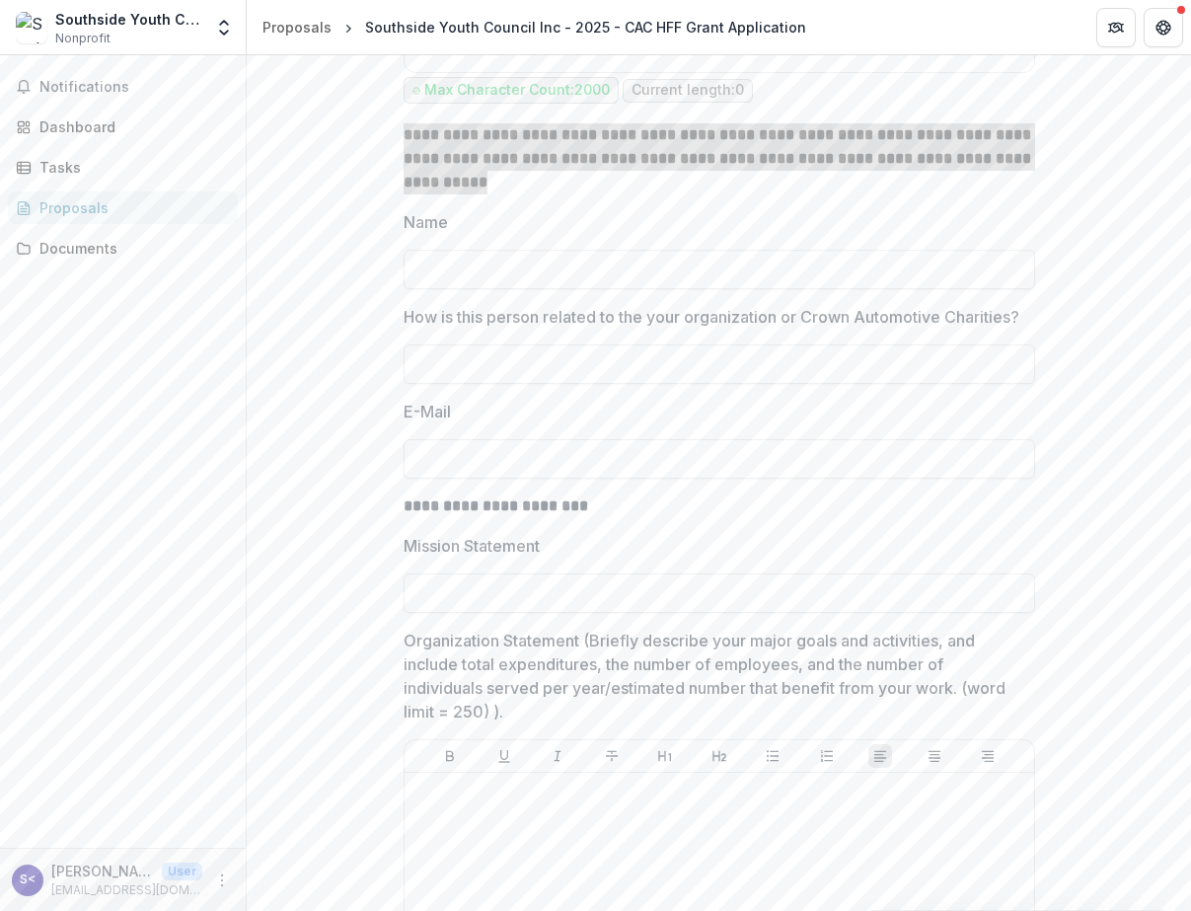
copy strong "**********"
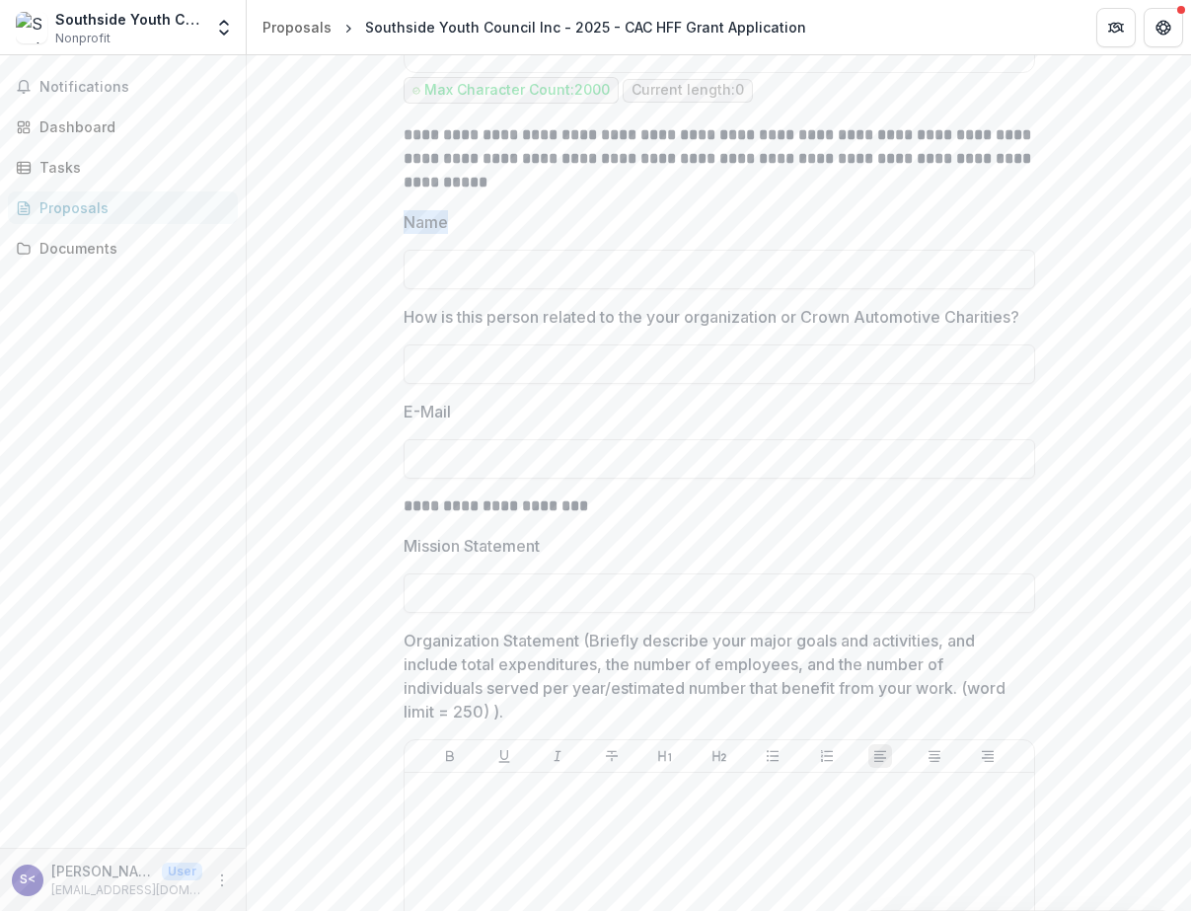
drag, startPoint x: 463, startPoint y: 263, endPoint x: 390, endPoint y: 263, distance: 73.0
copy p "Name"
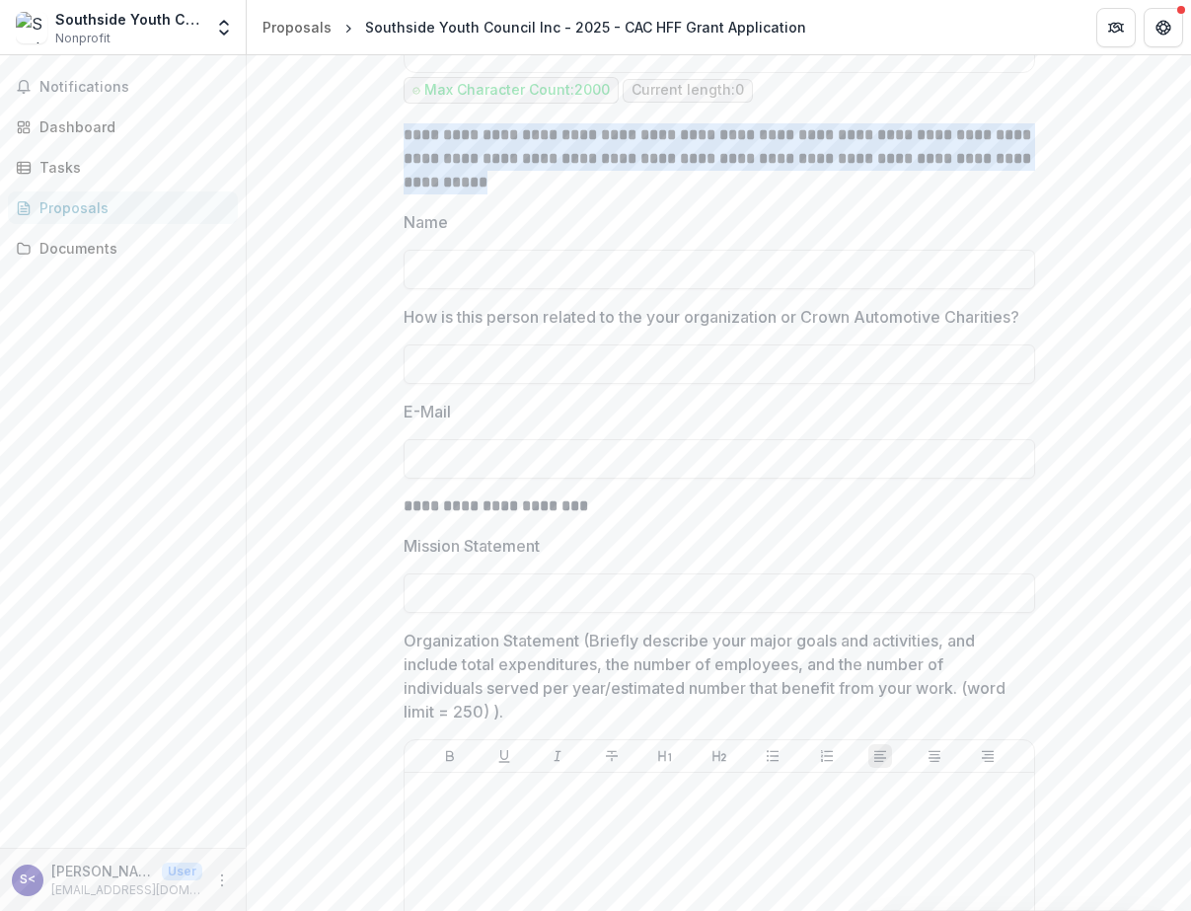
drag, startPoint x: 520, startPoint y: 228, endPoint x: 402, endPoint y: 176, distance: 129.5
click at [404, 176] on p "**********" at bounding box center [720, 158] width 632 height 71
copy strong "**********"
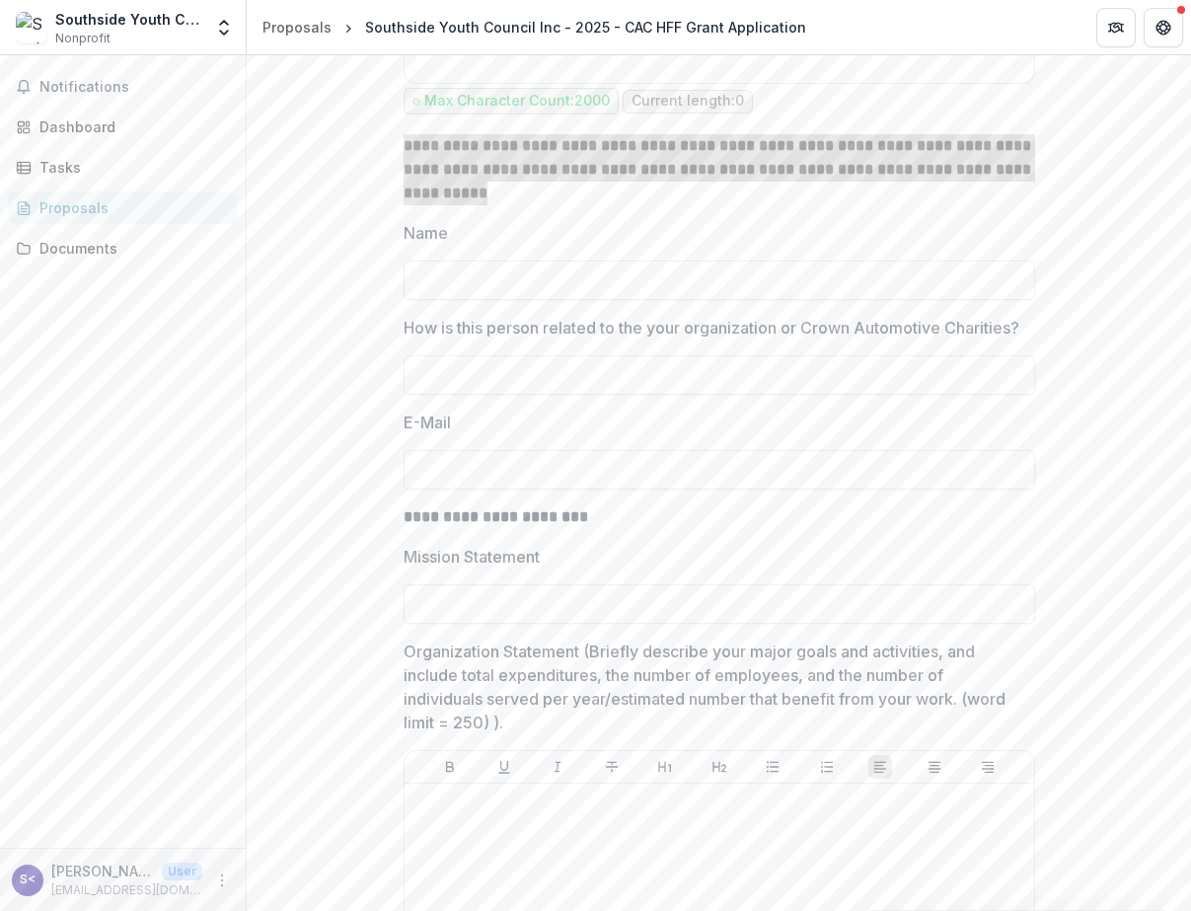
scroll to position [4386, 0]
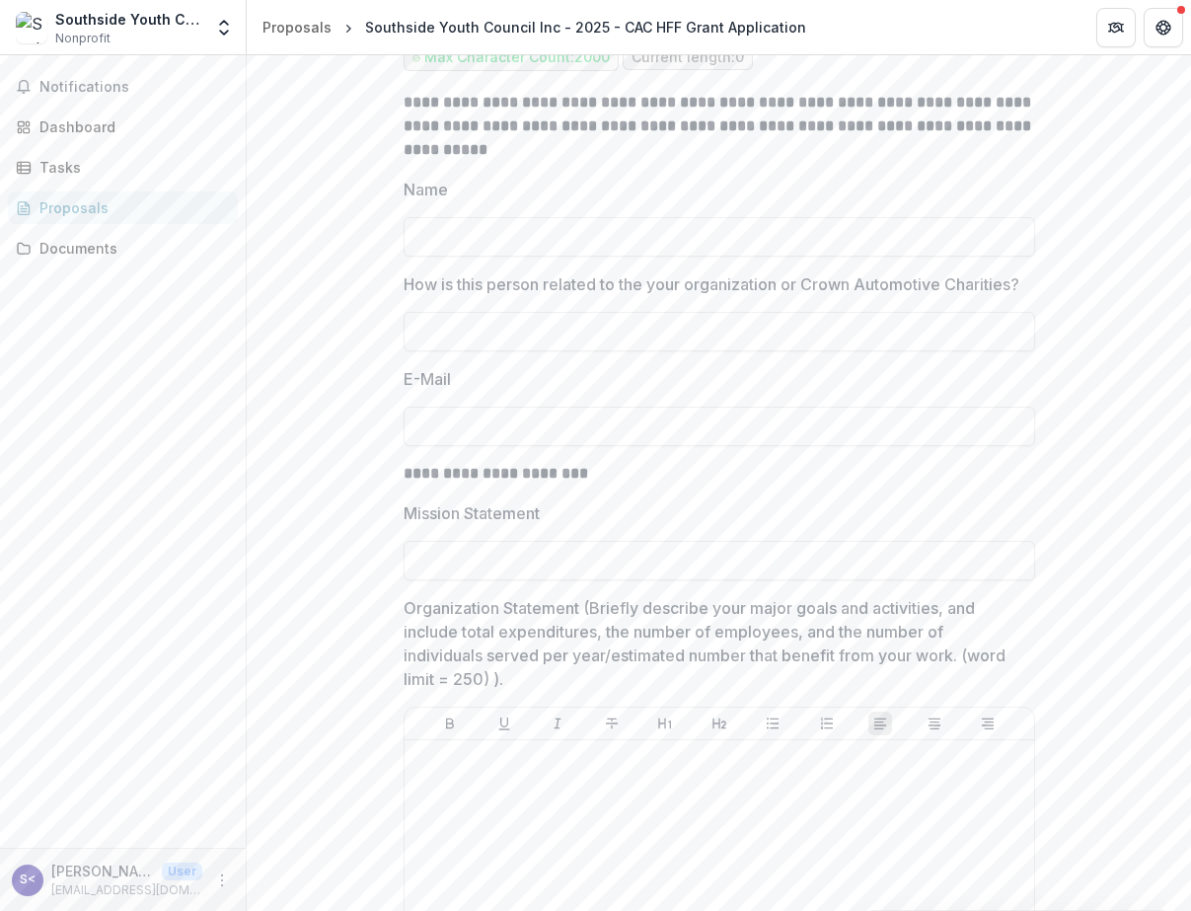
click at [629, 201] on label "Name" at bounding box center [714, 190] width 620 height 24
click at [629, 224] on input "Name" at bounding box center [720, 236] width 632 height 39
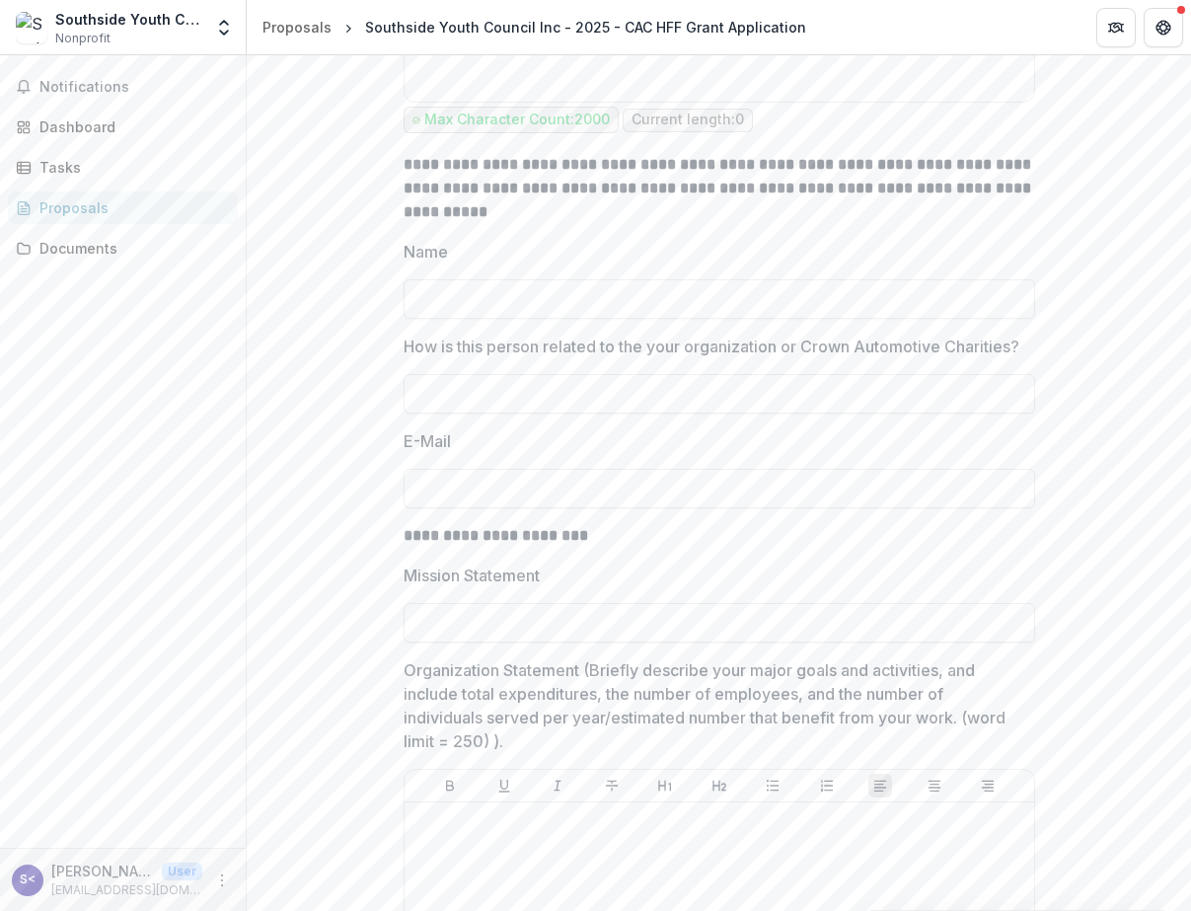
scroll to position [4283, 0]
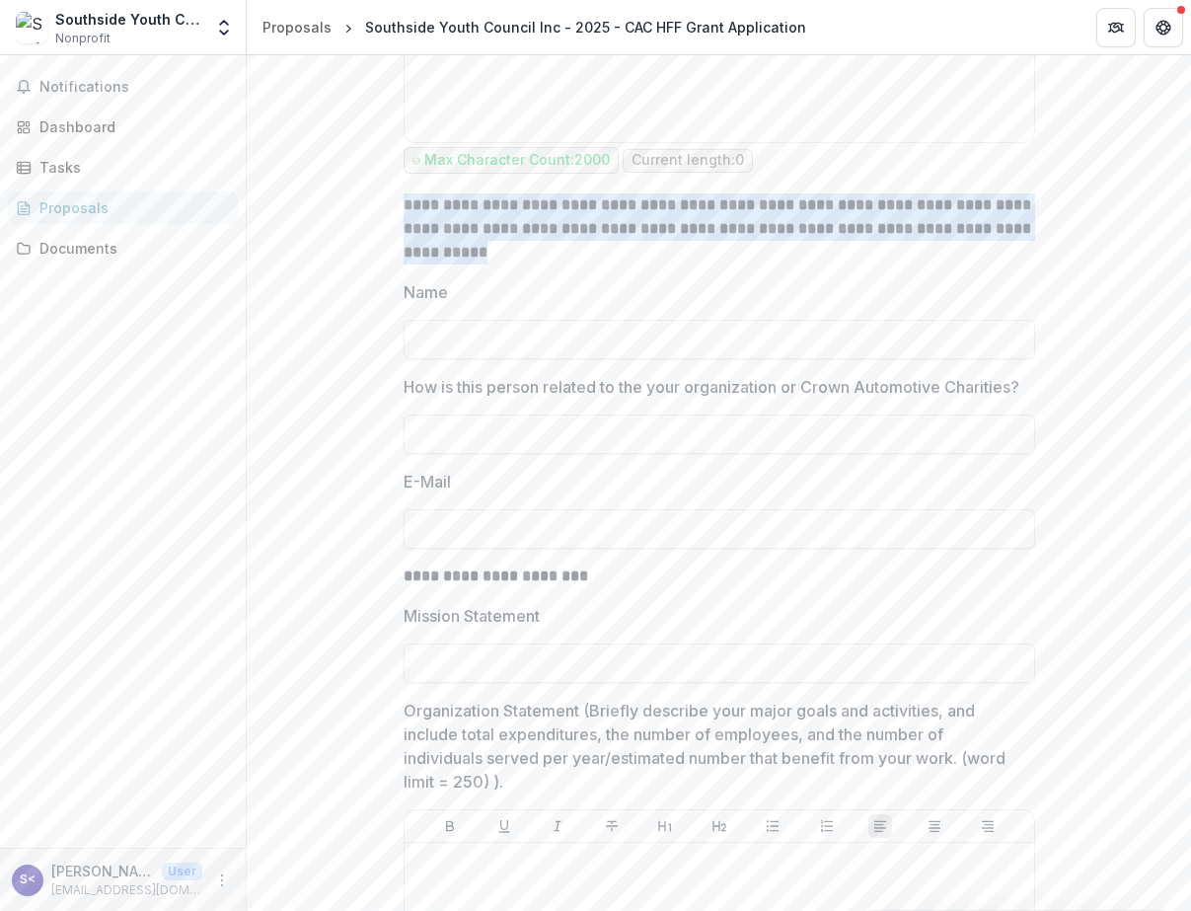
drag, startPoint x: 472, startPoint y: 294, endPoint x: 399, endPoint y: 244, distance: 88.7
copy strong "**********"
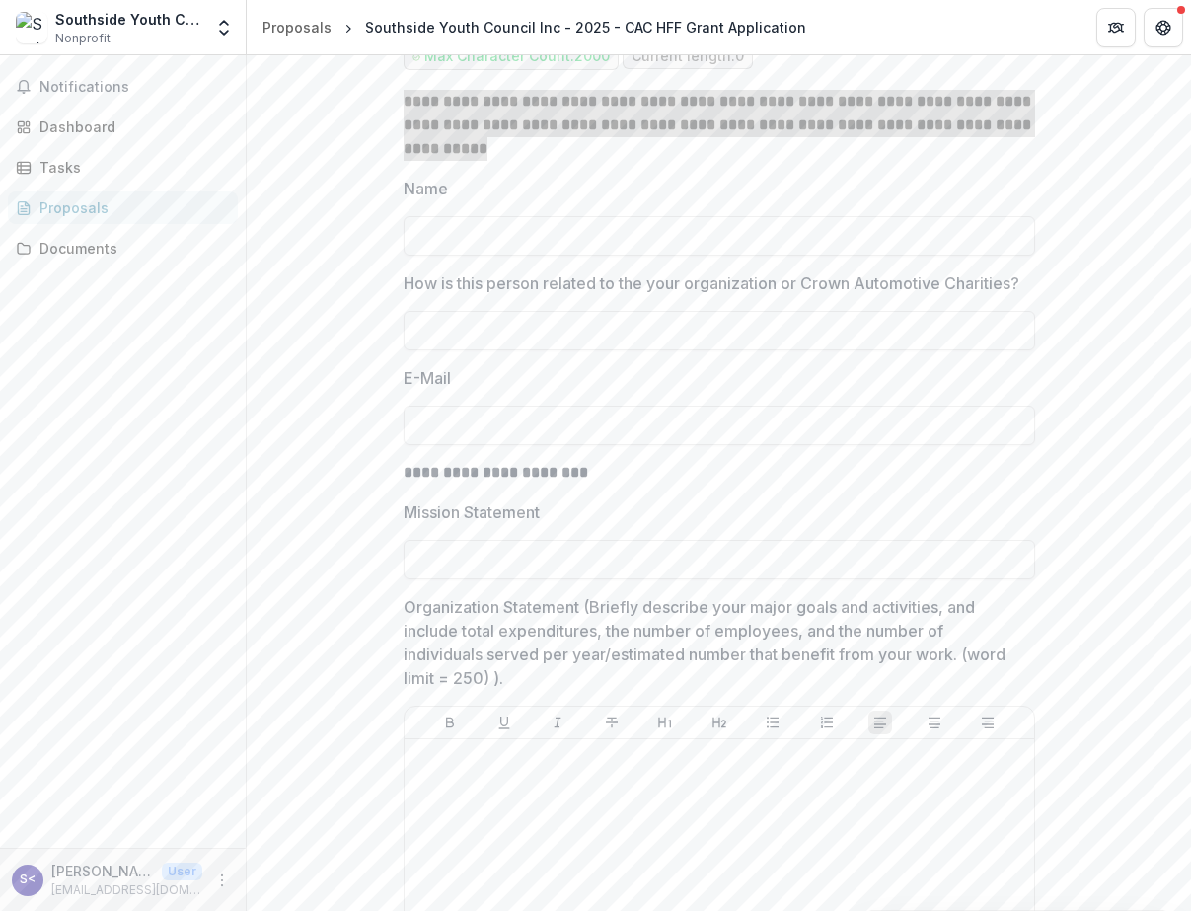
scroll to position [4195, 0]
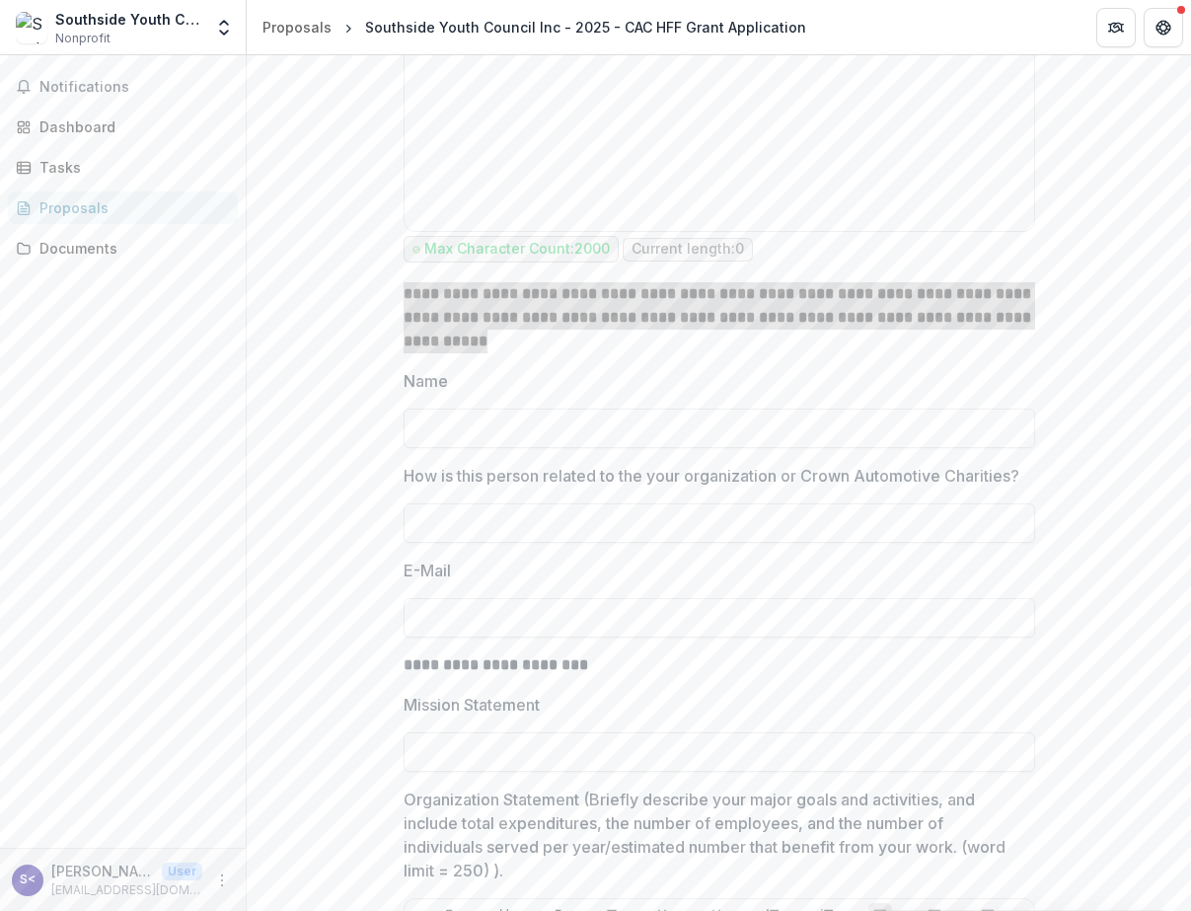
copy strong "**********"
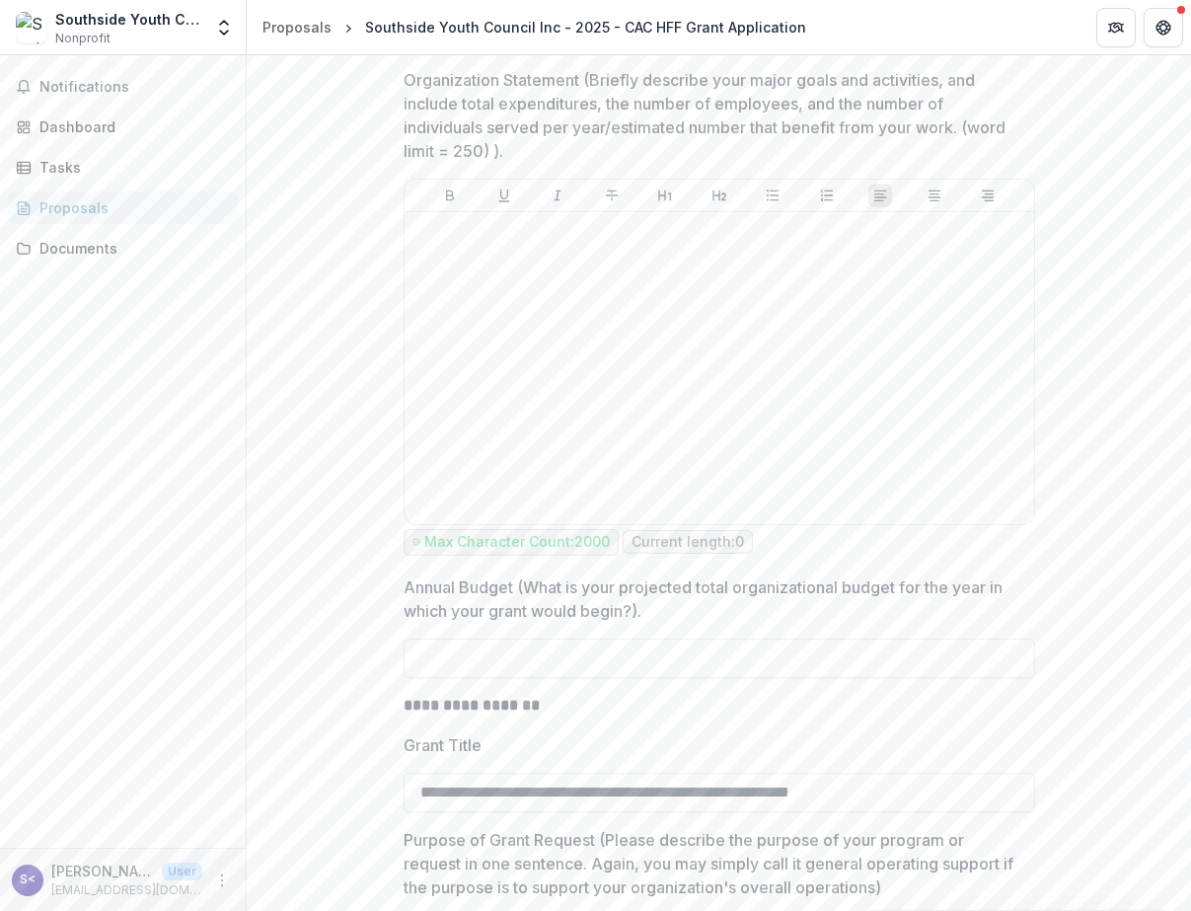
scroll to position [4910, 0]
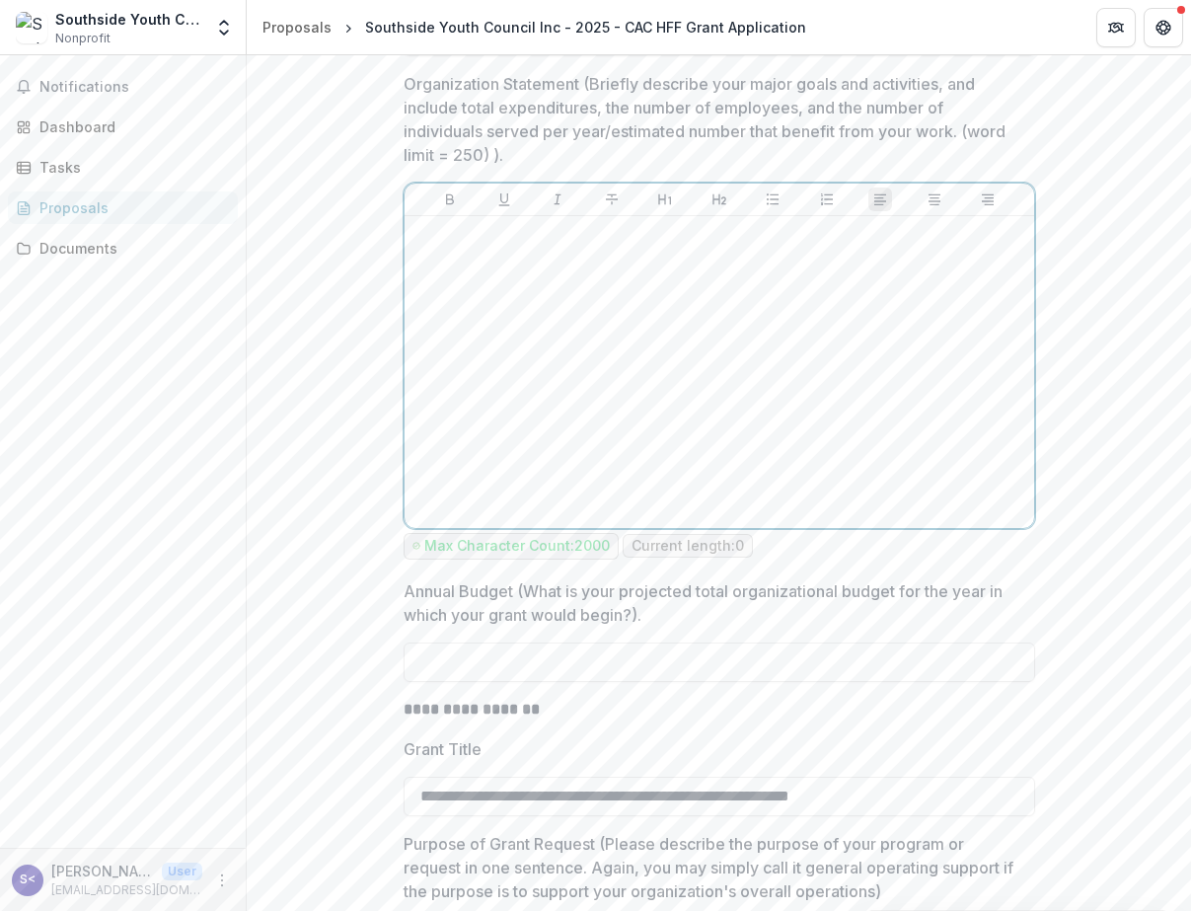
click at [671, 451] on div at bounding box center [720, 372] width 614 height 296
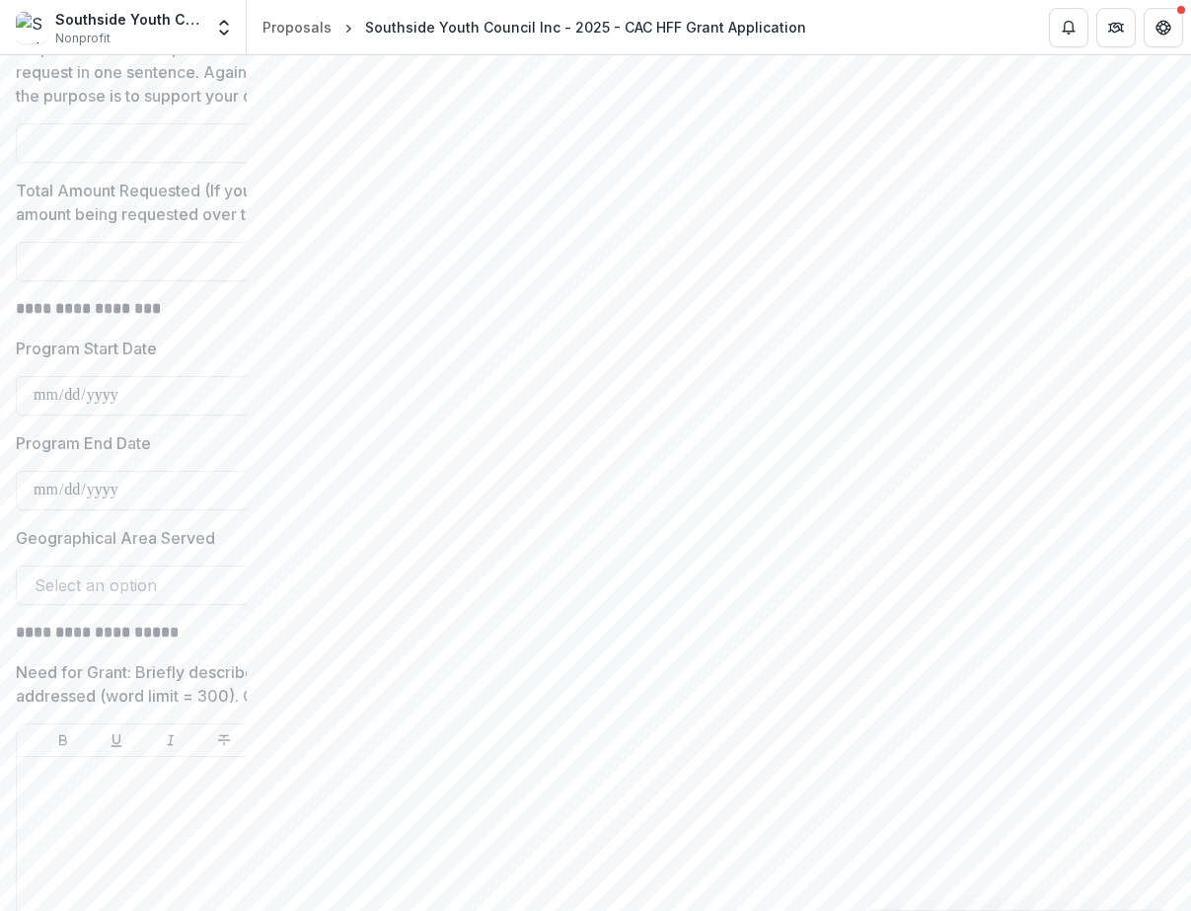
scroll to position [5861, 0]
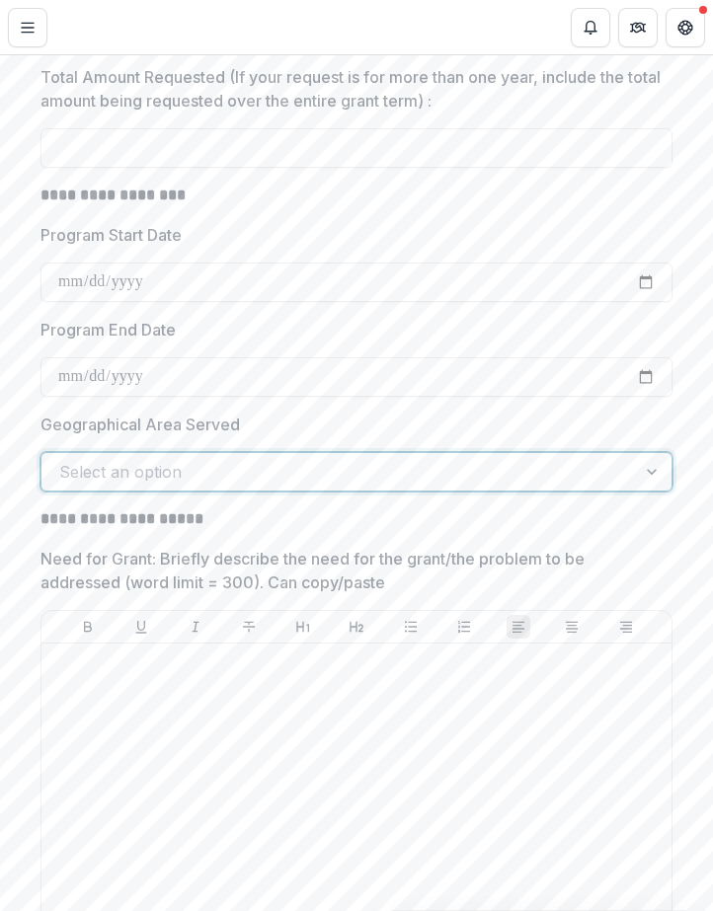
click at [398, 486] on div at bounding box center [338, 472] width 559 height 28
click at [397, 486] on div at bounding box center [338, 472] width 559 height 28
click at [201, 486] on div at bounding box center [338, 472] width 559 height 28
click at [339, 486] on div at bounding box center [338, 472] width 559 height 28
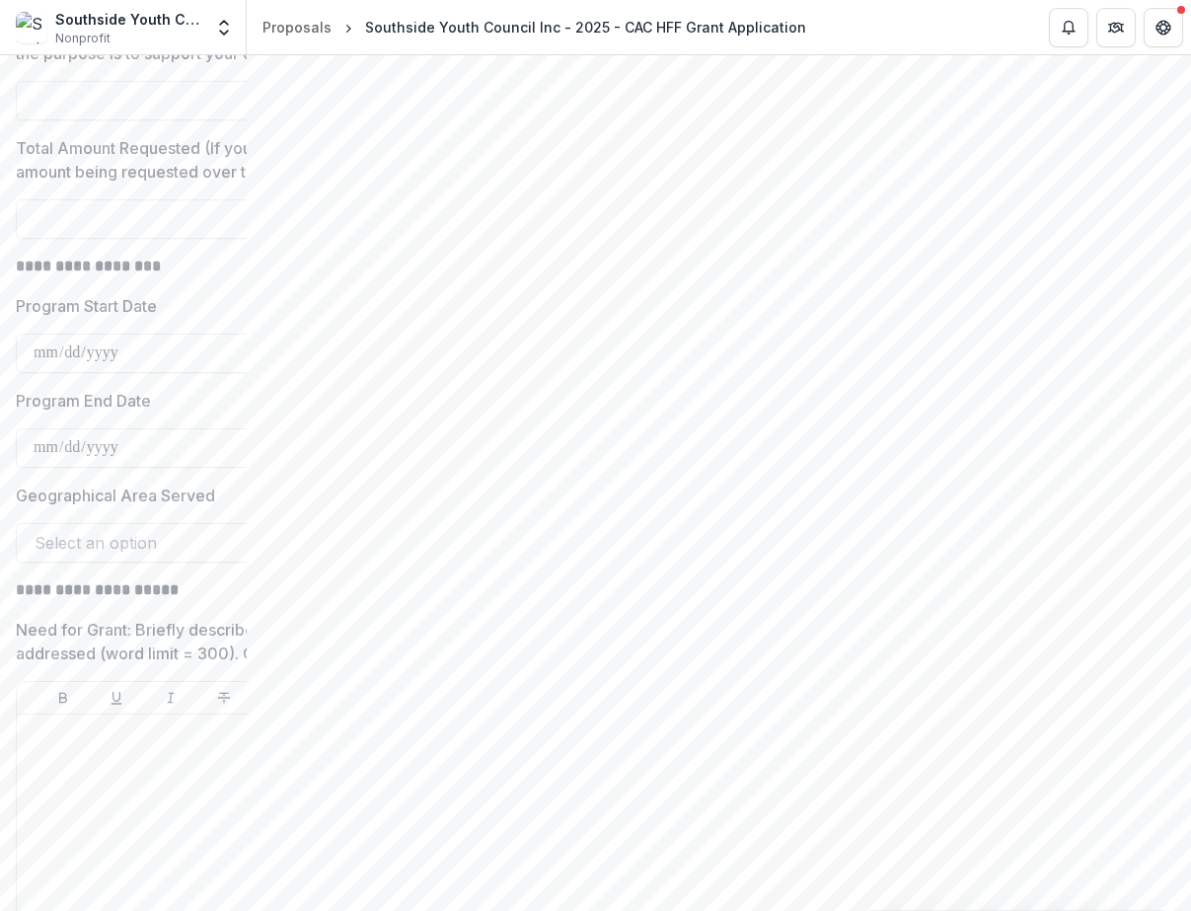
scroll to position [5818, 0]
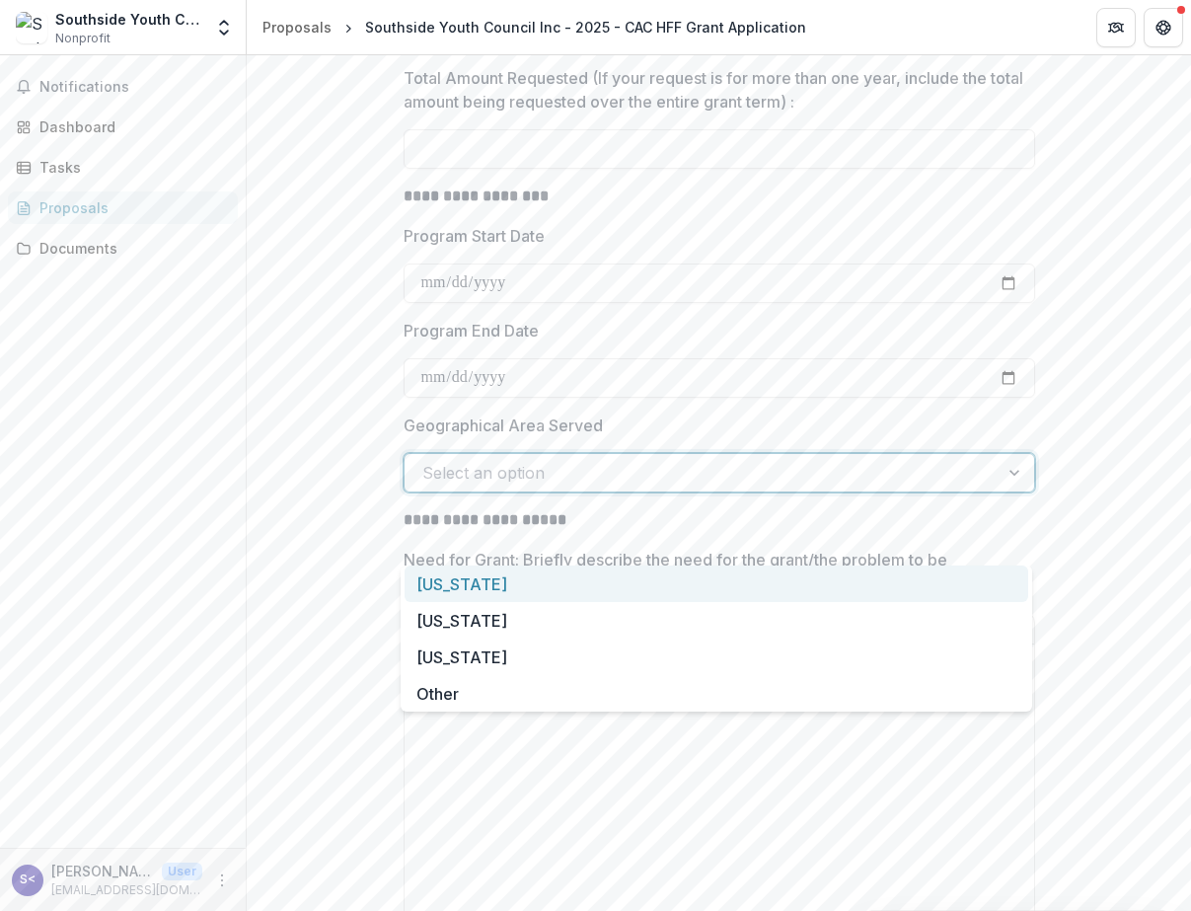
click at [528, 487] on div at bounding box center [701, 473] width 559 height 28
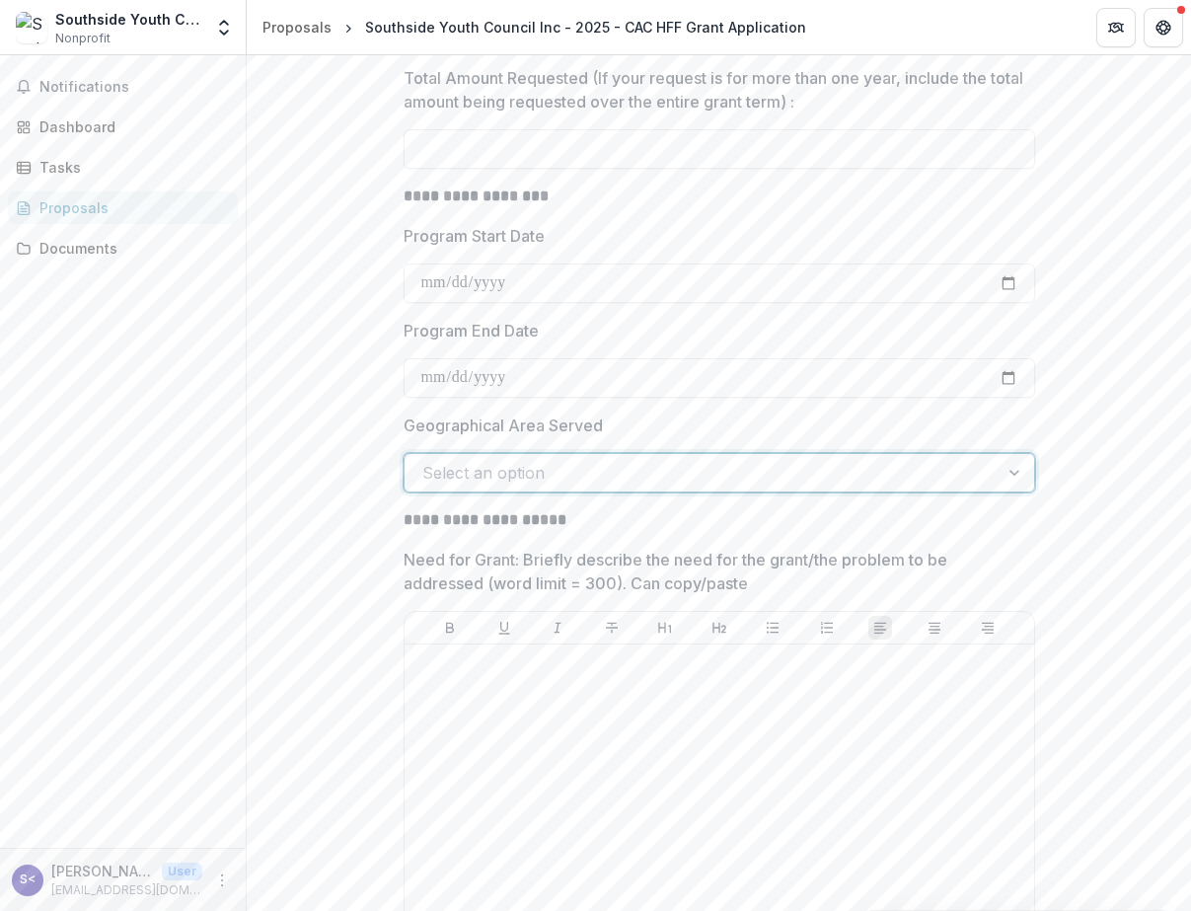
click at [821, 487] on div at bounding box center [701, 473] width 559 height 28
click at [522, 487] on div at bounding box center [701, 473] width 559 height 28
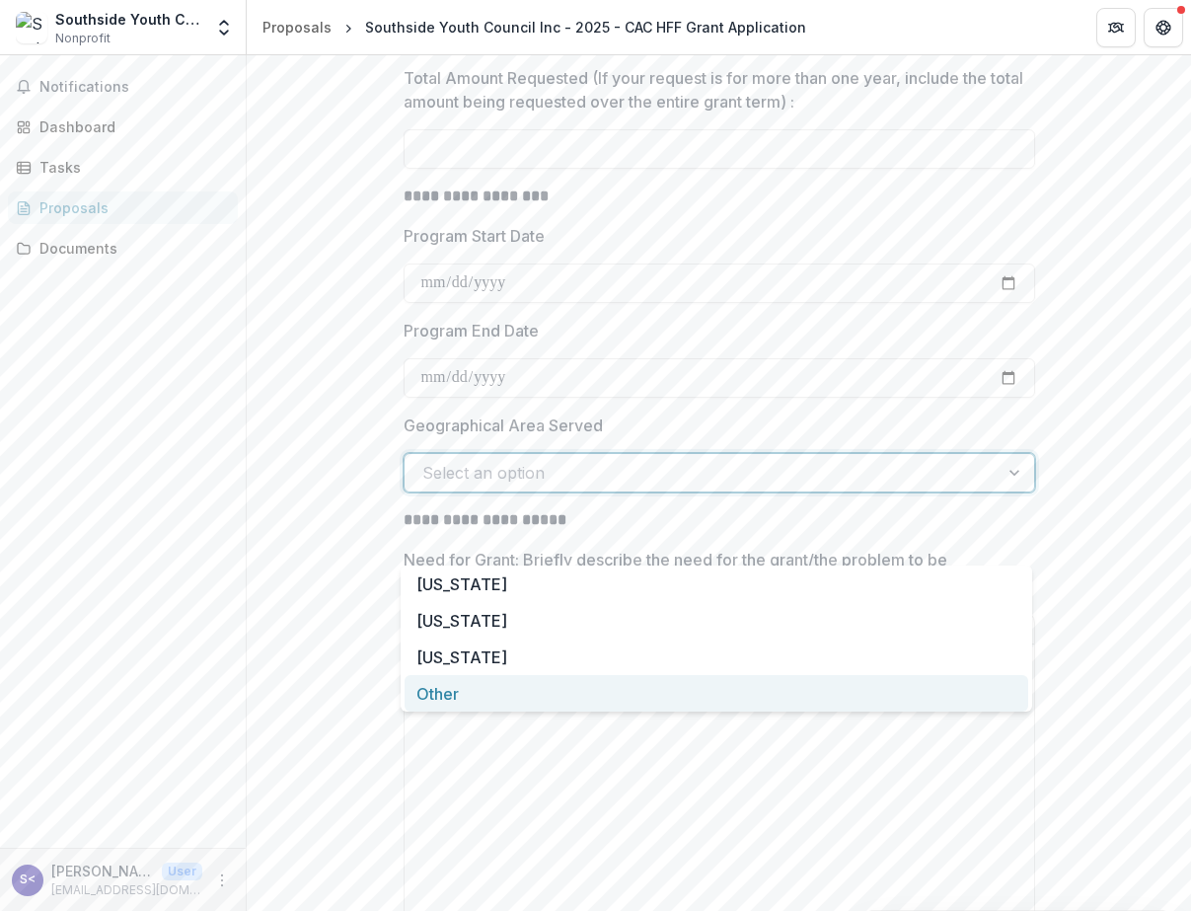
click at [457, 676] on div "Other" at bounding box center [717, 693] width 624 height 37
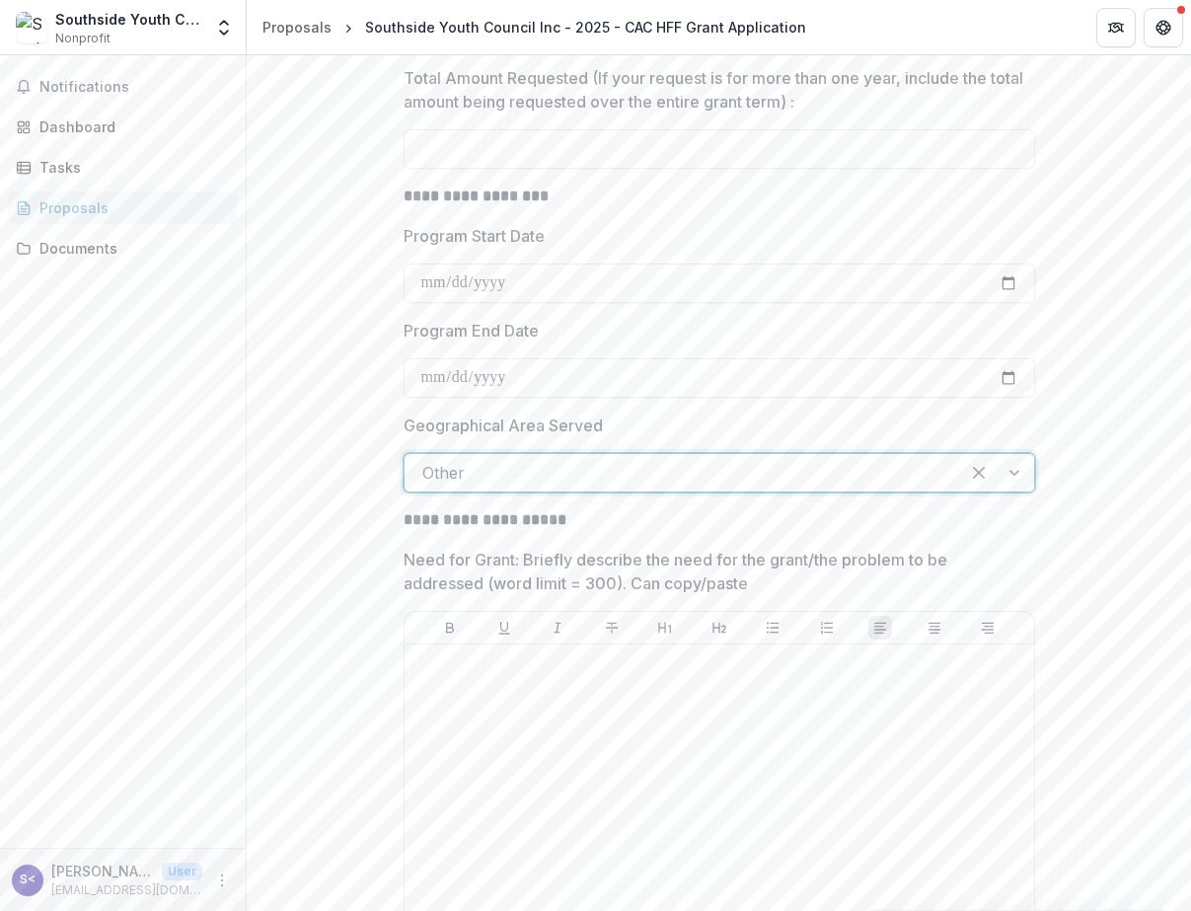
click at [479, 492] on div "Other" at bounding box center [720, 472] width 632 height 39
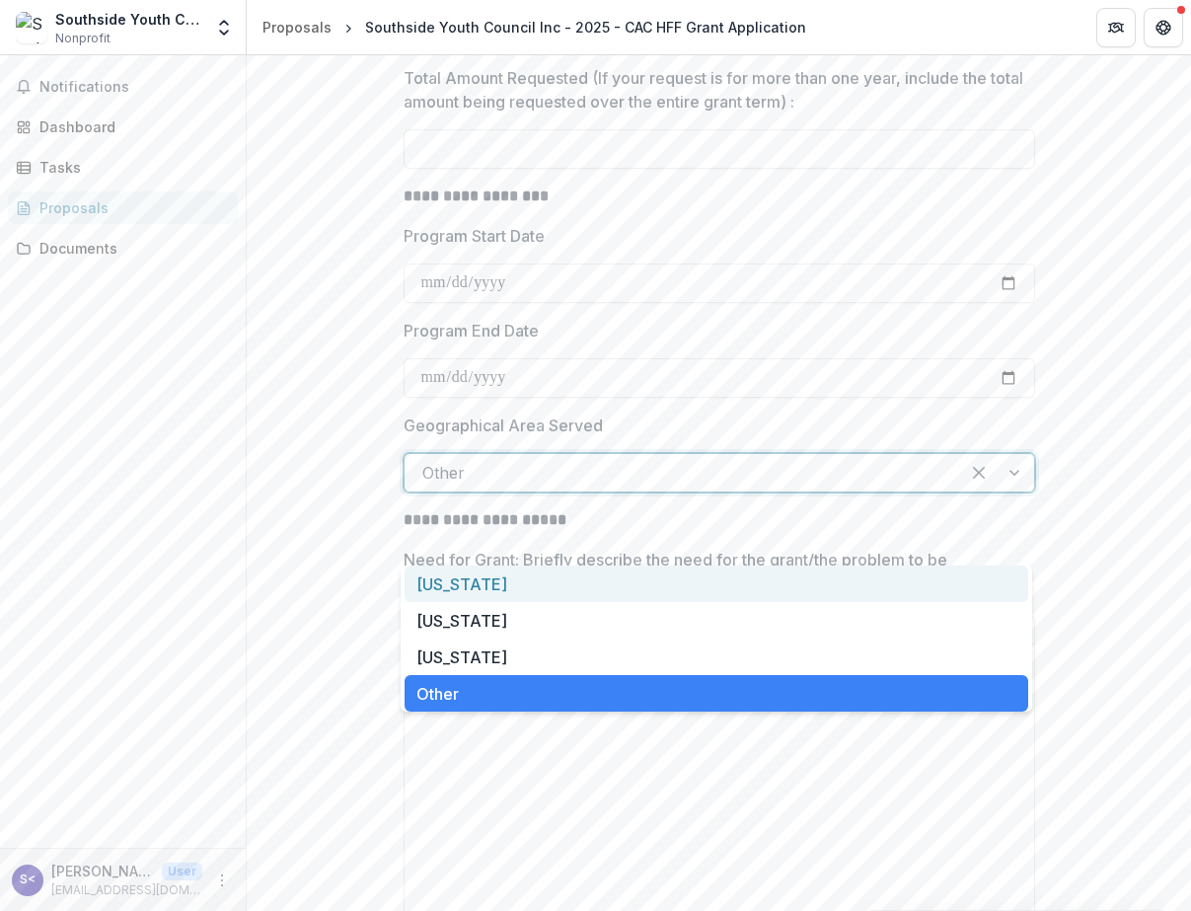
click at [479, 583] on div "Tennessee" at bounding box center [717, 584] width 624 height 37
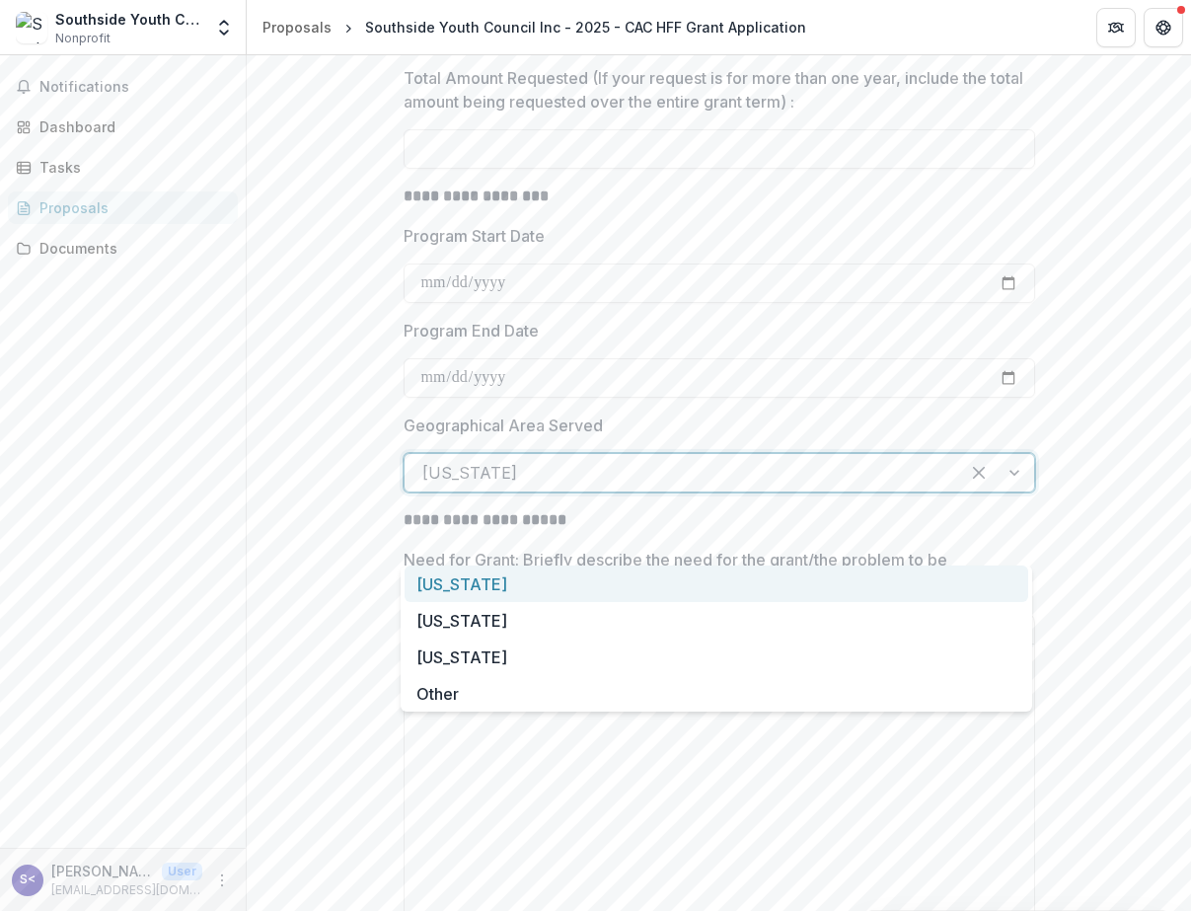
click at [493, 487] on div at bounding box center [681, 473] width 519 height 28
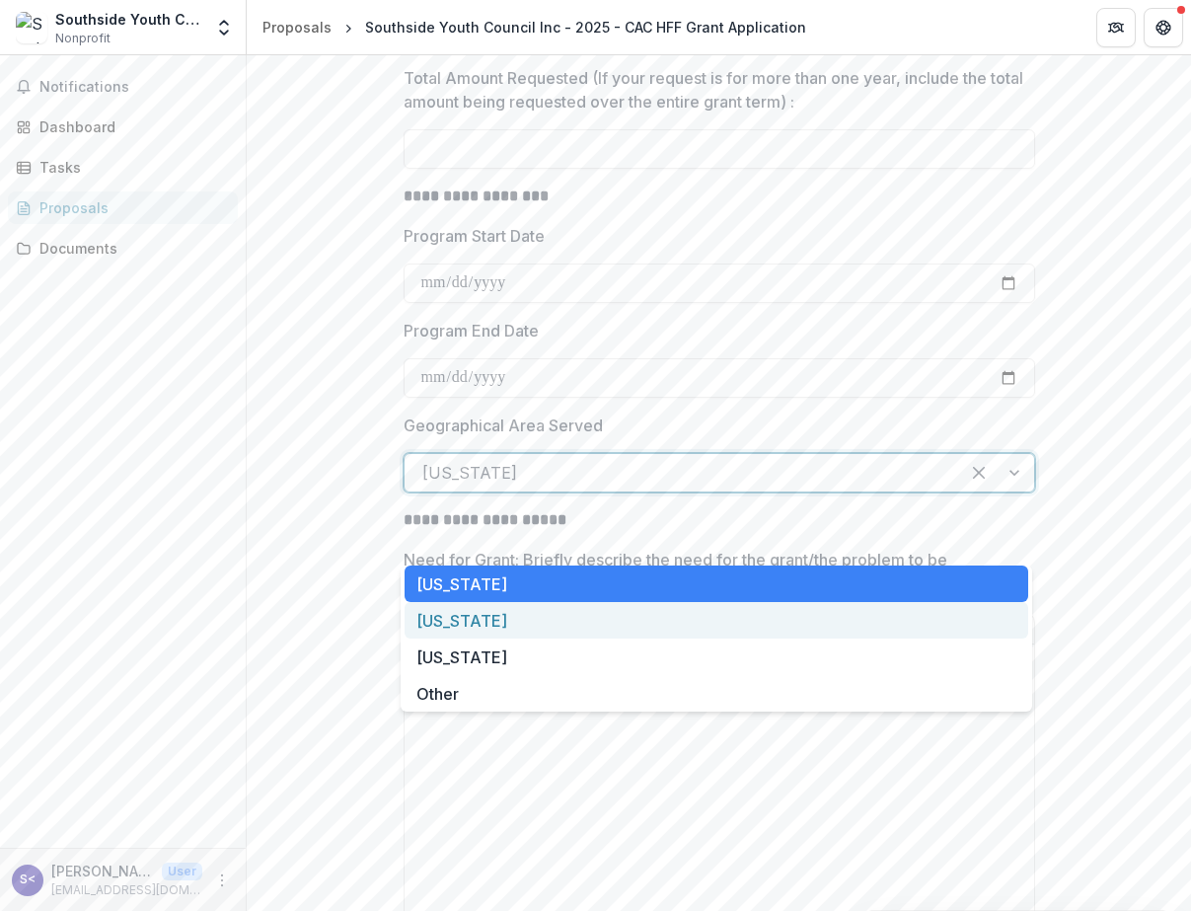
click at [478, 606] on div "Ohio" at bounding box center [717, 620] width 624 height 37
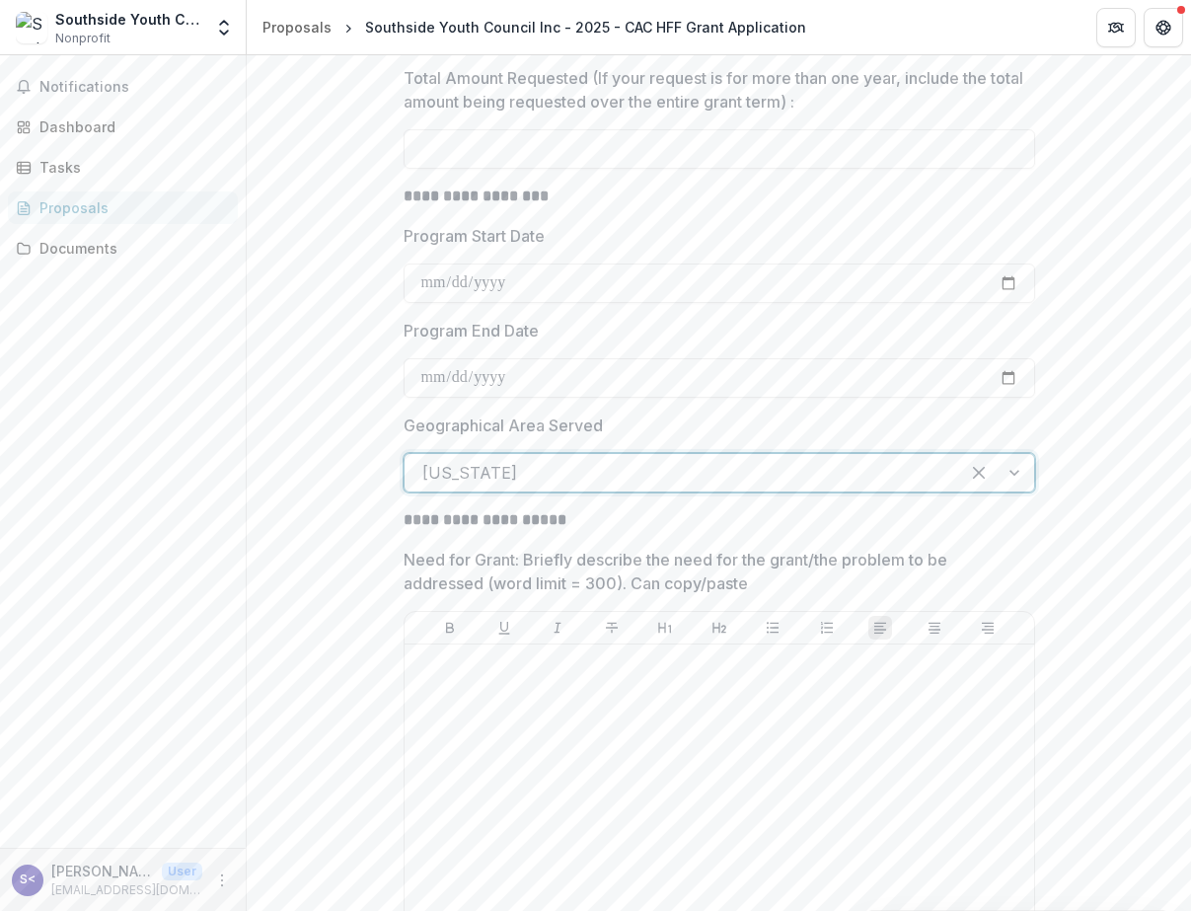
click at [502, 487] on div at bounding box center [681, 473] width 519 height 28
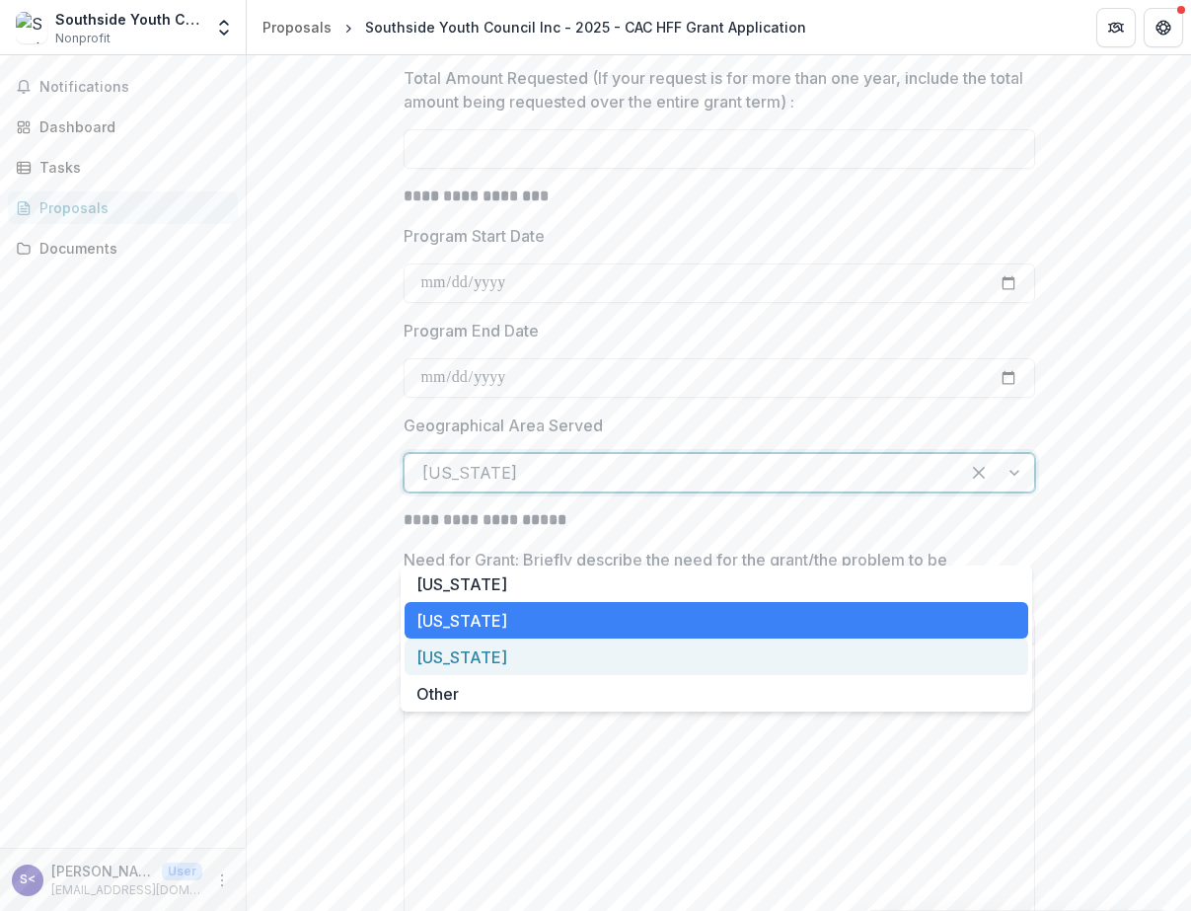
click at [477, 653] on div "Florida" at bounding box center [717, 657] width 624 height 37
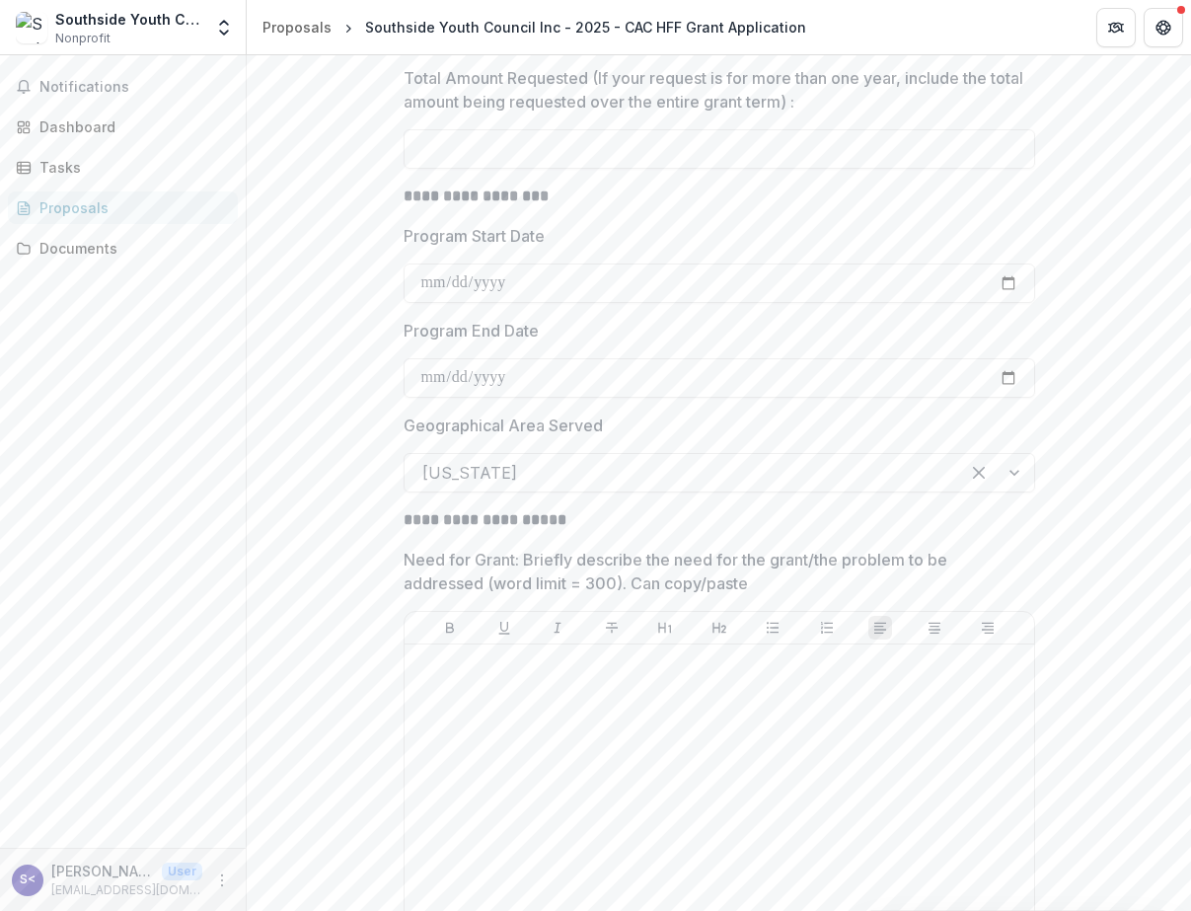
click at [571, 208] on p "**********" at bounding box center [720, 197] width 632 height 24
drag, startPoint x: 571, startPoint y: 266, endPoint x: 409, endPoint y: 259, distance: 163.0
click at [409, 208] on p "**********" at bounding box center [720, 197] width 632 height 24
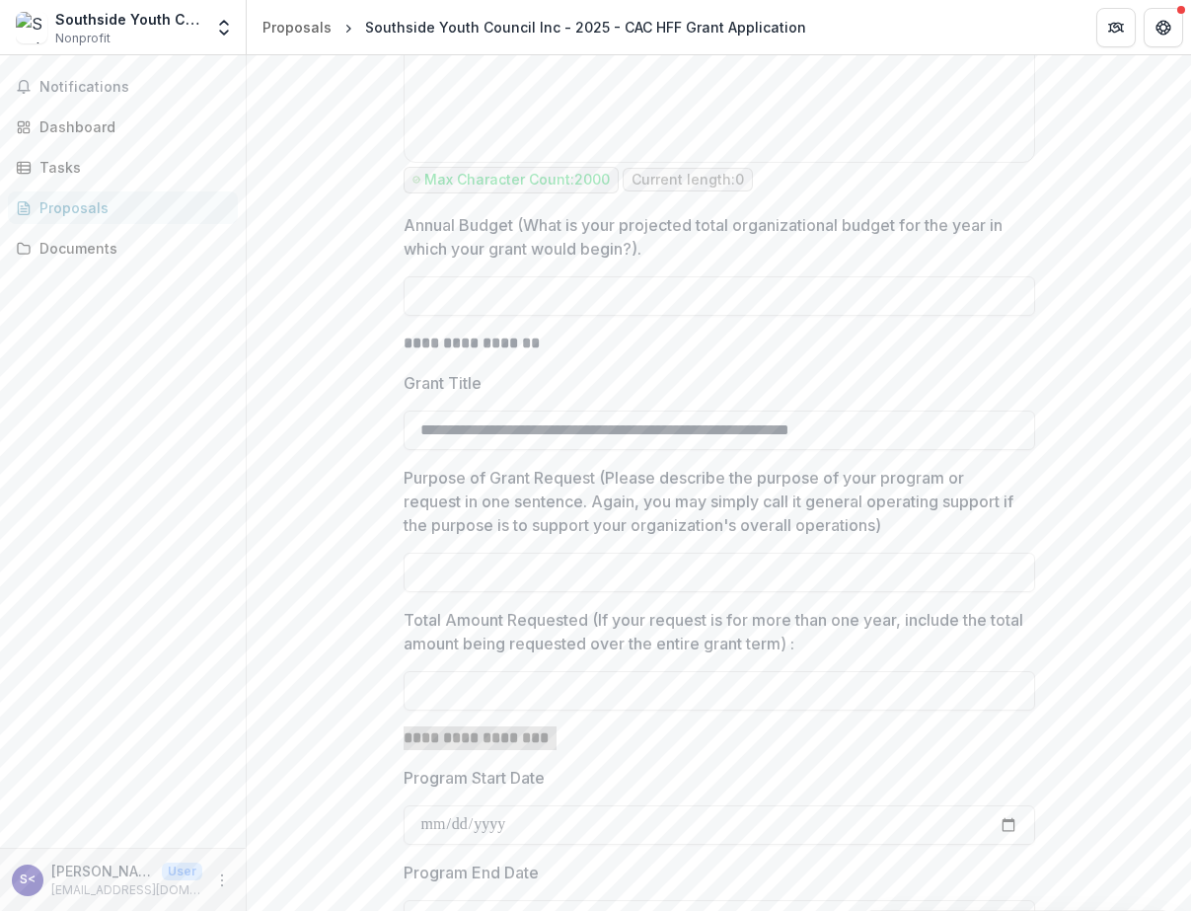
scroll to position [5409, 0]
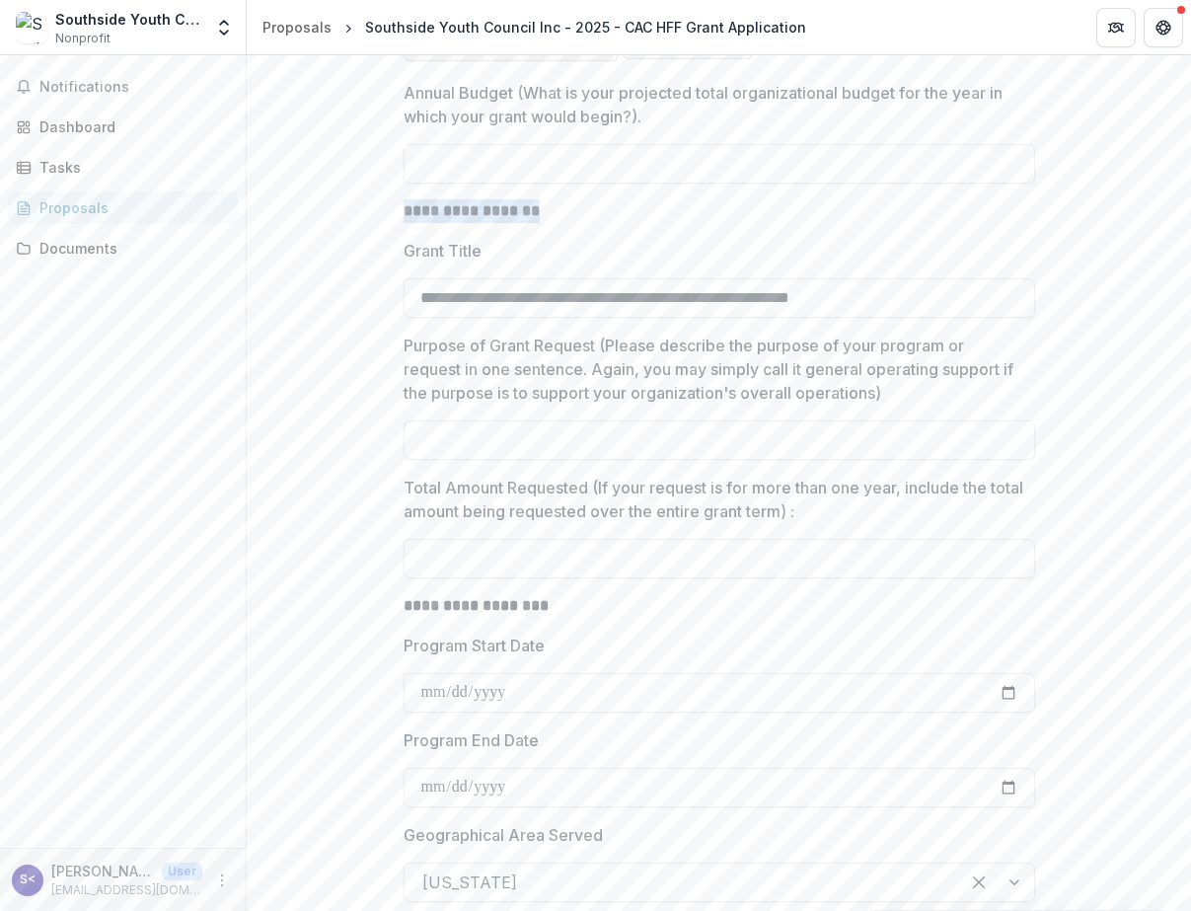
drag, startPoint x: 566, startPoint y: 274, endPoint x: 352, endPoint y: 274, distance: 213.2
copy strong "**********"
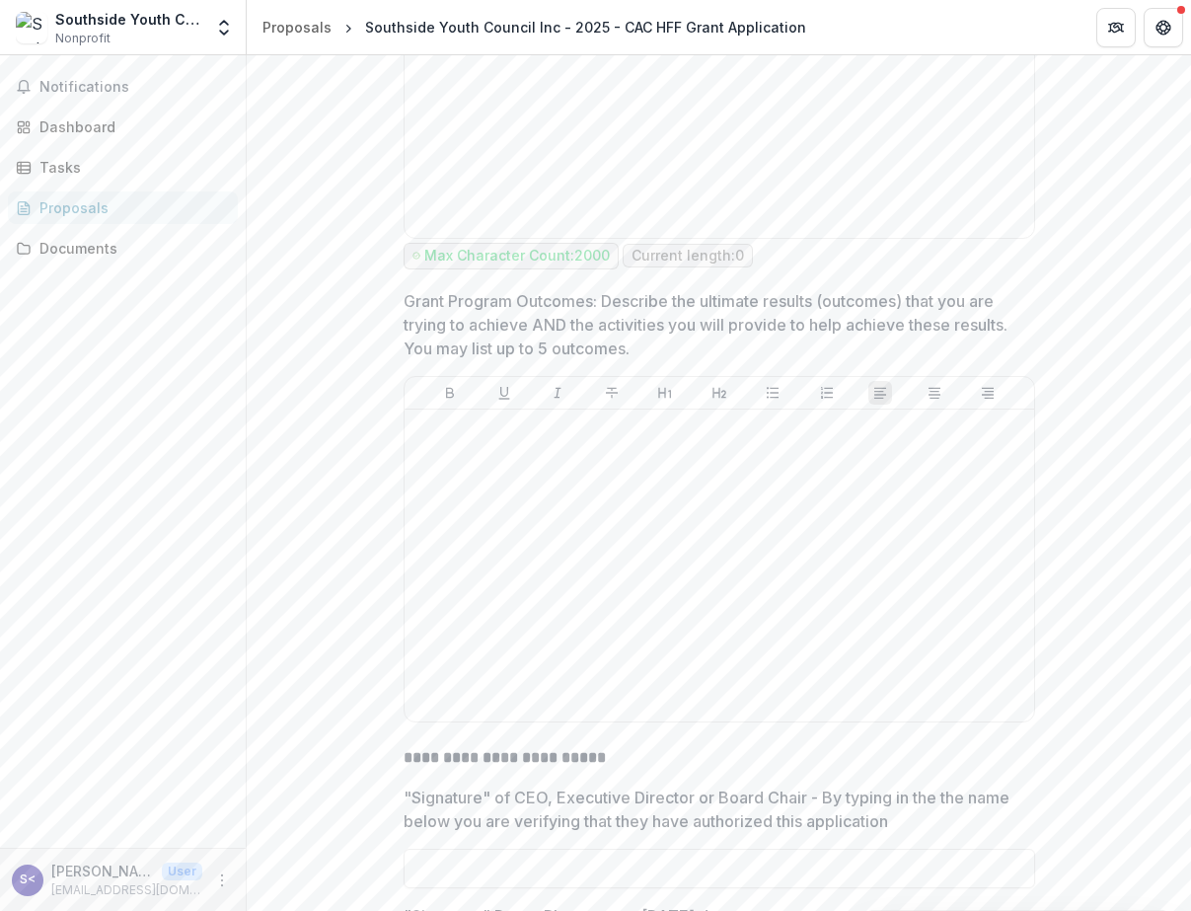
scroll to position [6573, 0]
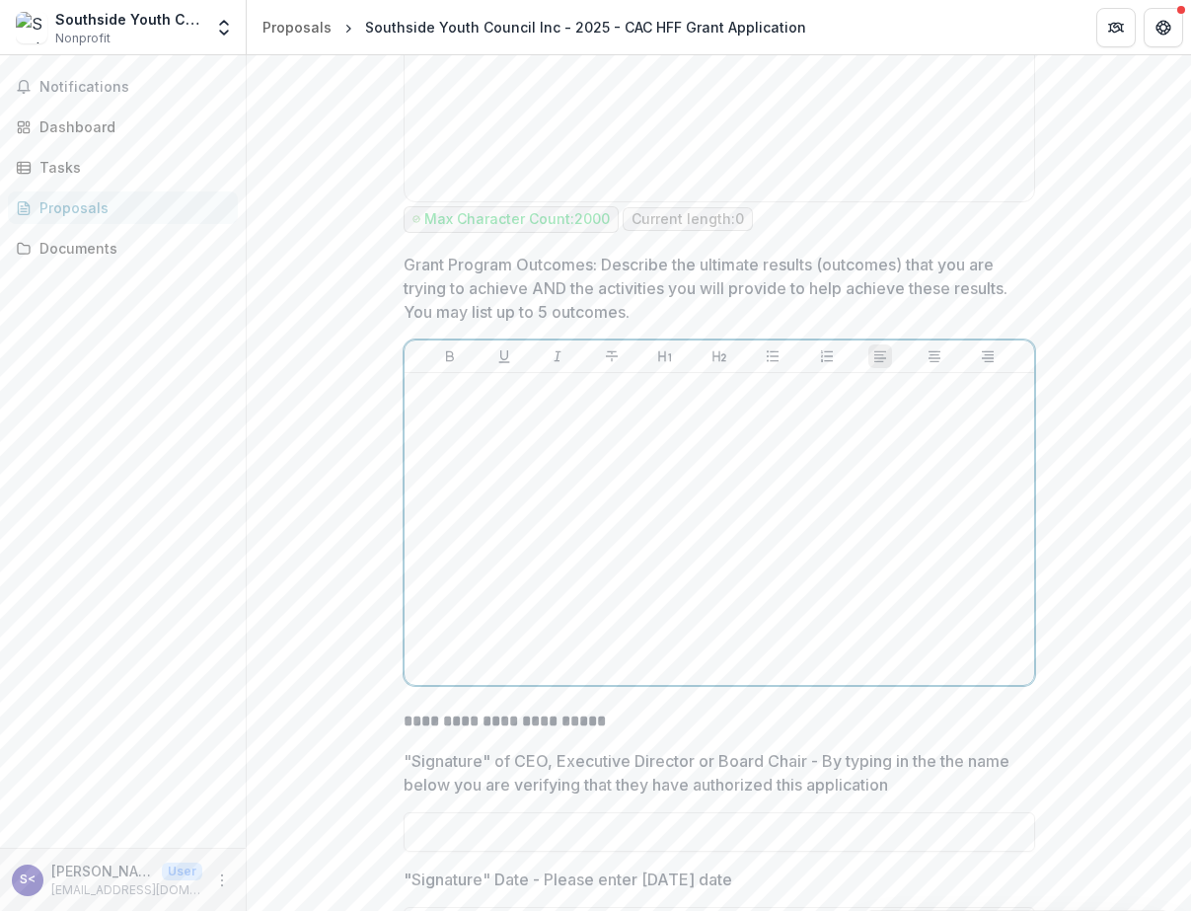
click at [733, 523] on div at bounding box center [720, 529] width 614 height 296
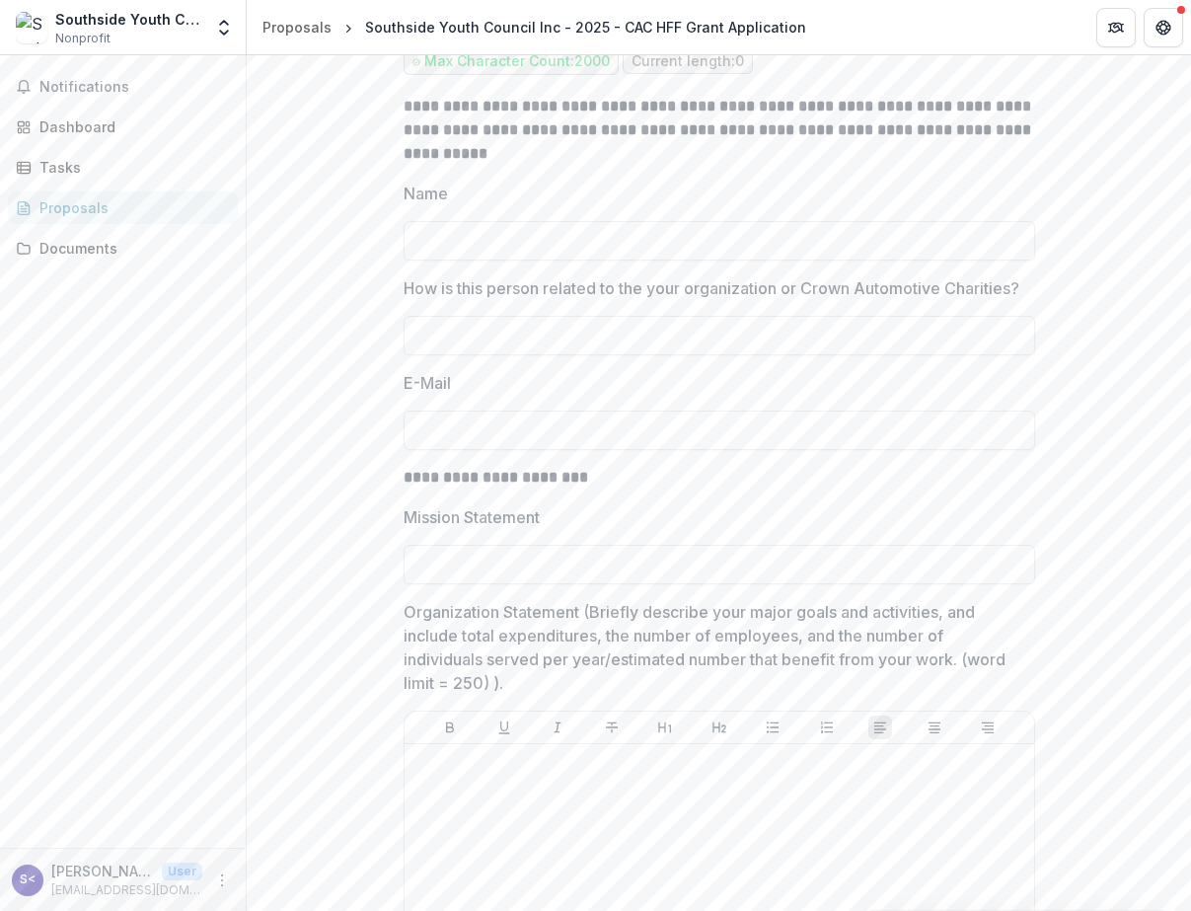
scroll to position [4429, 0]
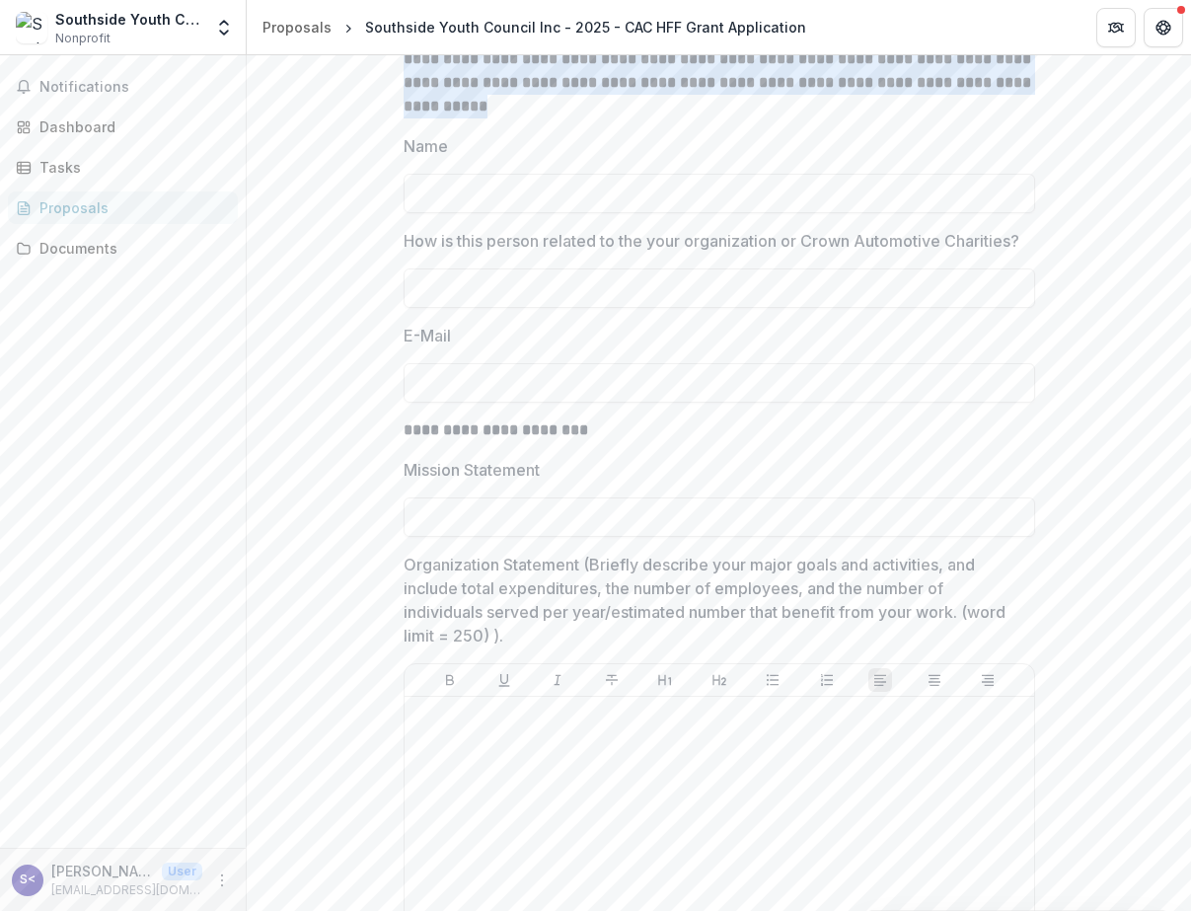
drag, startPoint x: 493, startPoint y: 152, endPoint x: 403, endPoint y: 106, distance: 102.0
click at [404, 106] on p "**********" at bounding box center [720, 82] width 632 height 71
copy strong "**********"
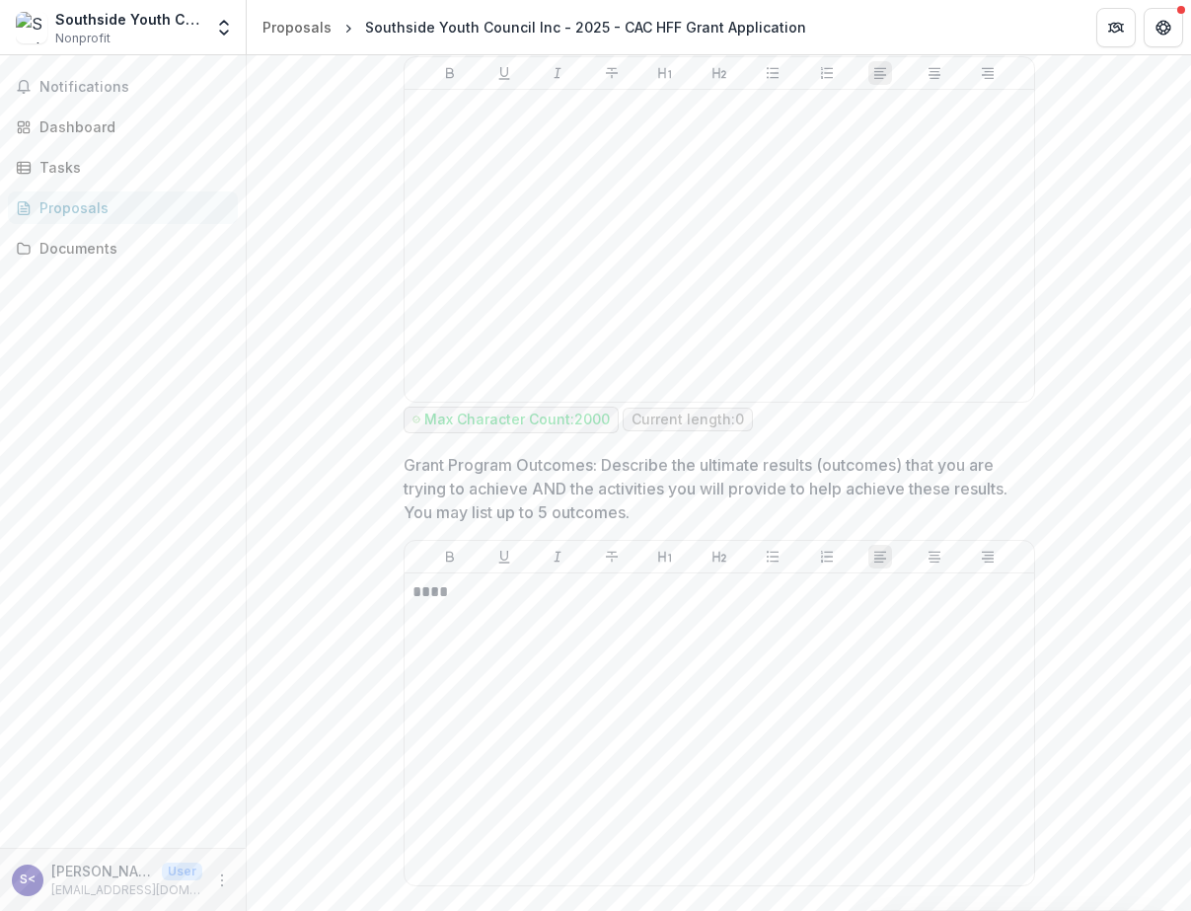
scroll to position [6181, 0]
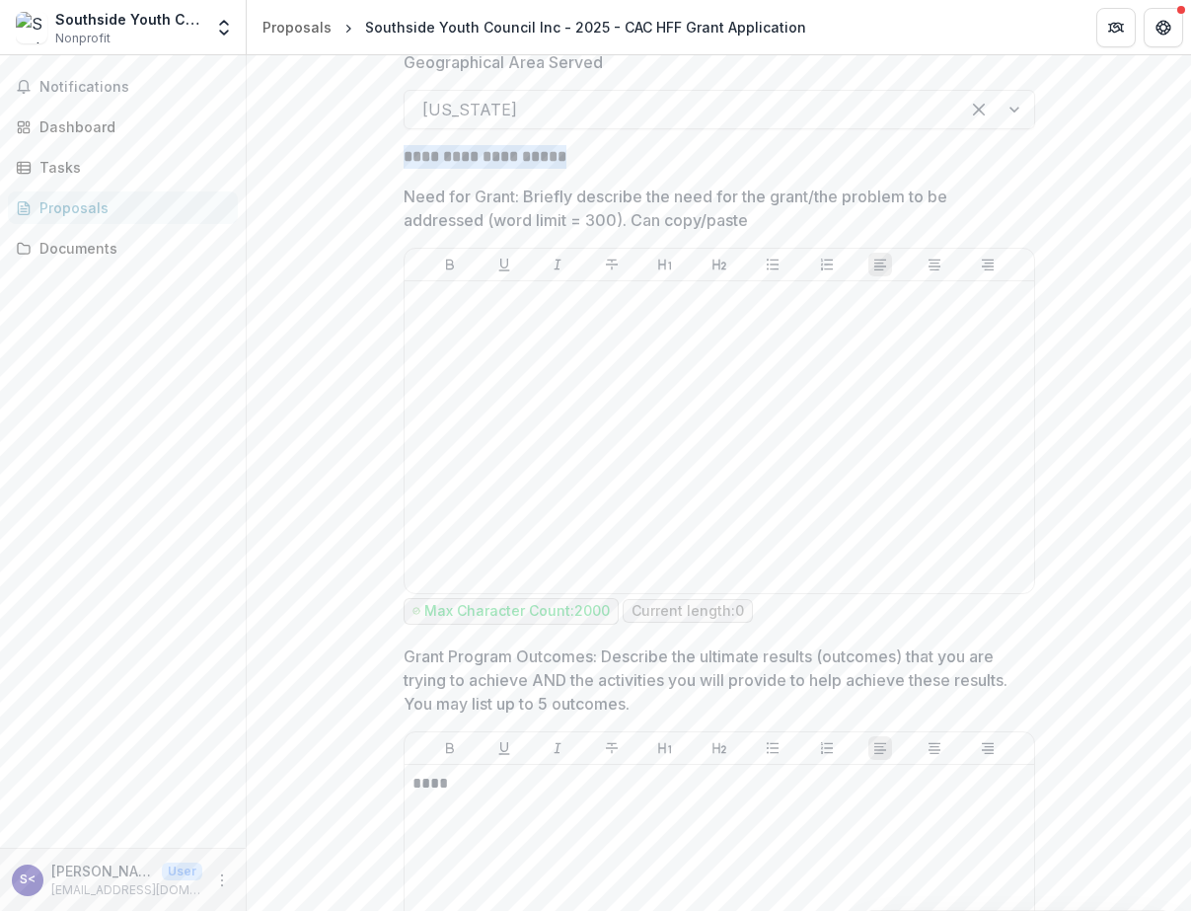
drag, startPoint x: 617, startPoint y: 224, endPoint x: 395, endPoint y: 212, distance: 222.4
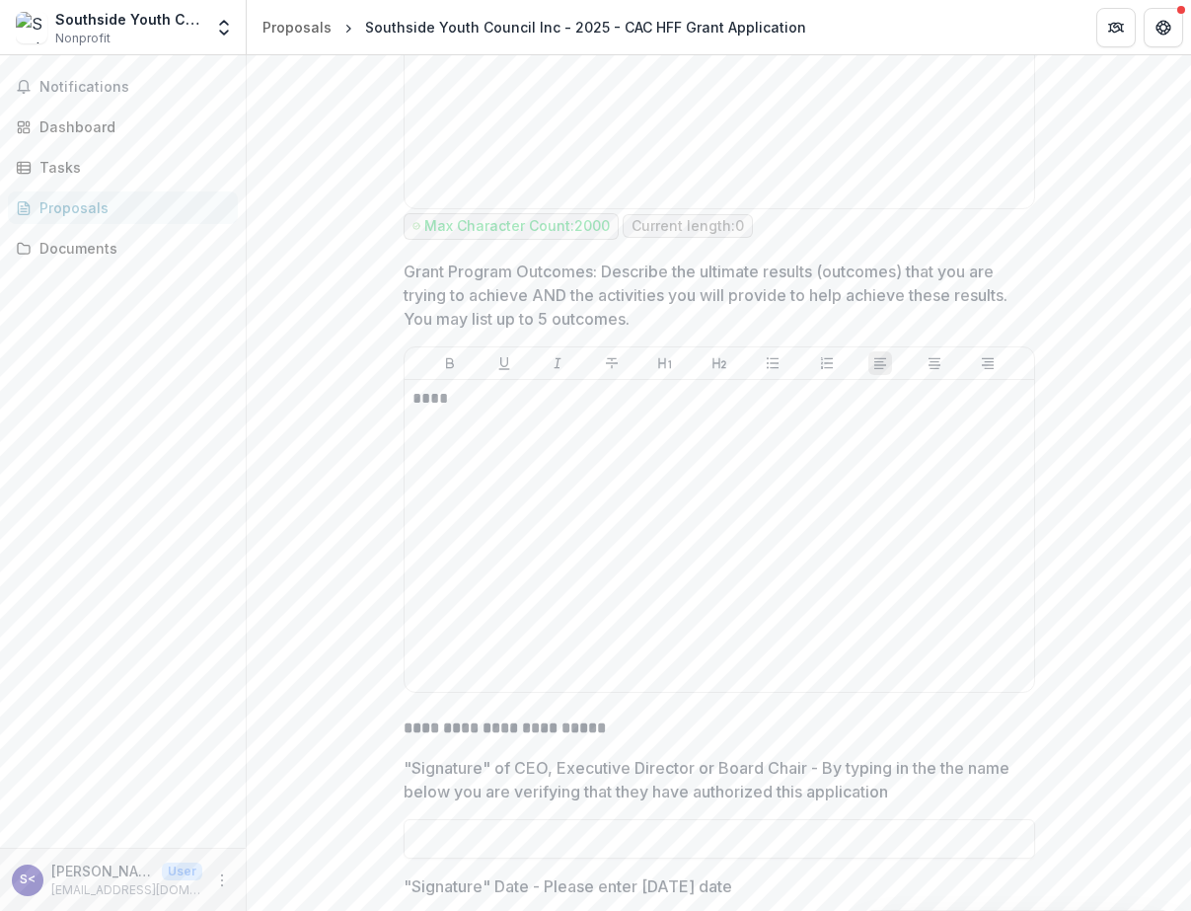
scroll to position [6948, 0]
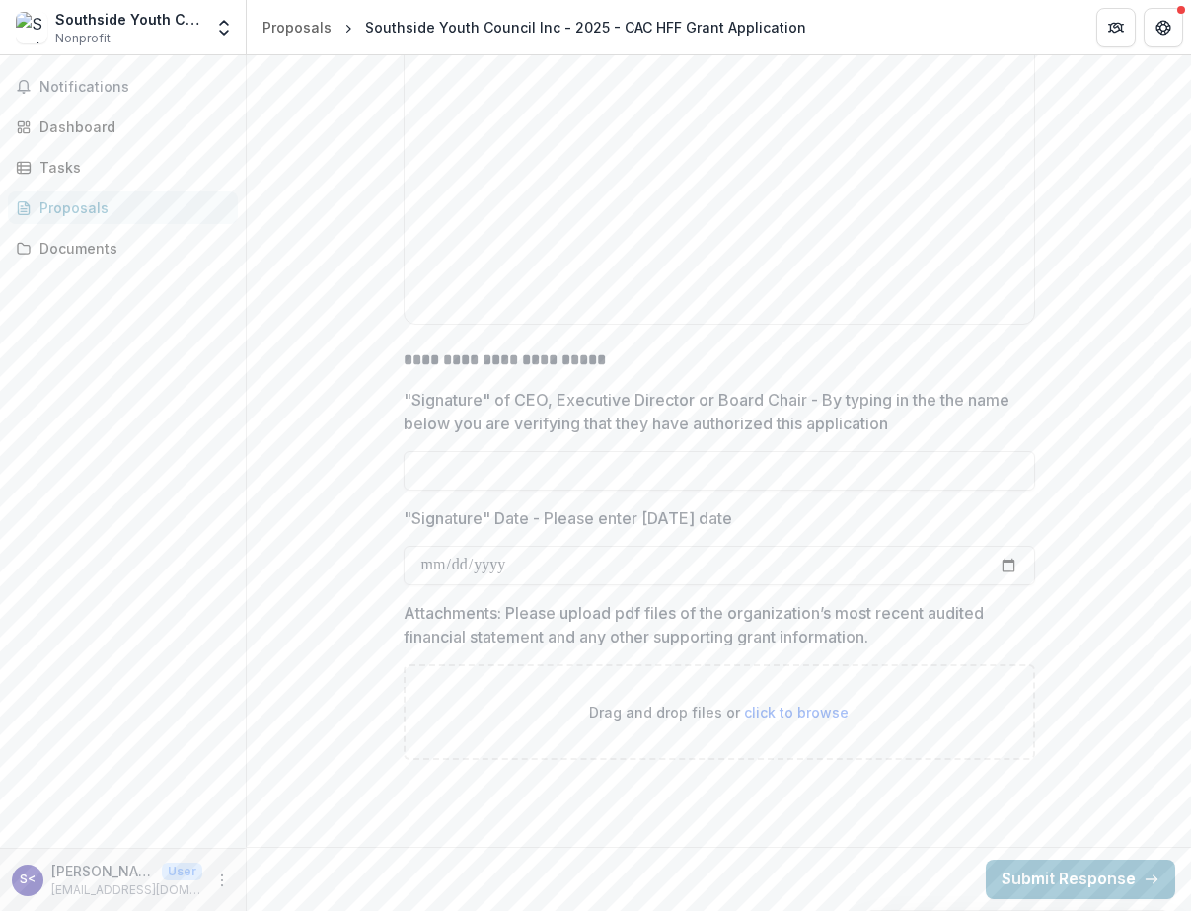
click at [607, 372] on p "**********" at bounding box center [720, 360] width 632 height 24
drag, startPoint x: 607, startPoint y: 410, endPoint x: 409, endPoint y: 416, distance: 198.5
click at [409, 372] on p "**********" at bounding box center [720, 360] width 632 height 24
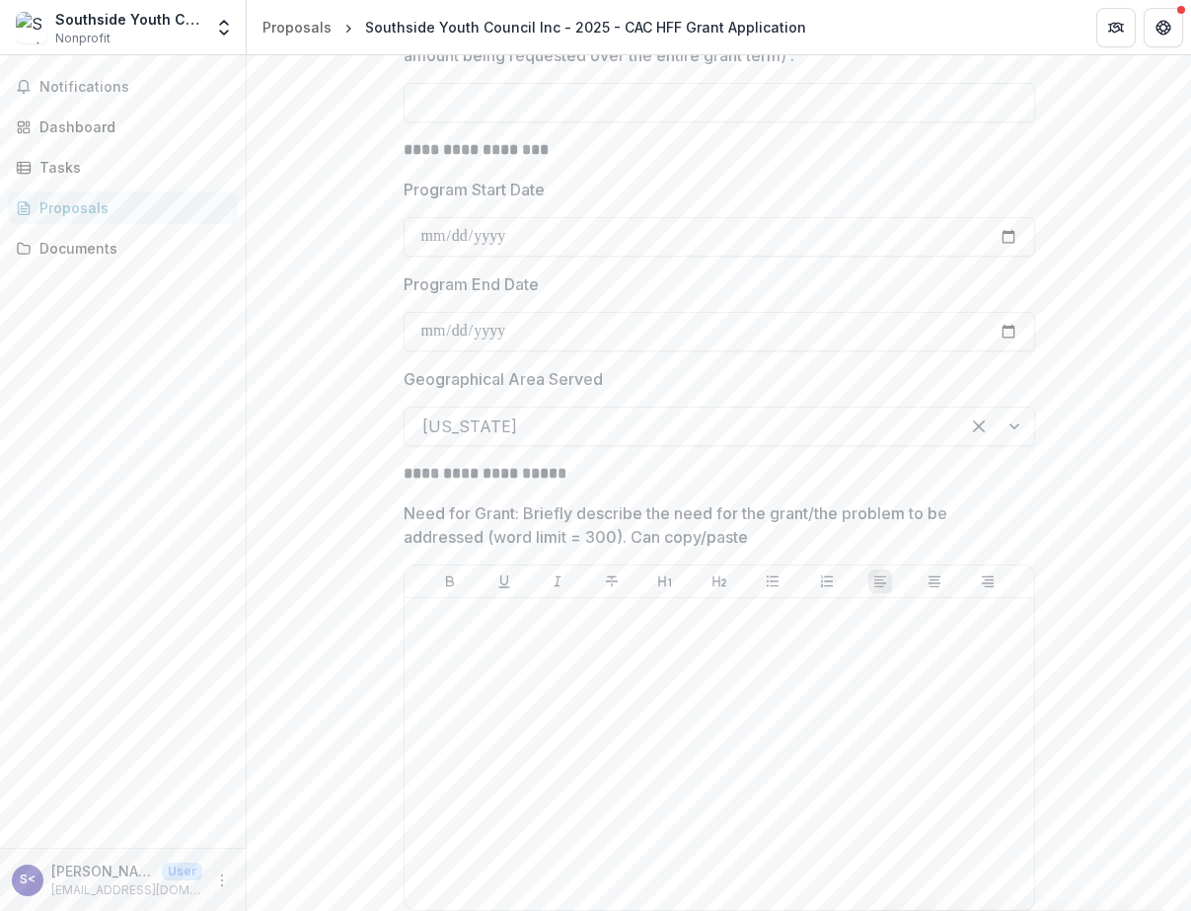
scroll to position [5911, 0]
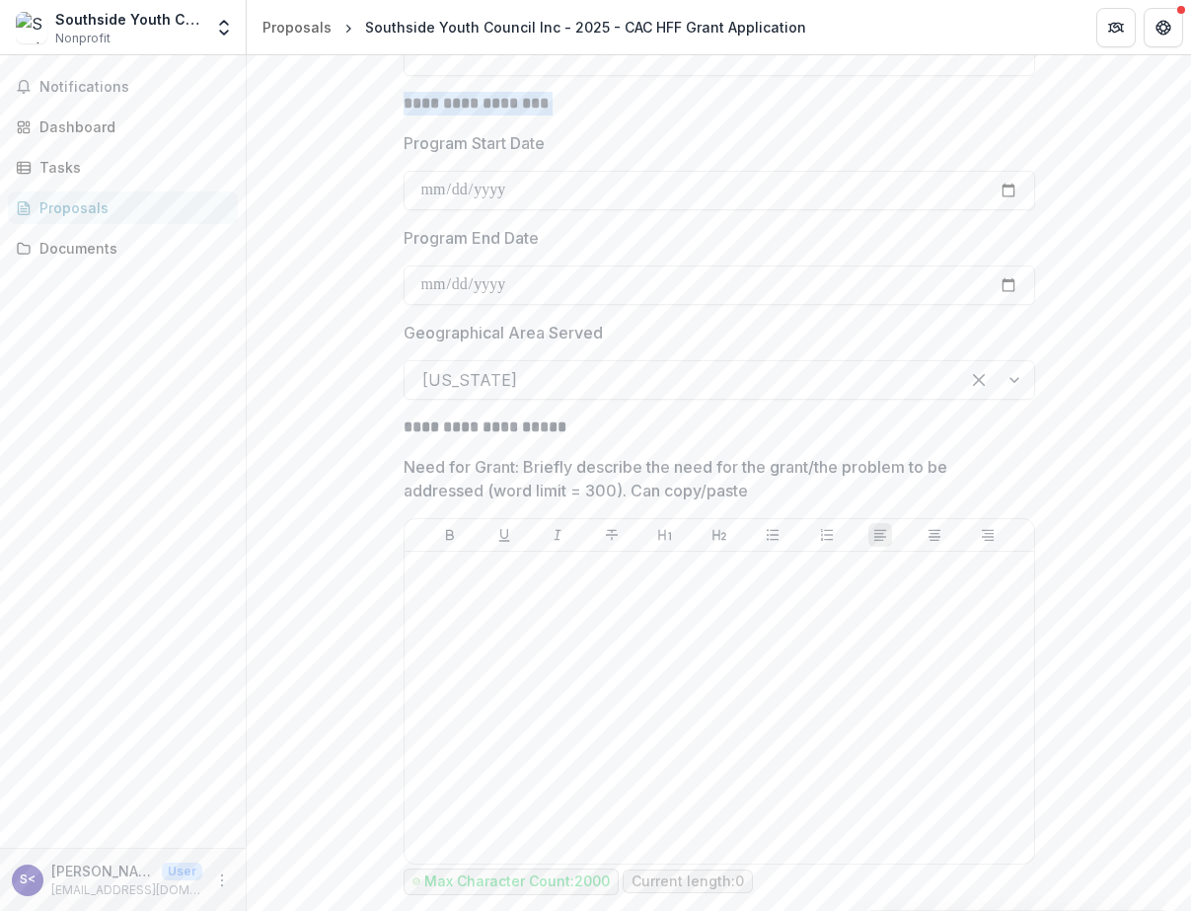
drag, startPoint x: 565, startPoint y: 173, endPoint x: 402, endPoint y: 174, distance: 162.9
click at [404, 115] on p "**********" at bounding box center [720, 104] width 632 height 24
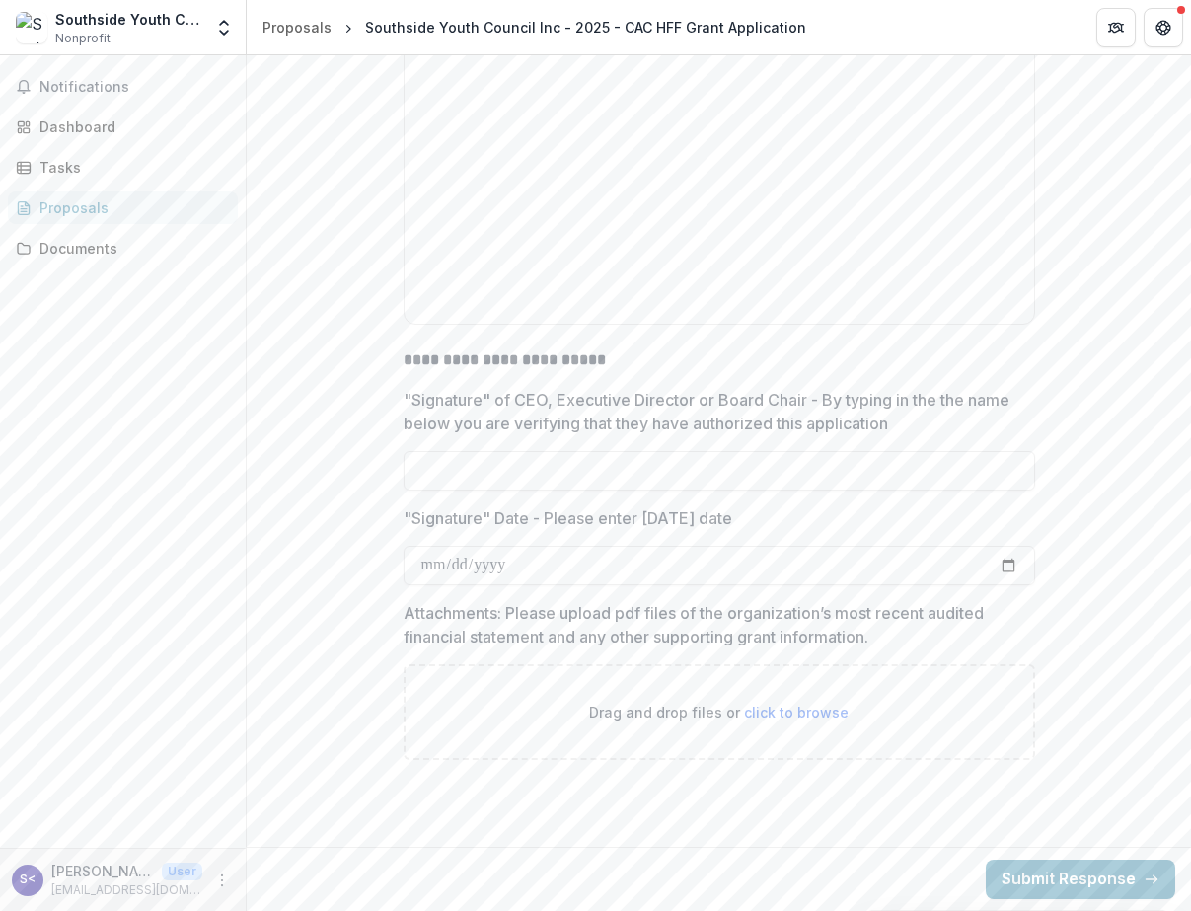
scroll to position [7000, 0]
